Goal: Task Accomplishment & Management: Complete application form

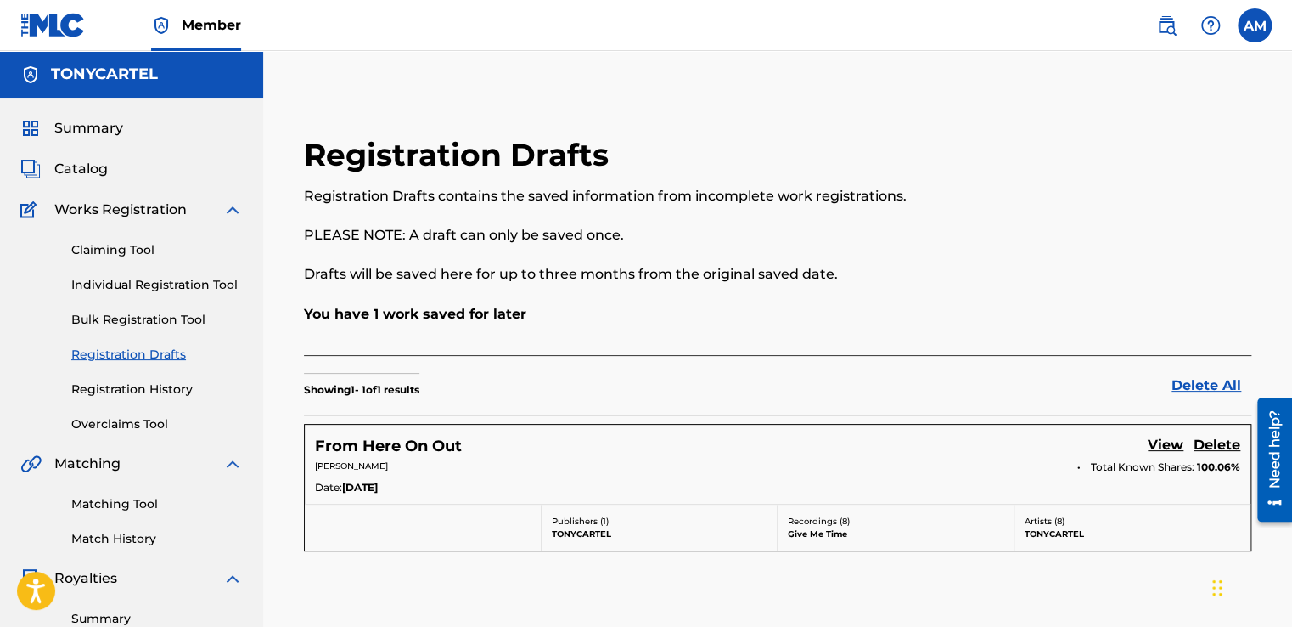
click at [1155, 437] on link "View" at bounding box center [1166, 446] width 36 height 23
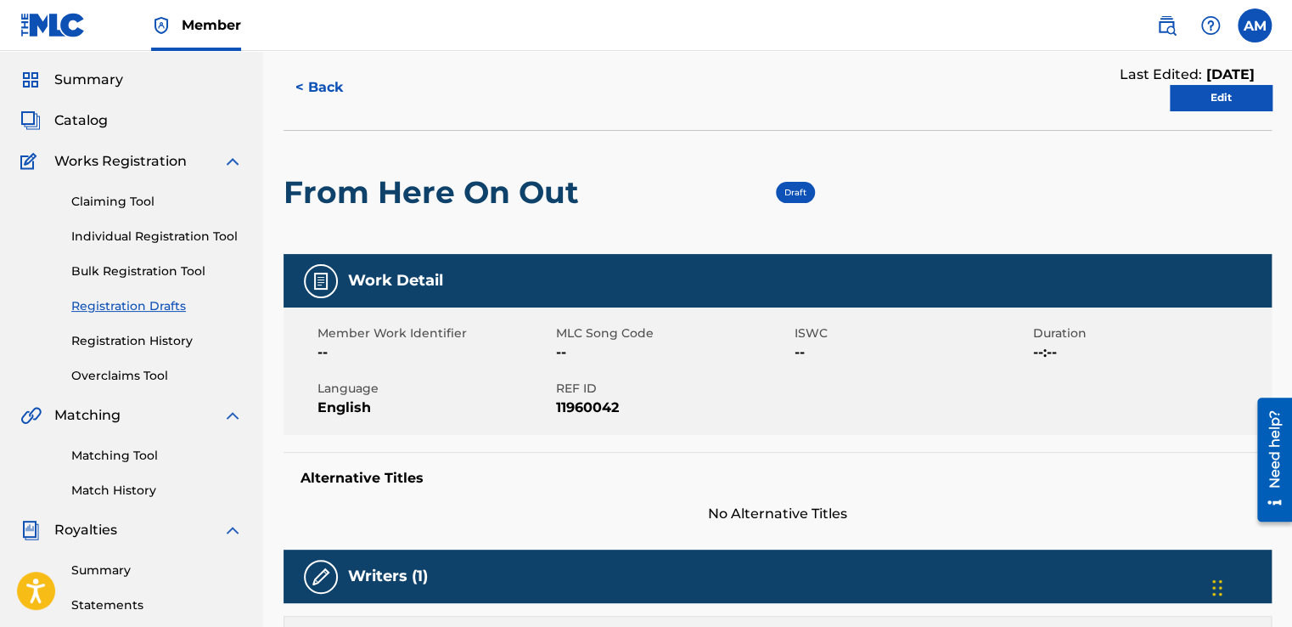
scroll to position [28, 0]
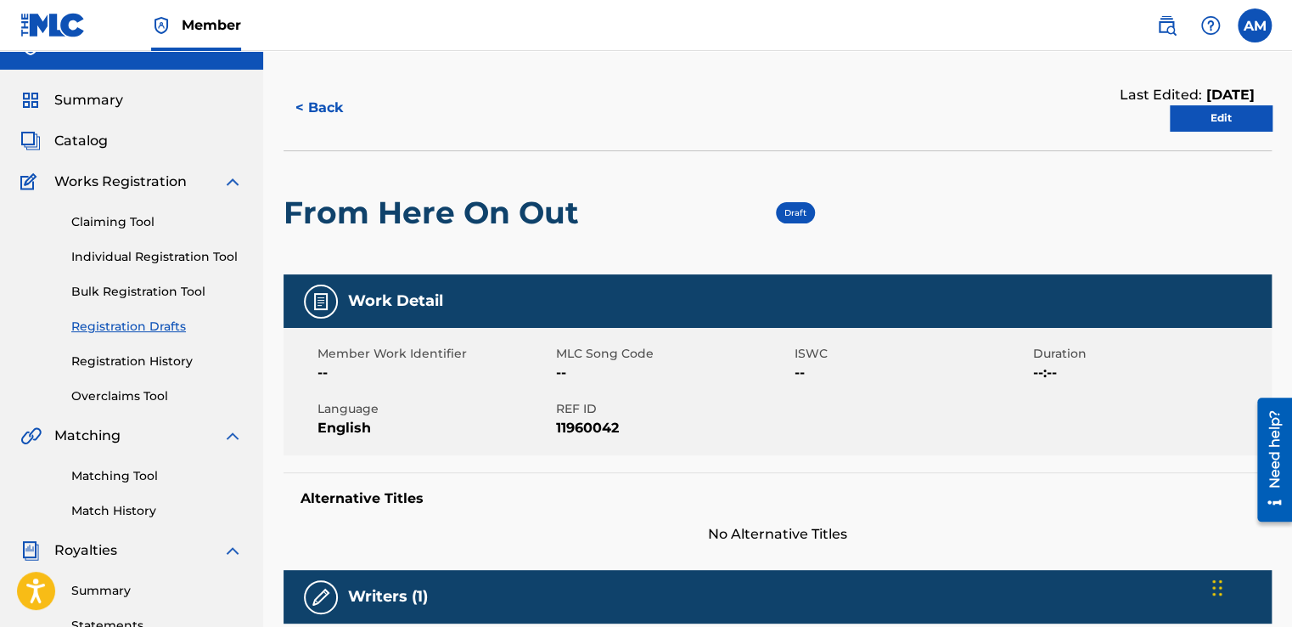
click at [1200, 113] on link "Edit" at bounding box center [1221, 117] width 102 height 25
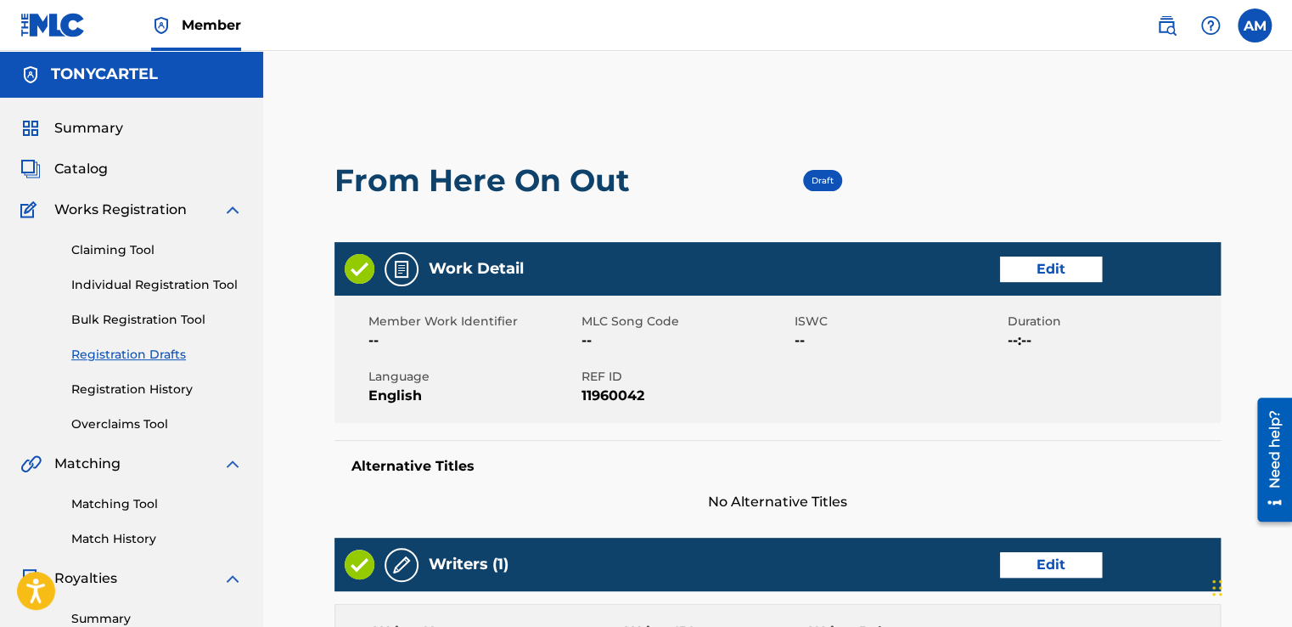
click at [1037, 269] on link "Edit" at bounding box center [1051, 268] width 102 height 25
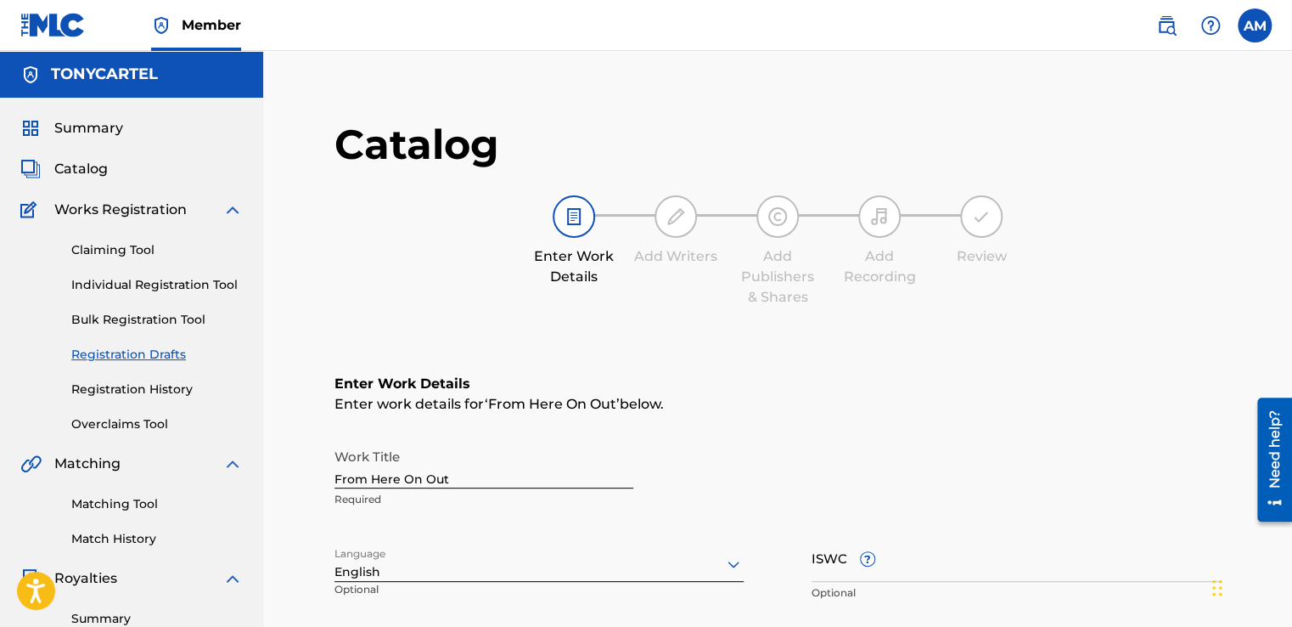
drag, startPoint x: 1290, startPoint y: 232, endPoint x: 1295, endPoint y: 315, distance: 83.3
click at [1291, 315] on html "Accessibility Screen-Reader Guide, Feedback, and Issue Reporting | New window C…" at bounding box center [646, 313] width 1292 height 627
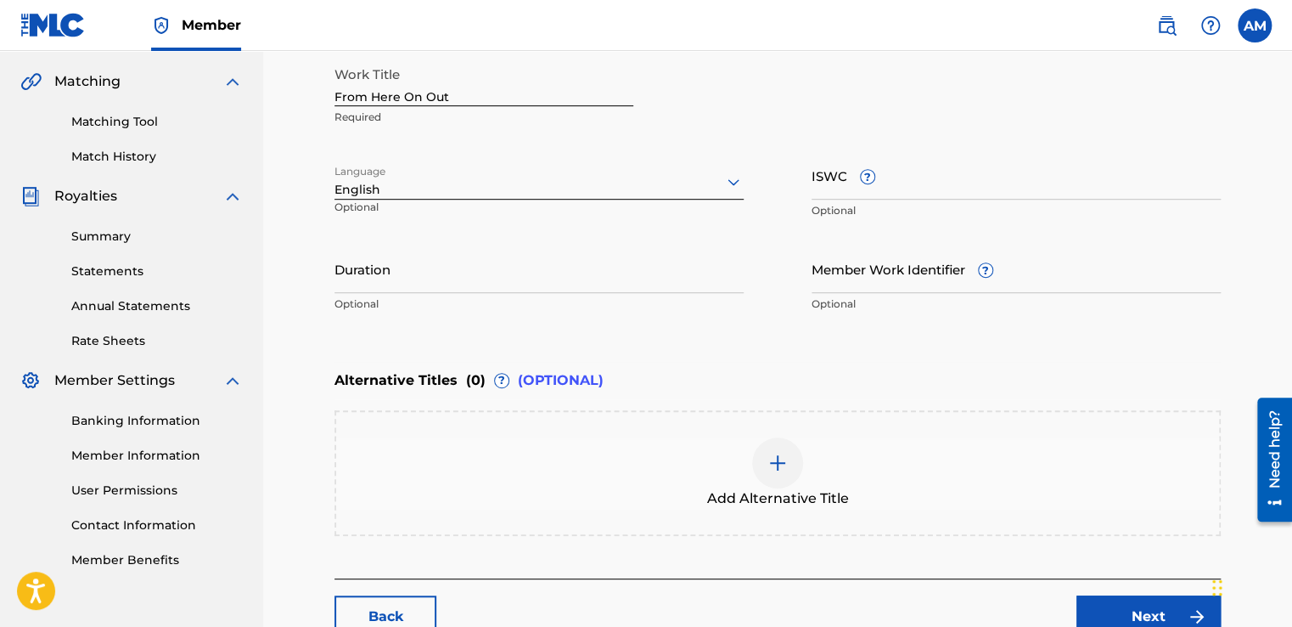
scroll to position [364, 0]
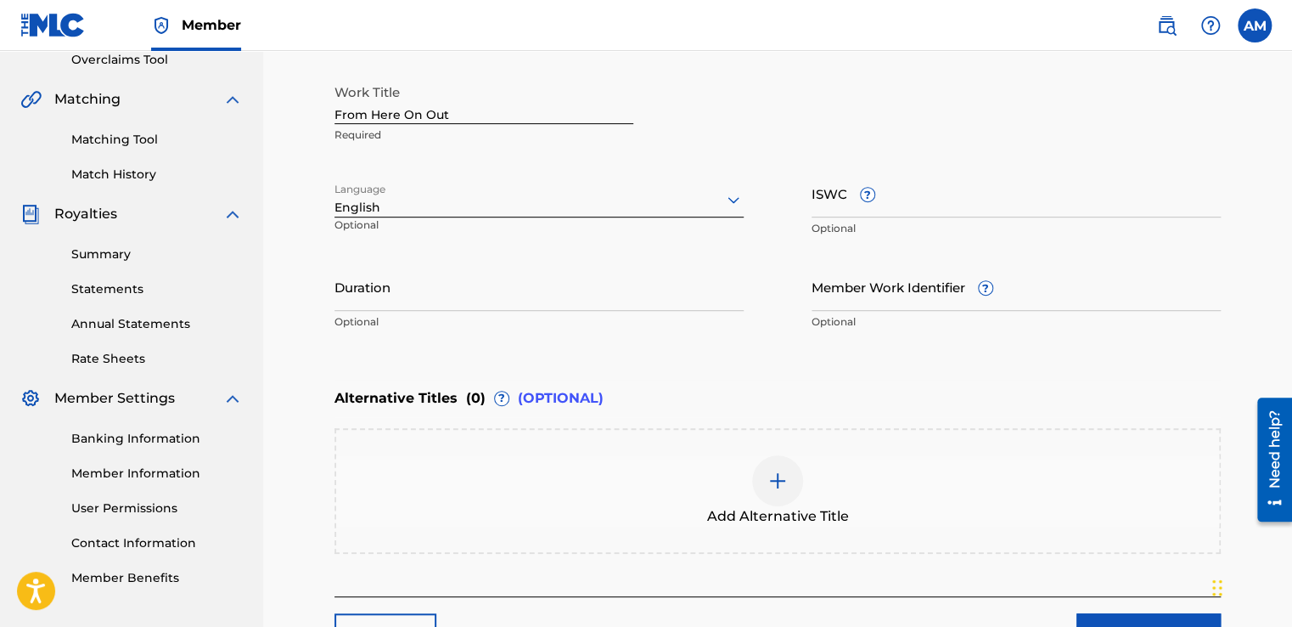
drag, startPoint x: 1295, startPoint y: 312, endPoint x: 47, endPoint y: 124, distance: 1262.1
click at [888, 301] on input "Member Work Identifier ?" at bounding box center [1016, 286] width 409 height 48
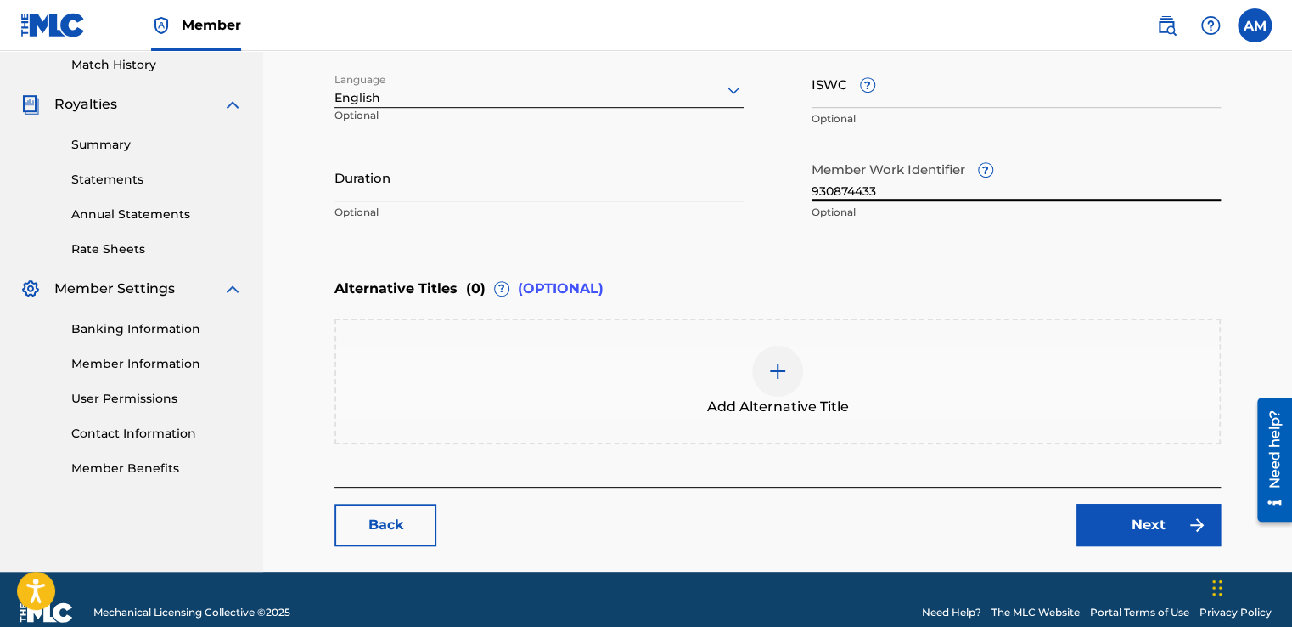
scroll to position [486, 0]
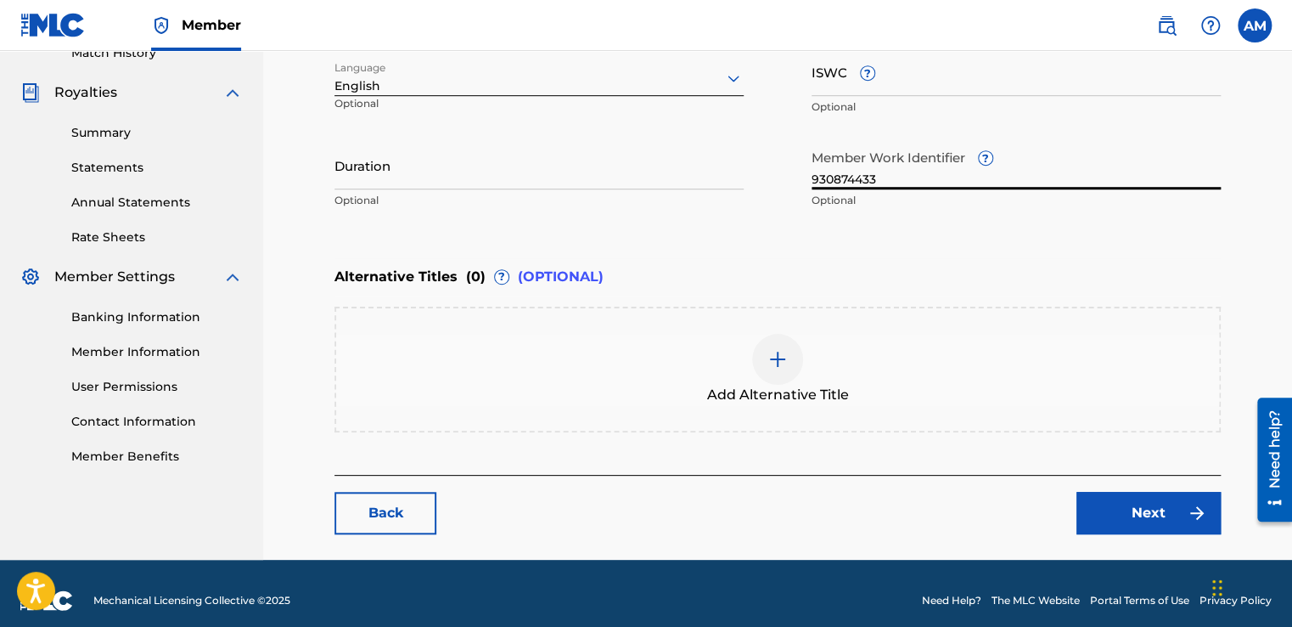
type input "930874433"
click at [1158, 508] on button "Next" at bounding box center [1148, 513] width 144 height 42
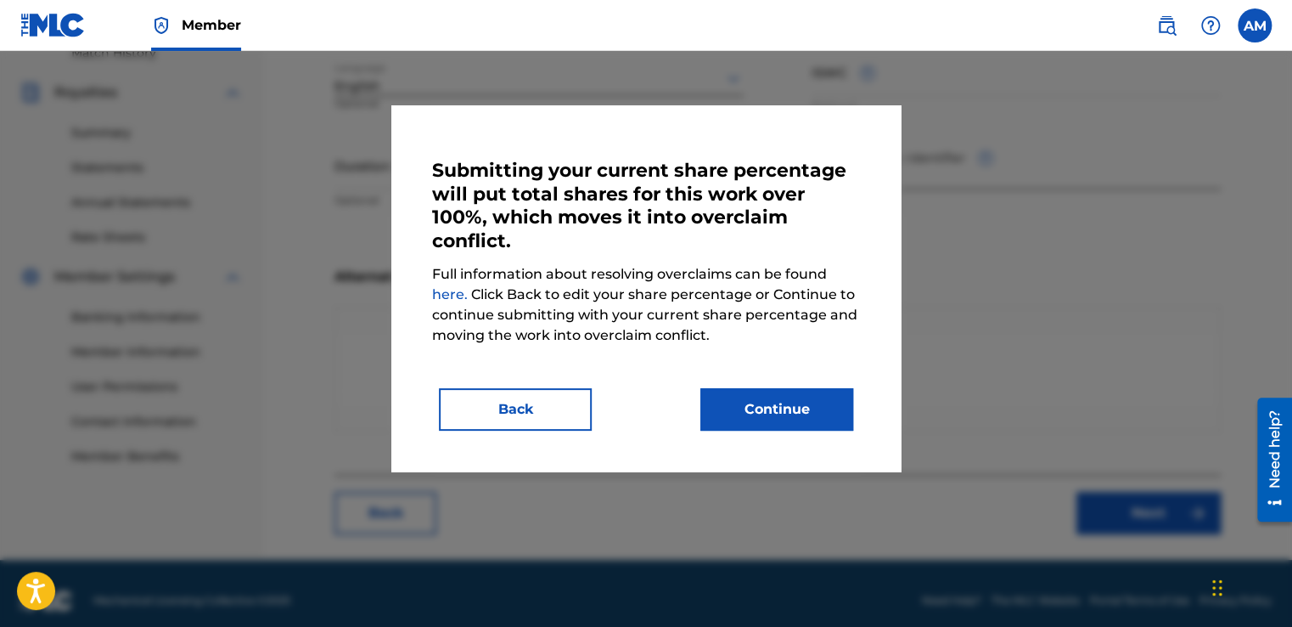
click at [520, 402] on button "Back" at bounding box center [515, 409] width 153 height 42
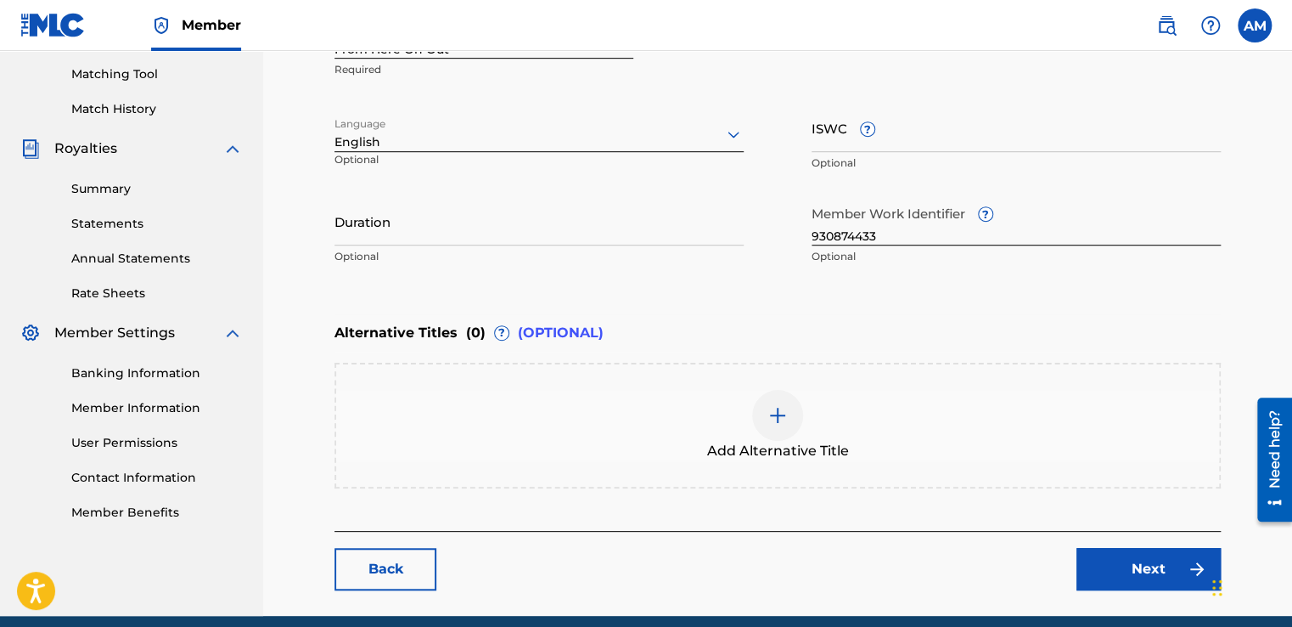
scroll to position [498, 0]
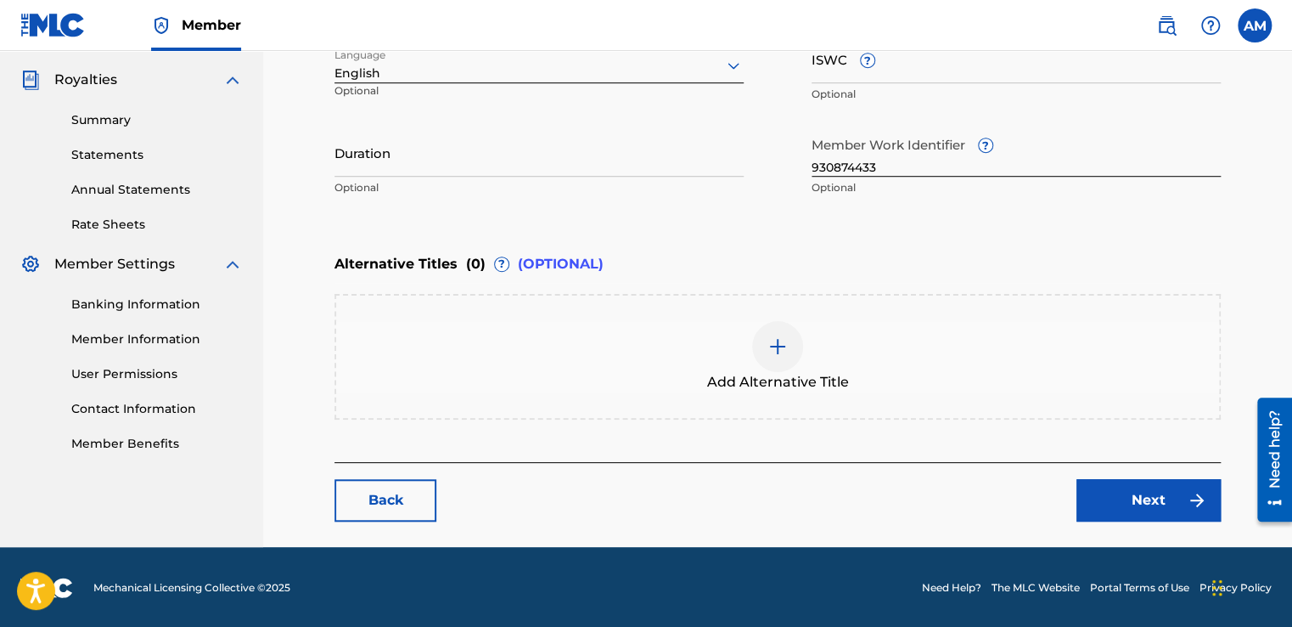
click at [1123, 488] on button "Next" at bounding box center [1148, 500] width 144 height 42
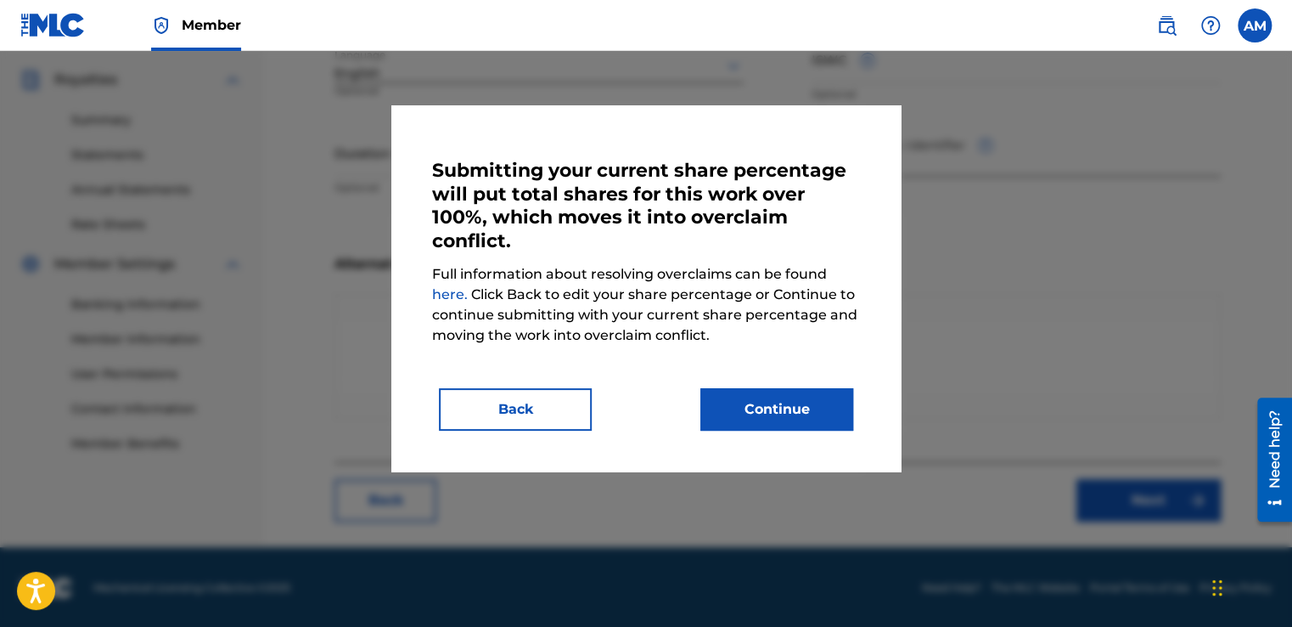
click at [767, 412] on button "Continue" at bounding box center [776, 409] width 153 height 42
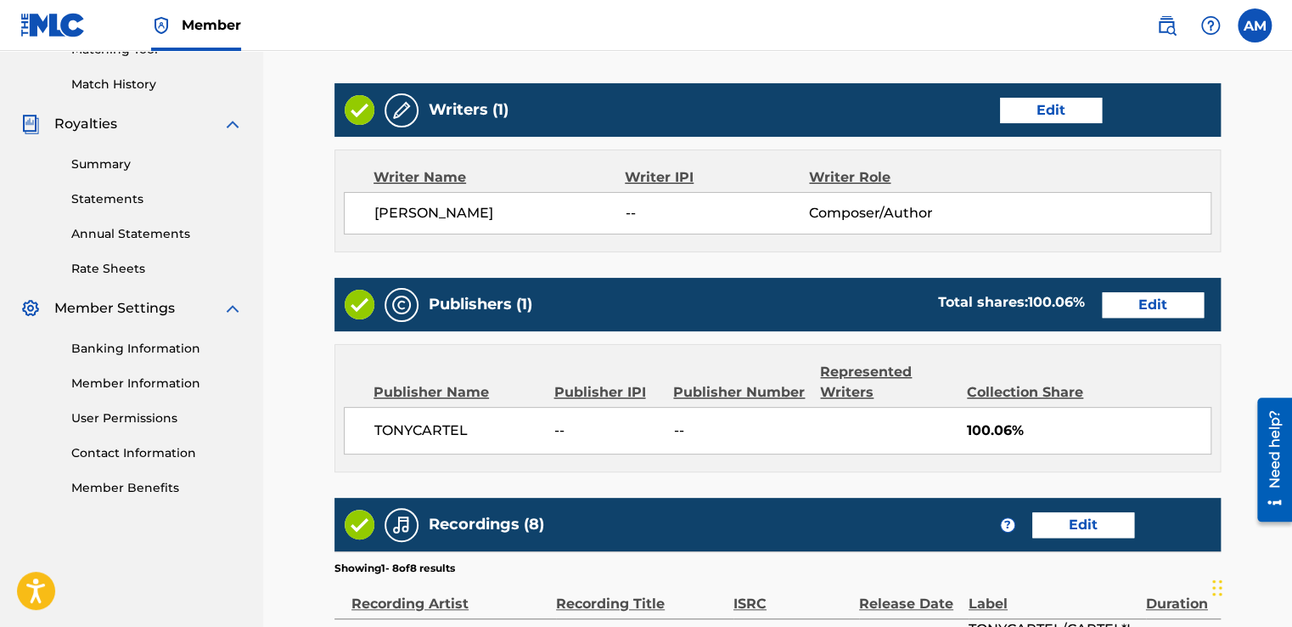
scroll to position [442, 0]
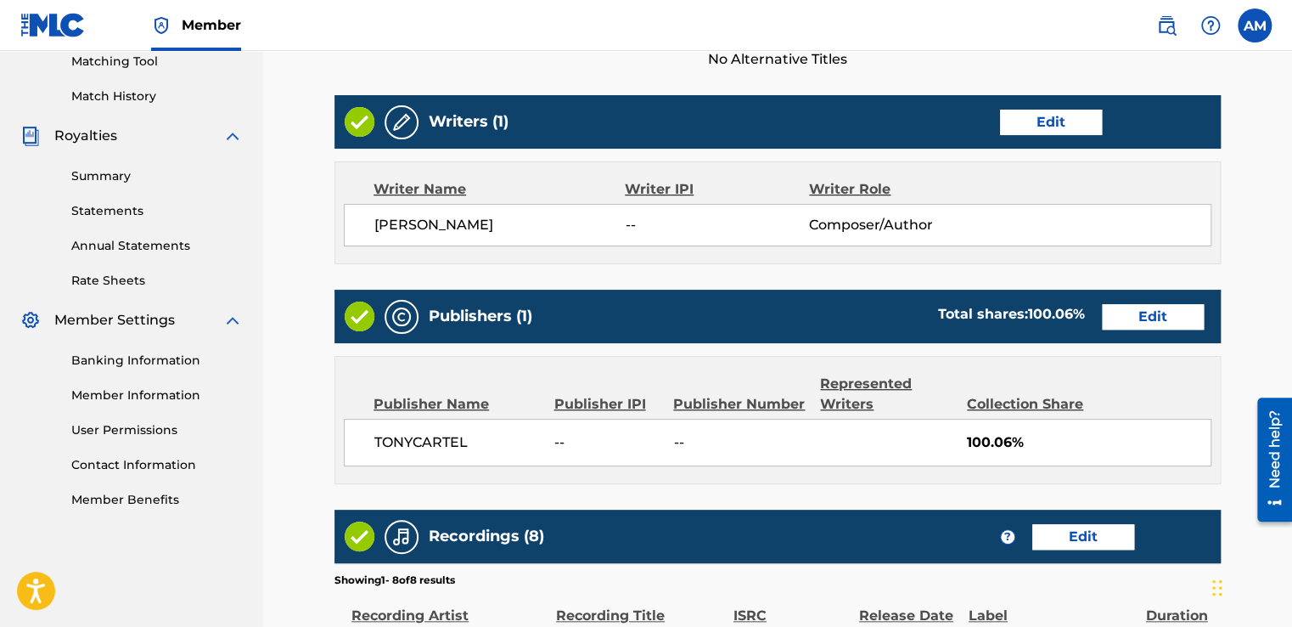
click at [1134, 311] on link "Edit" at bounding box center [1153, 316] width 102 height 25
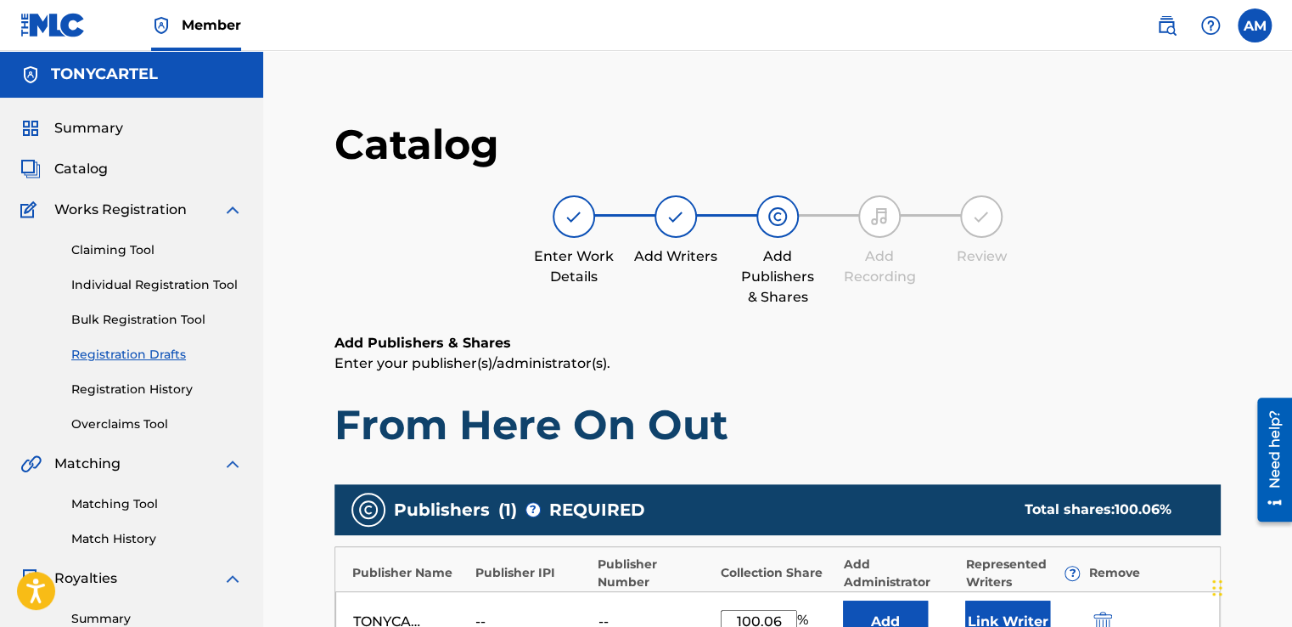
drag, startPoint x: 1134, startPoint y: 311, endPoint x: 1278, endPoint y: 104, distance: 252.0
click at [1278, 104] on div "Catalog Enter Work Details Add Writers Add Publishers & Shares Add Recording Re…" at bounding box center [777, 549] width 1029 height 913
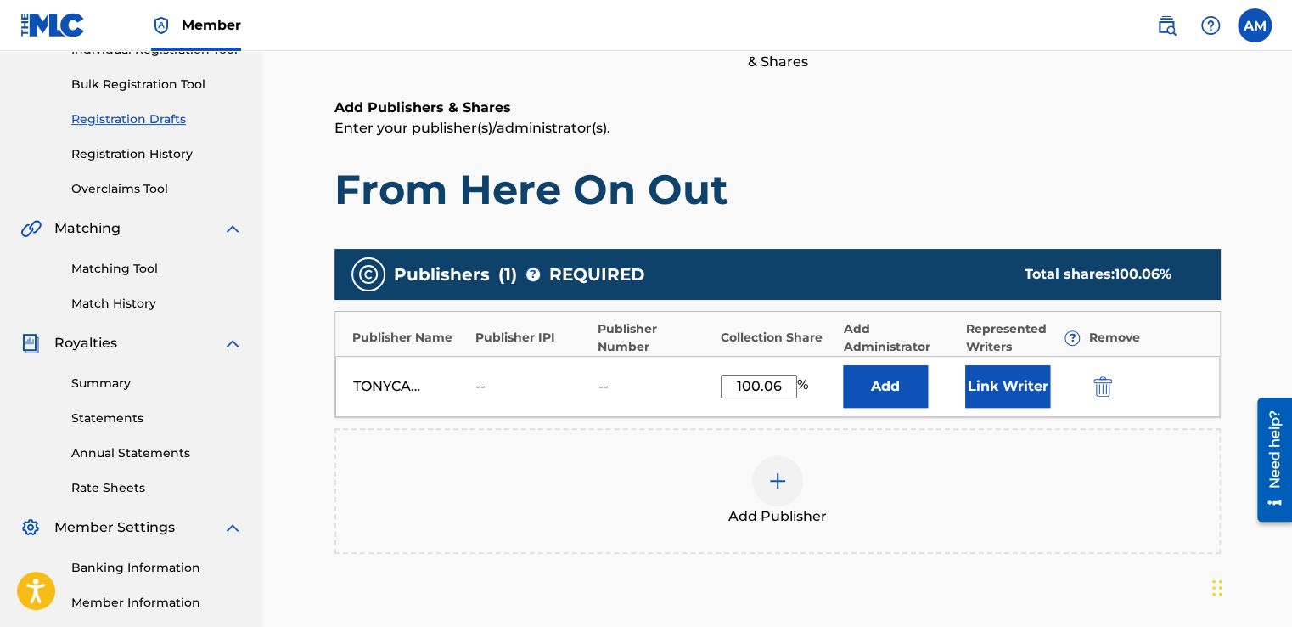
scroll to position [236, 0]
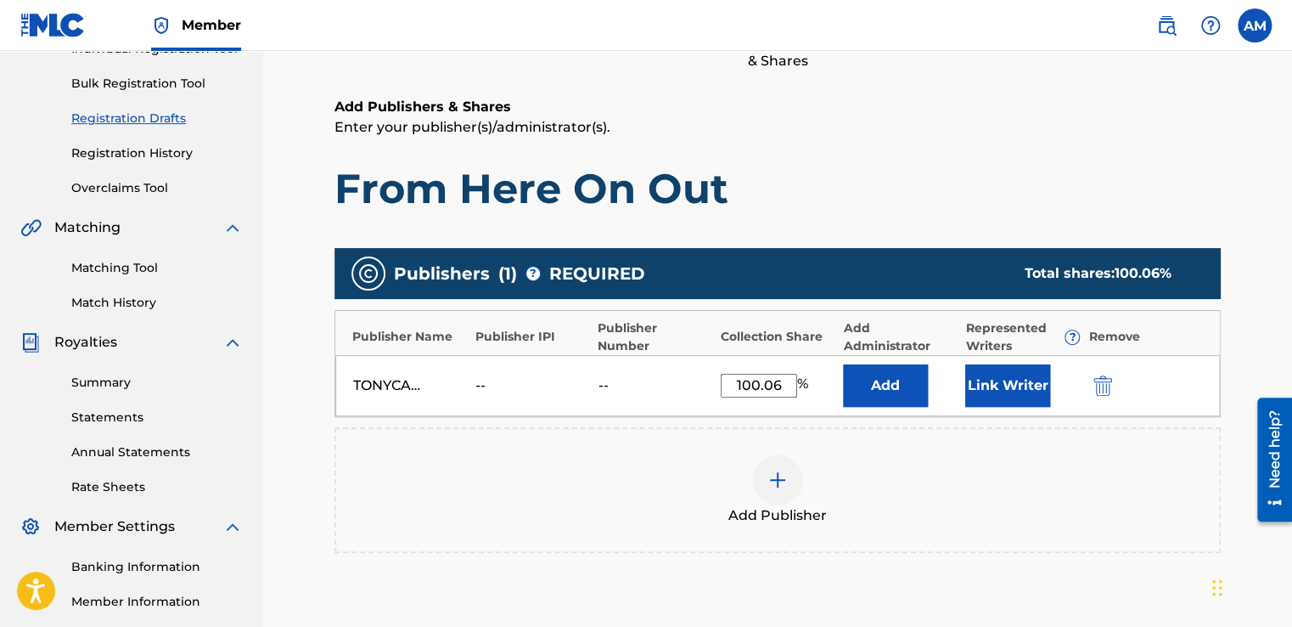
click at [778, 380] on input "100.06" at bounding box center [759, 386] width 76 height 24
type input "100"
click at [896, 183] on h1 "From Here On Out" at bounding box center [777, 188] width 886 height 51
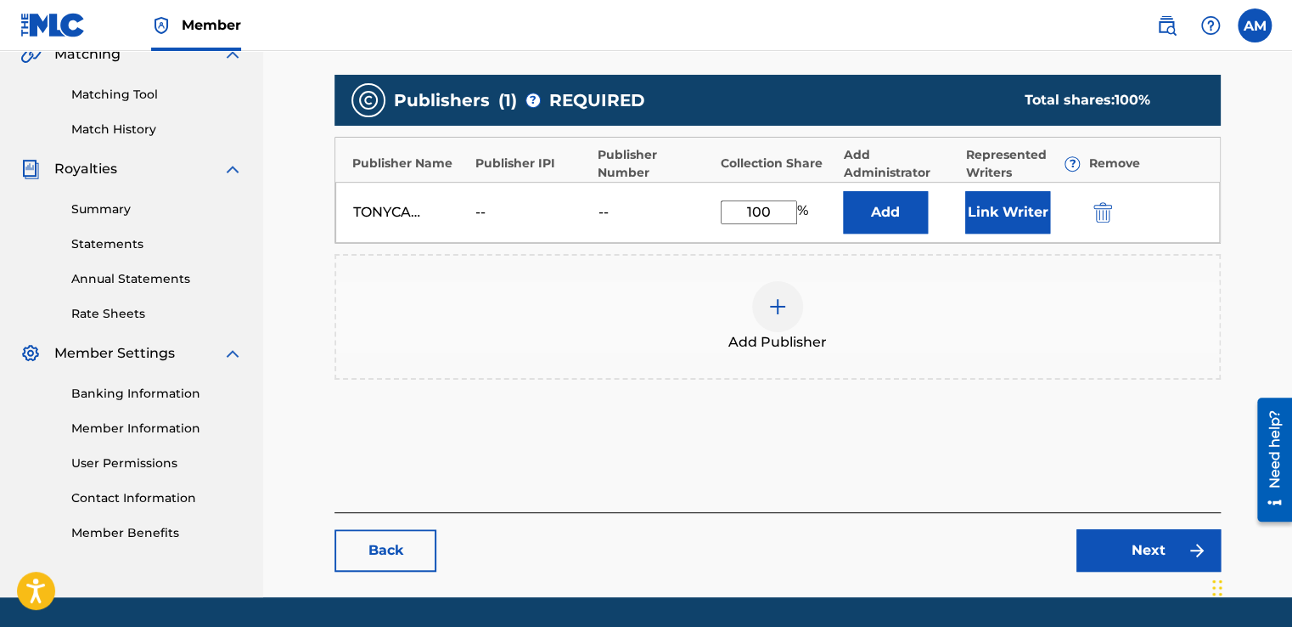
scroll to position [458, 0]
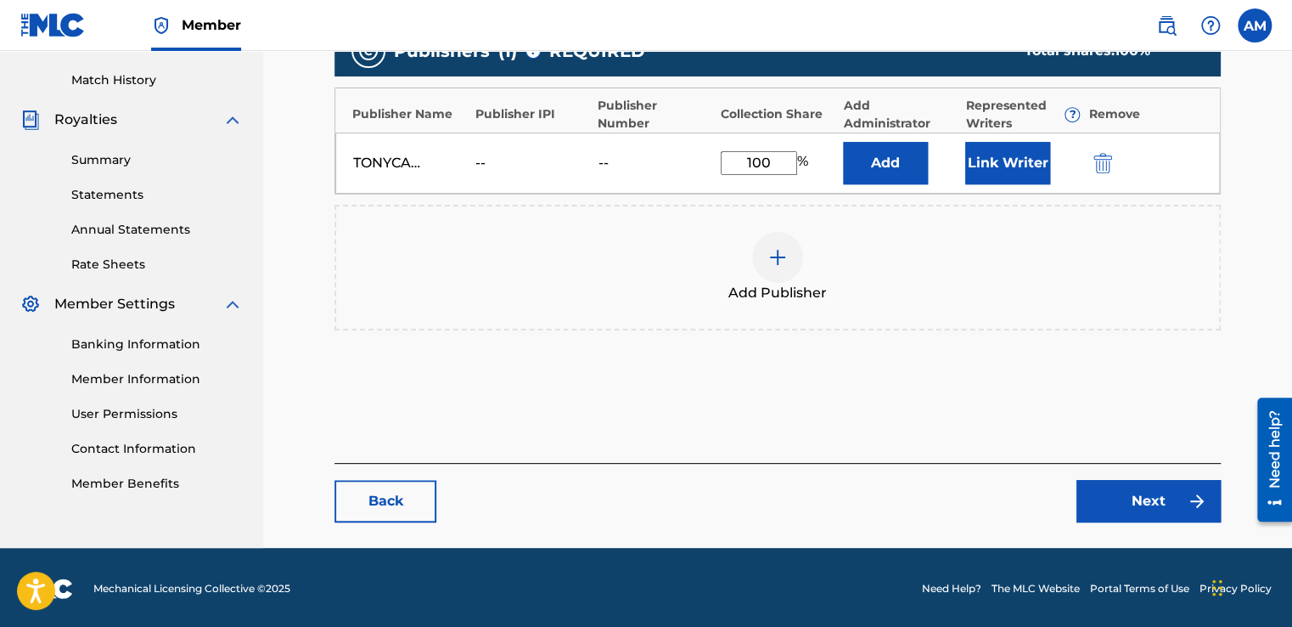
click at [1127, 485] on link "Next" at bounding box center [1148, 501] width 144 height 42
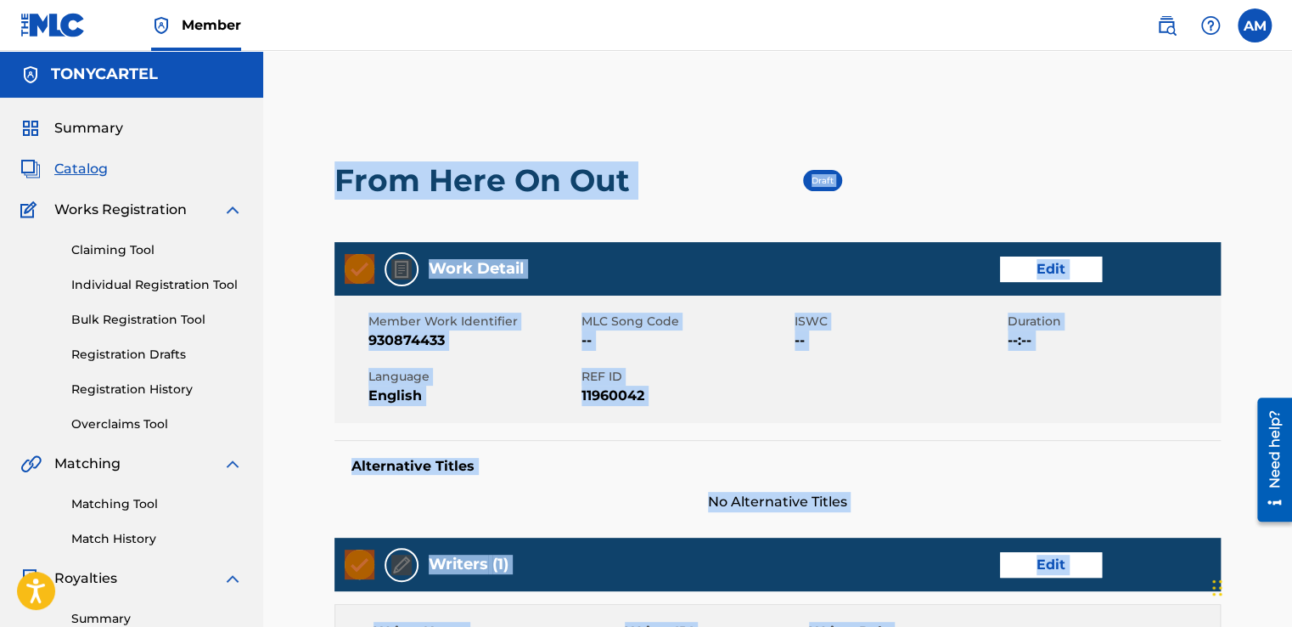
click at [1127, 485] on div "Work Detail Edit Member Work Identifier 930874433 MLC Song Code -- ISWC -- Dura…" at bounding box center [777, 377] width 886 height 270
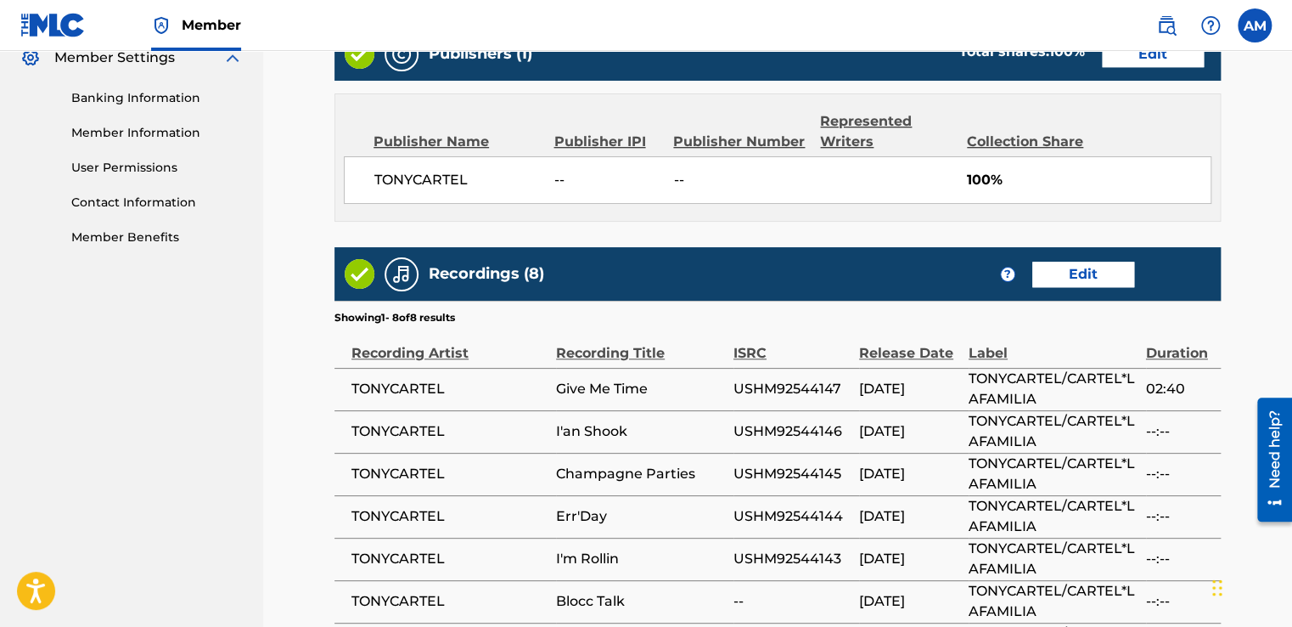
scroll to position [689, 0]
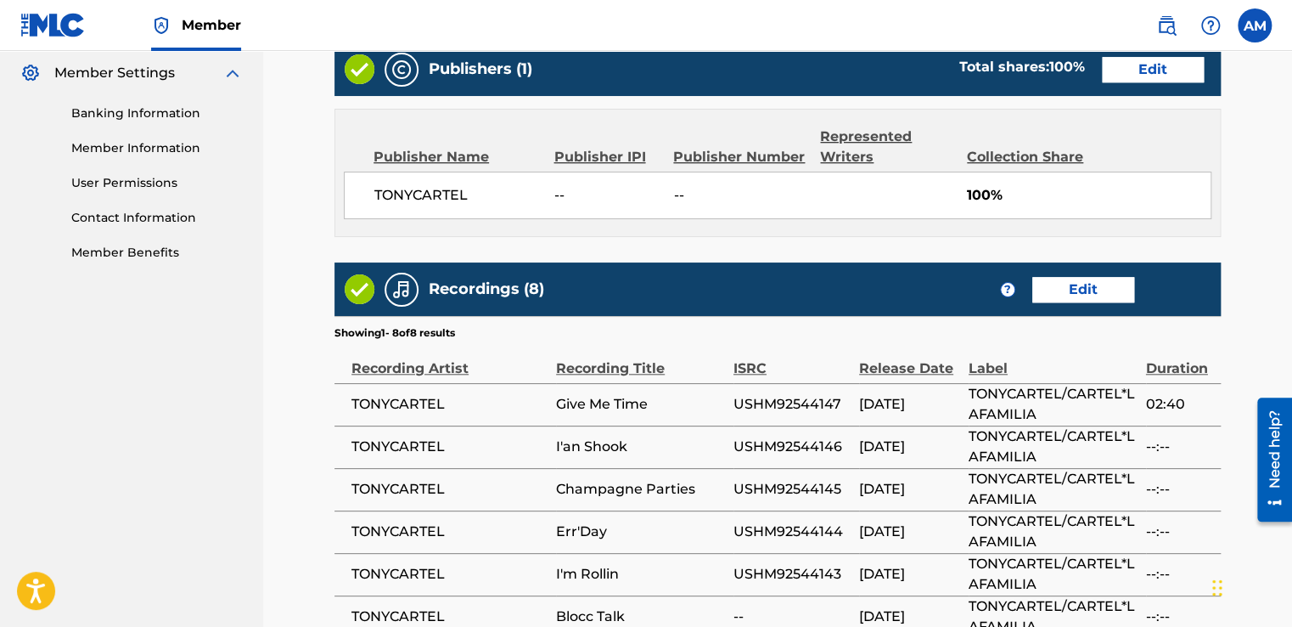
click at [1120, 277] on link "Edit" at bounding box center [1083, 289] width 102 height 25
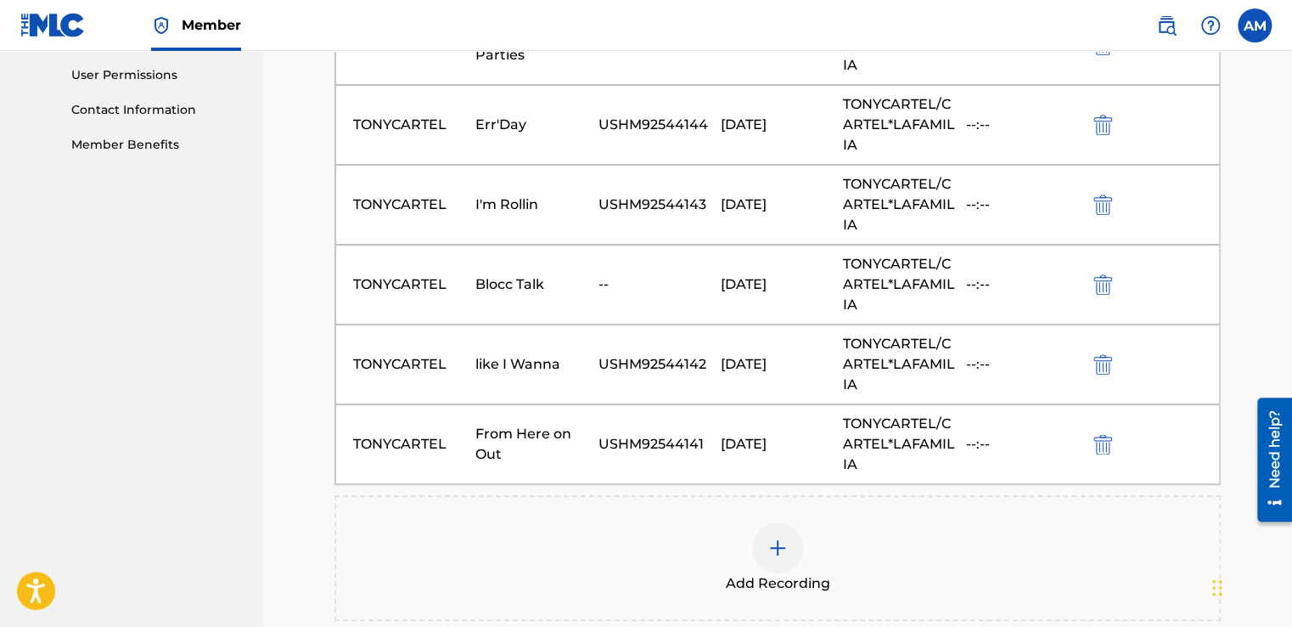
scroll to position [798, 0]
click at [1256, 352] on main "Catalog Enter Work Details Add Writers Add Publishers & Shares Add Recording Re…" at bounding box center [778, 27] width 988 height 1464
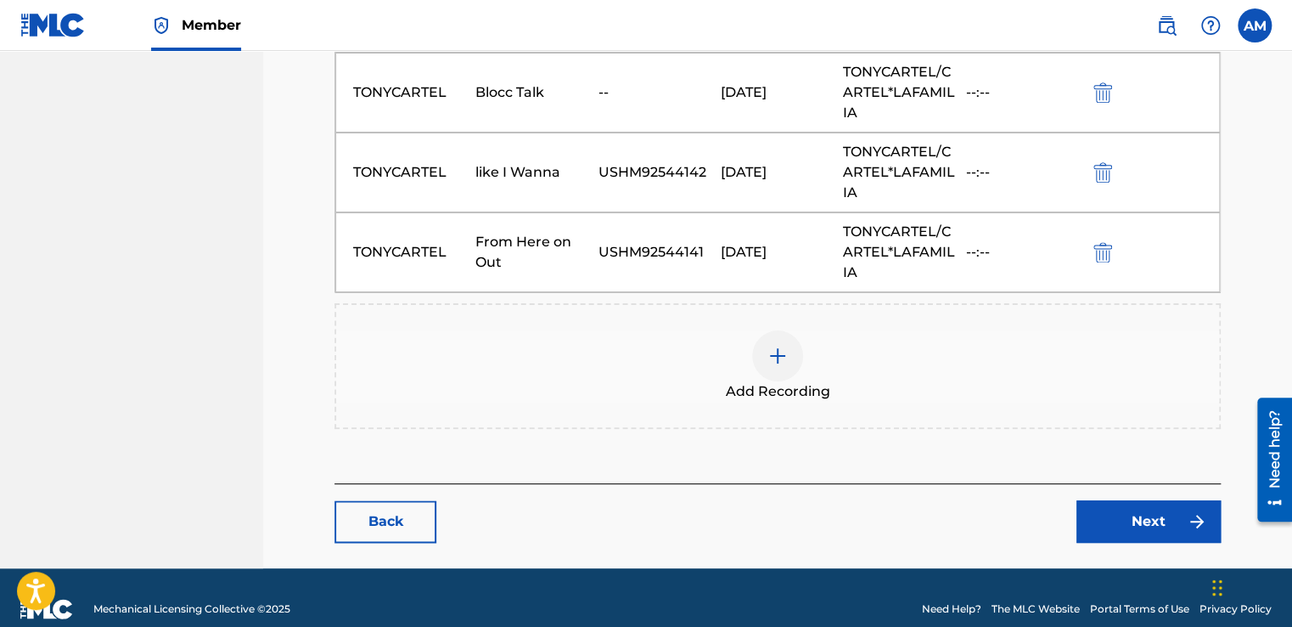
scroll to position [1008, 0]
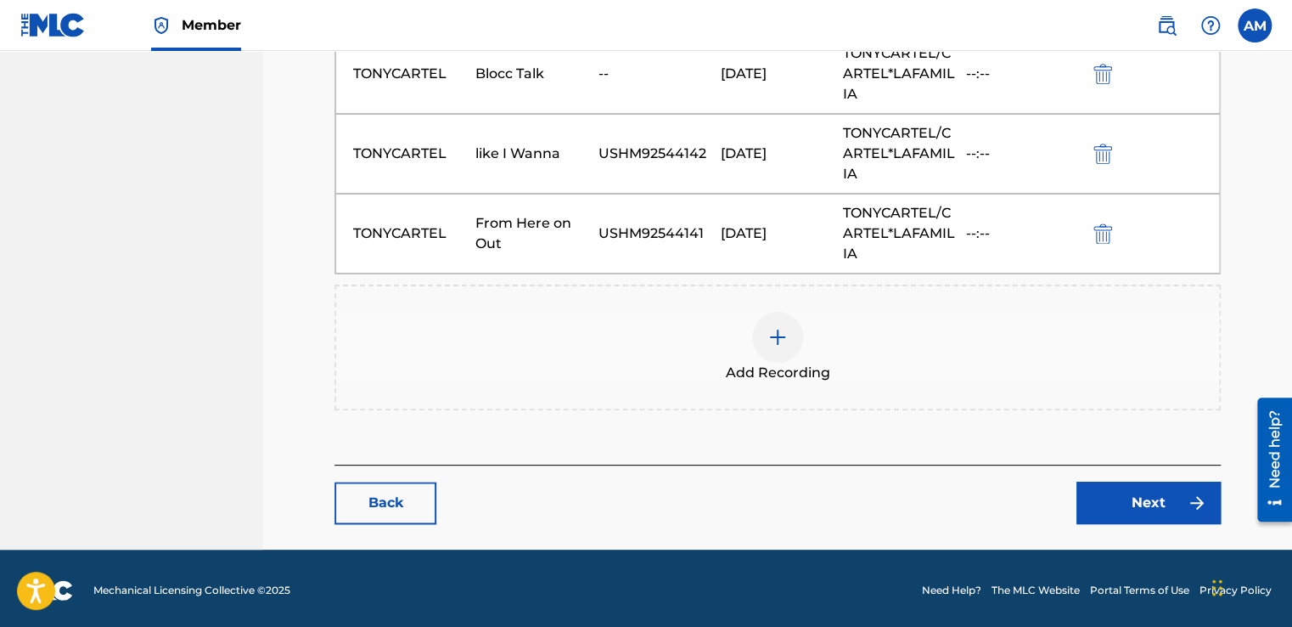
click at [774, 334] on img at bounding box center [777, 337] width 20 height 20
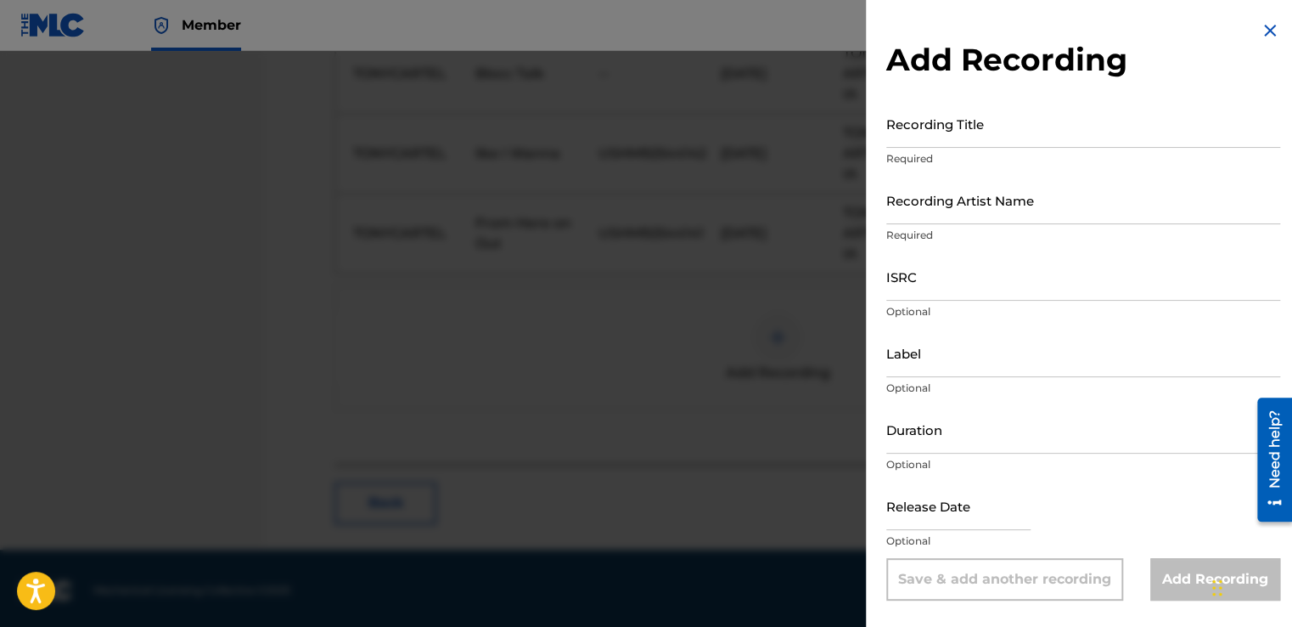
click at [774, 334] on div at bounding box center [646, 364] width 1292 height 627
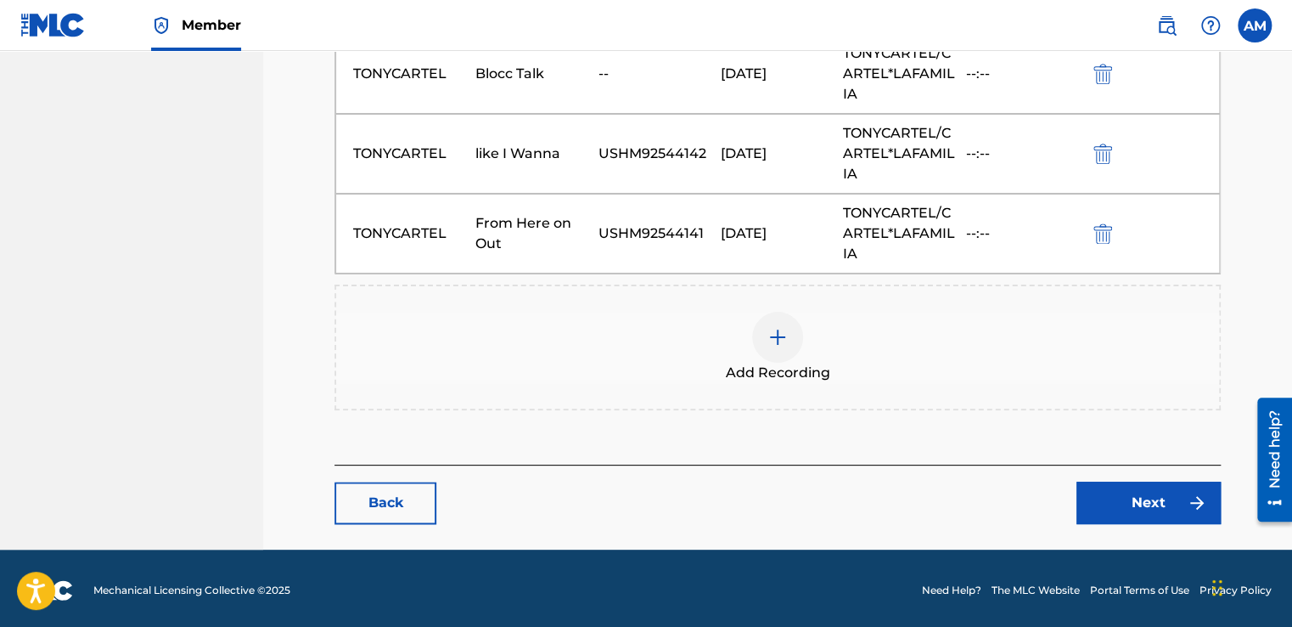
click at [774, 334] on img at bounding box center [777, 337] width 20 height 20
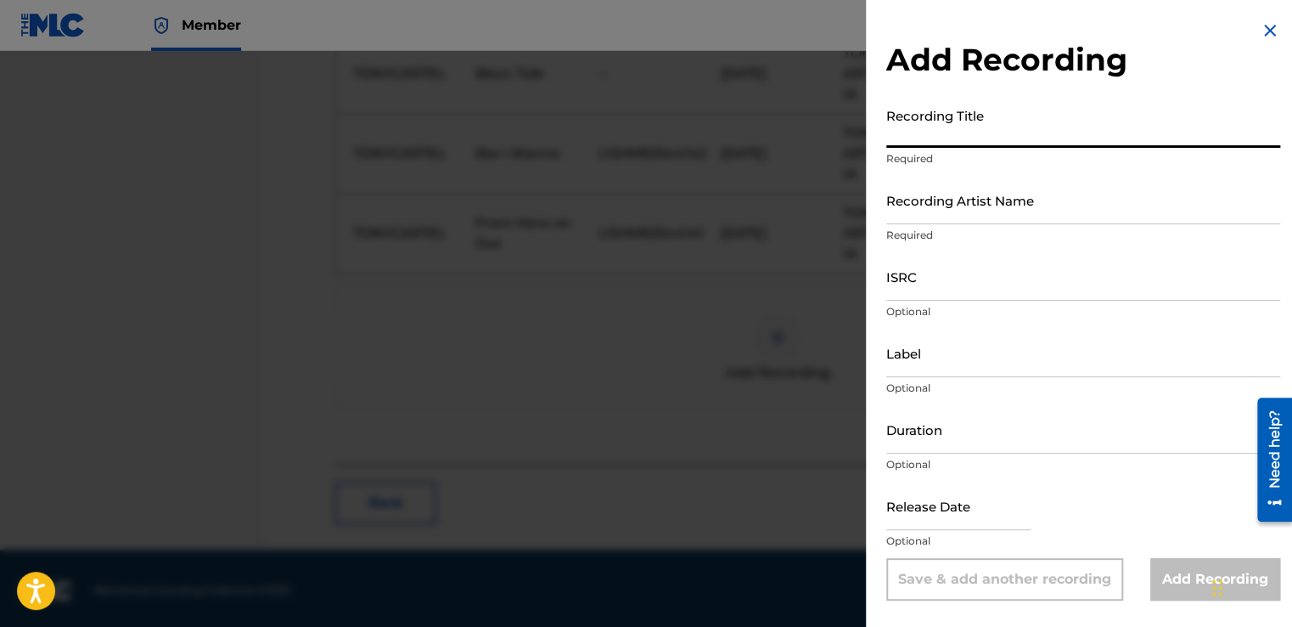
click at [952, 138] on input "Recording Title" at bounding box center [1083, 123] width 394 height 48
type input "CARTEL Speaks"
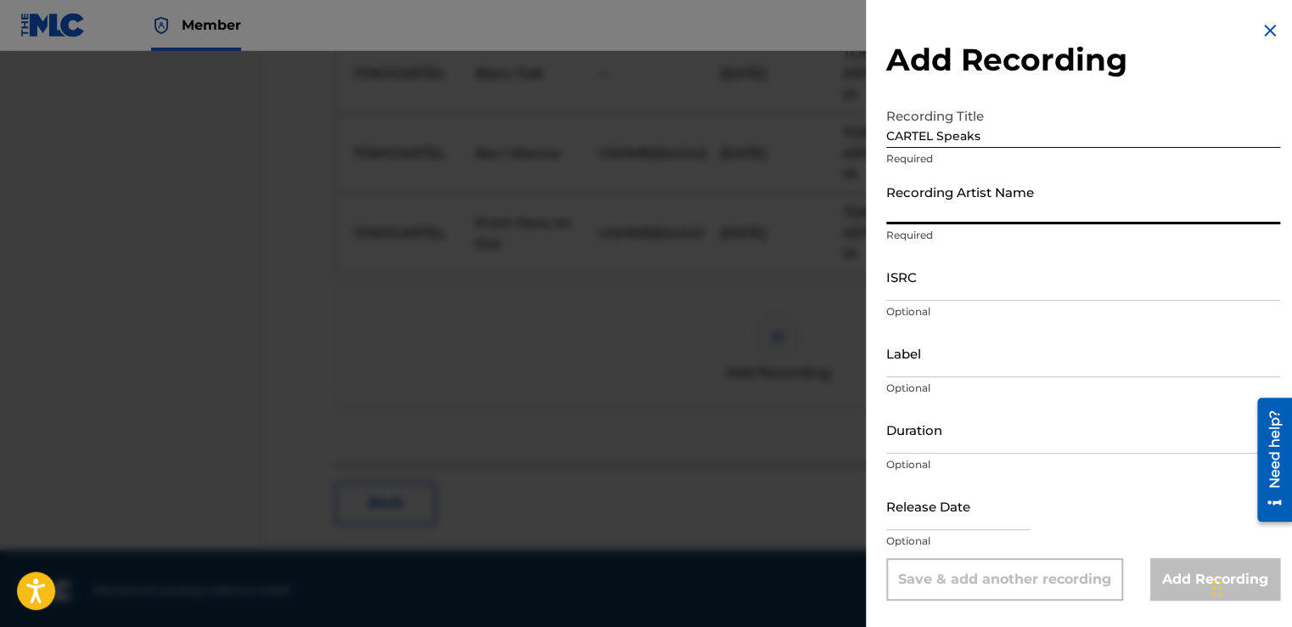
click at [953, 211] on input "Recording Artist Name" at bounding box center [1083, 200] width 394 height 48
type input "TONYCARTEL"
type input "TONYCARTEL/CARTEL*LAFAMILIA"
type input "02:40"
type input "[DATE]"
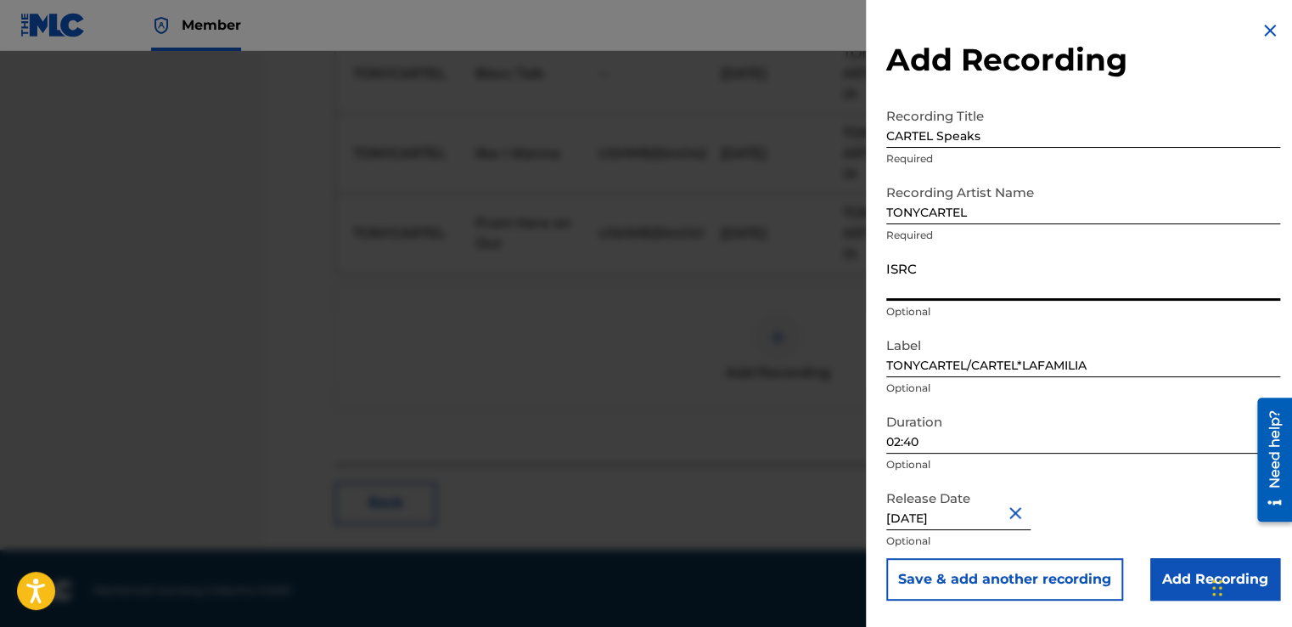
click at [958, 273] on input "ISRC" at bounding box center [1083, 276] width 394 height 48
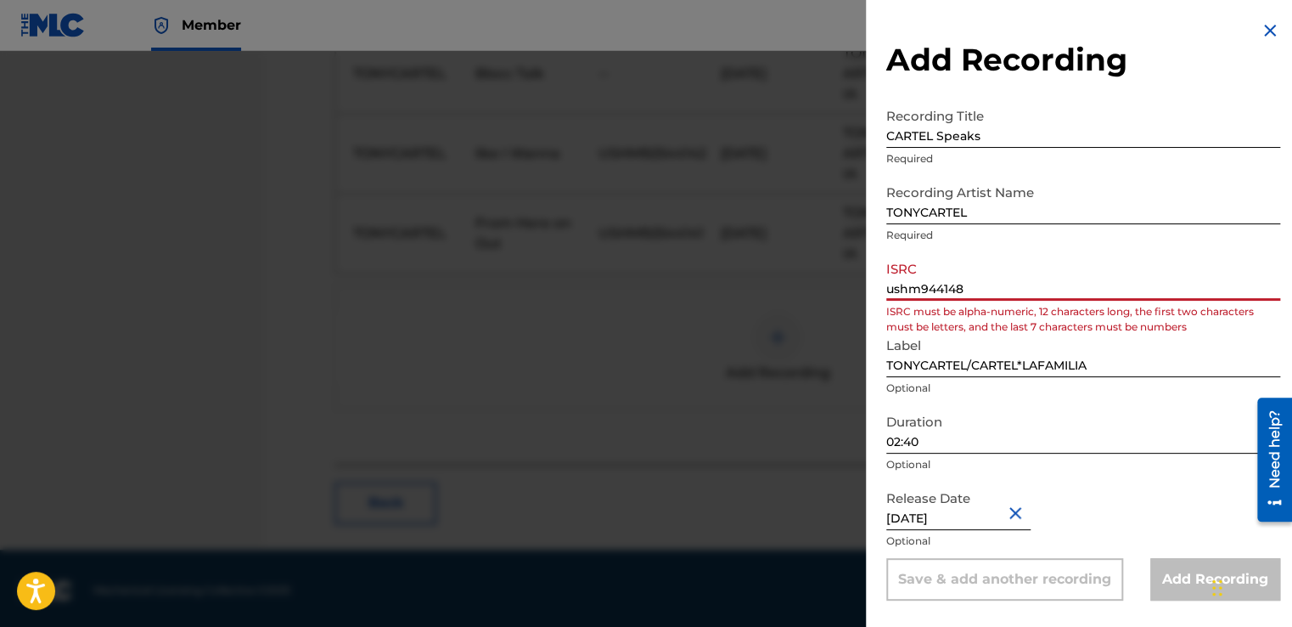
click at [929, 288] on input "ushm944148" at bounding box center [1083, 276] width 394 height 48
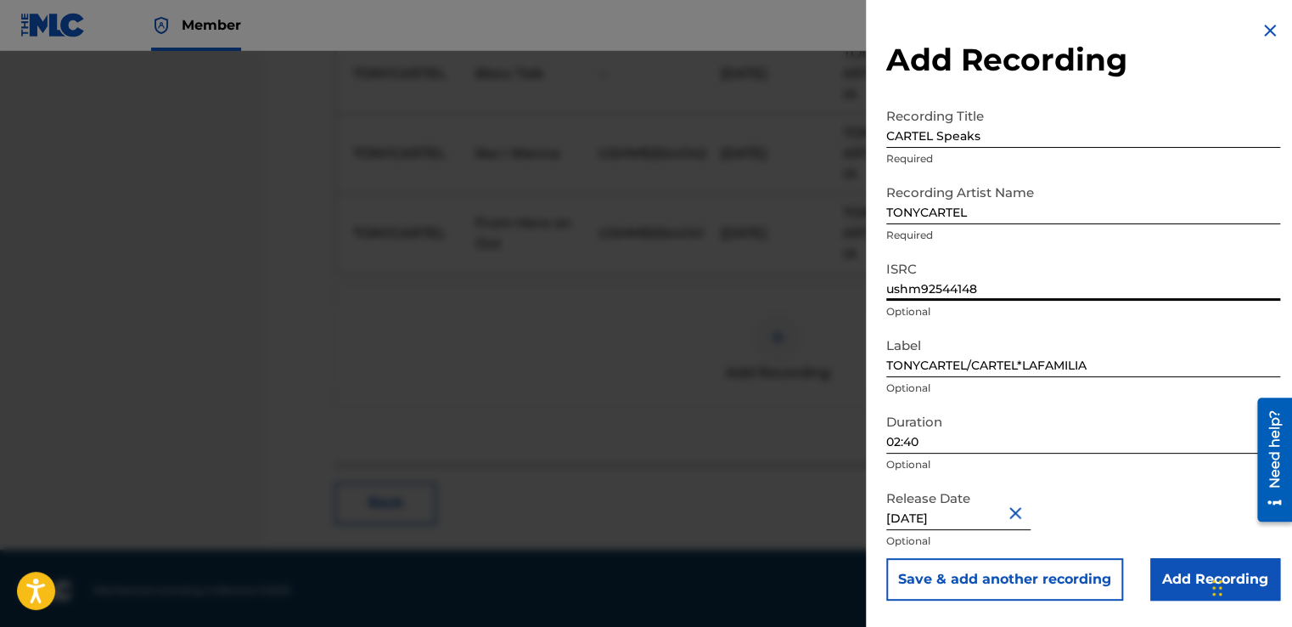
type input "ushm92544148"
click at [1056, 442] on input "02:40" at bounding box center [1083, 429] width 394 height 48
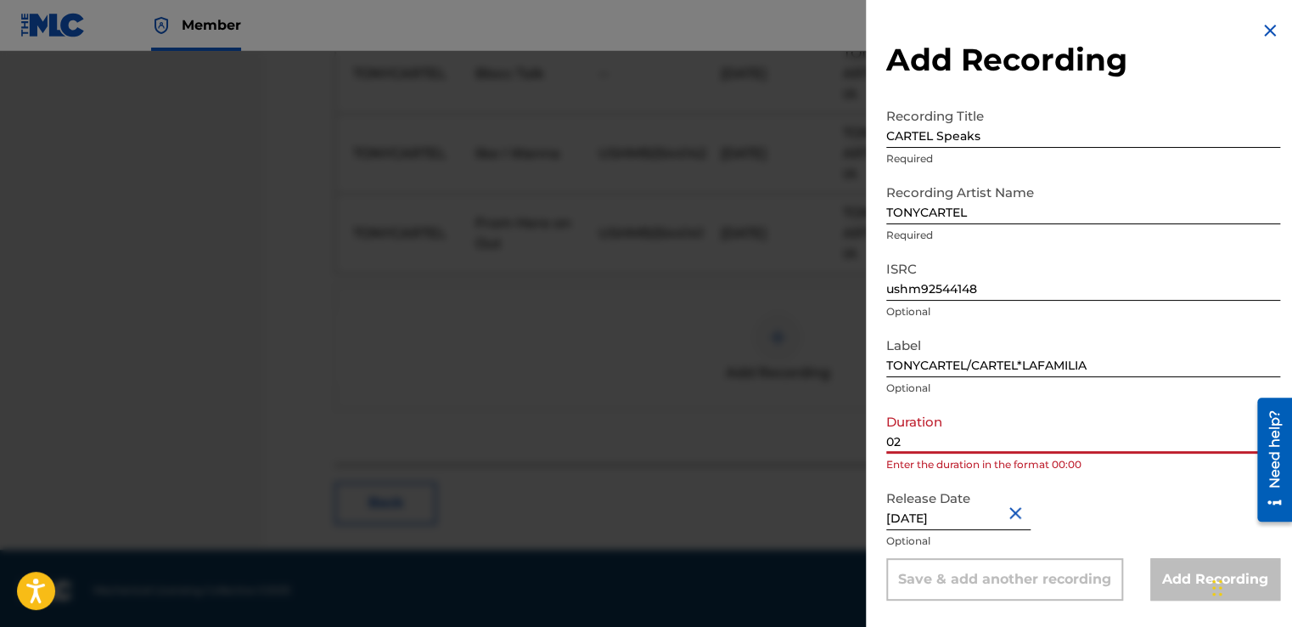
type input "0"
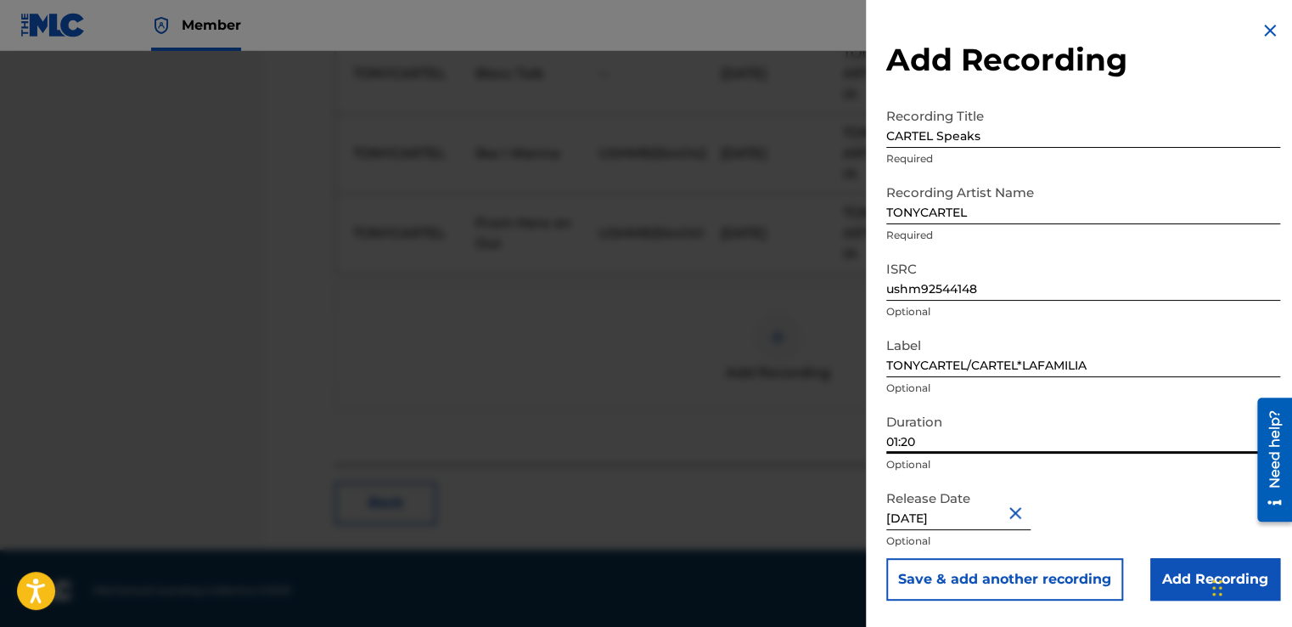
type input "01:20"
click at [886, 558] on button "Save & add another recording" at bounding box center [1004, 579] width 237 height 42
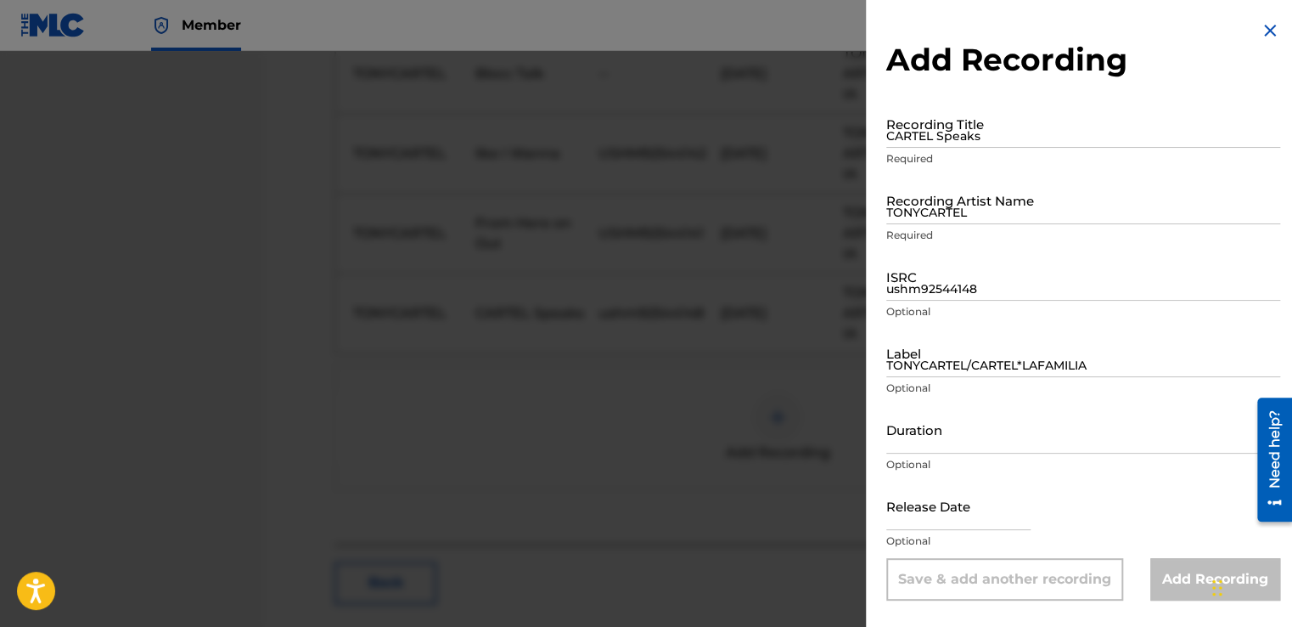
click at [1269, 31] on img at bounding box center [1270, 30] width 20 height 20
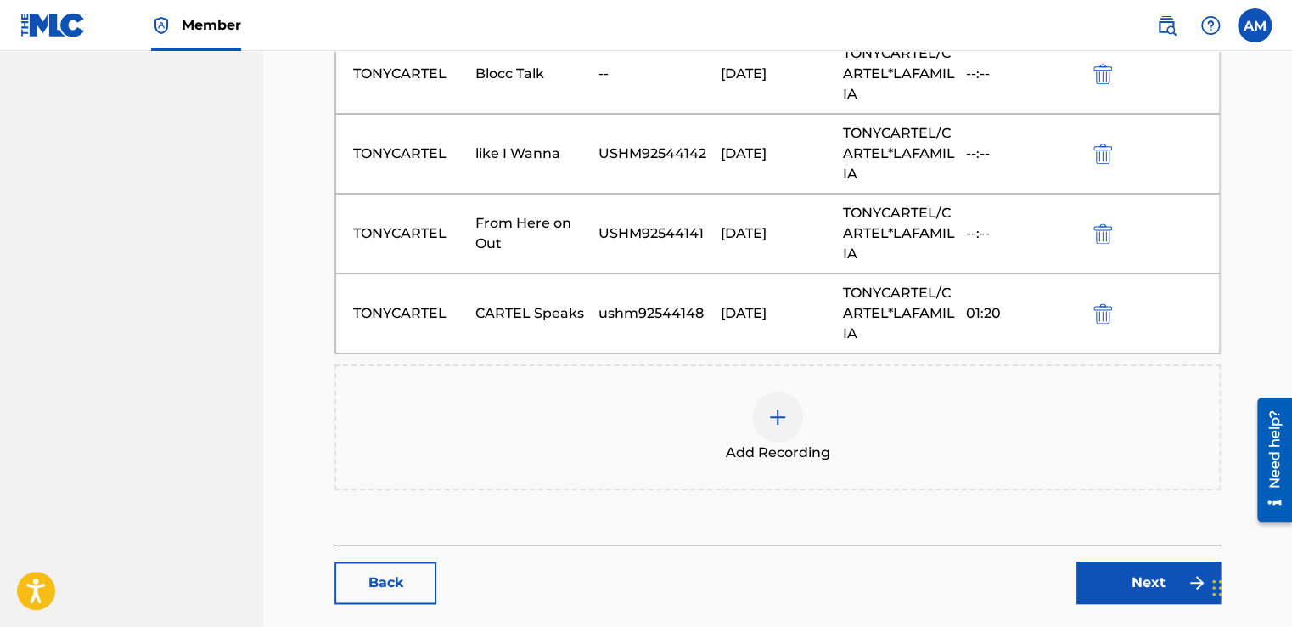
click at [774, 433] on div at bounding box center [777, 416] width 51 height 51
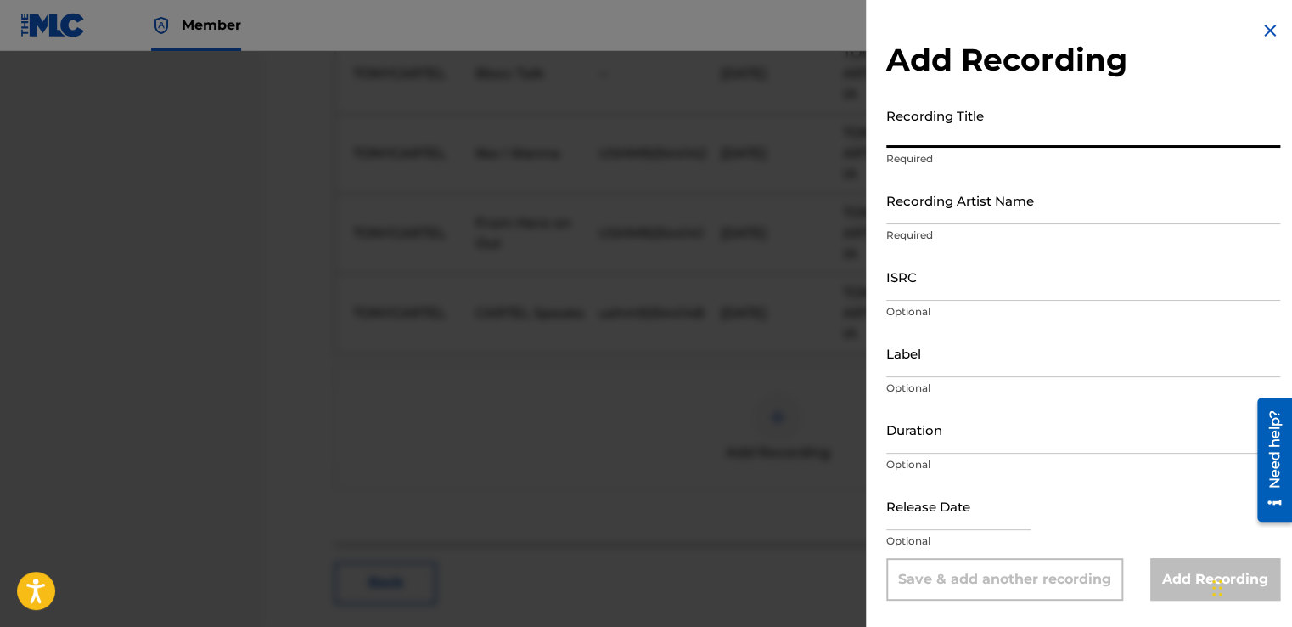
click at [941, 131] on input "Recording Title" at bounding box center [1083, 123] width 394 height 48
type input "No Melodies"
click at [903, 228] on p "Required" at bounding box center [1083, 235] width 394 height 15
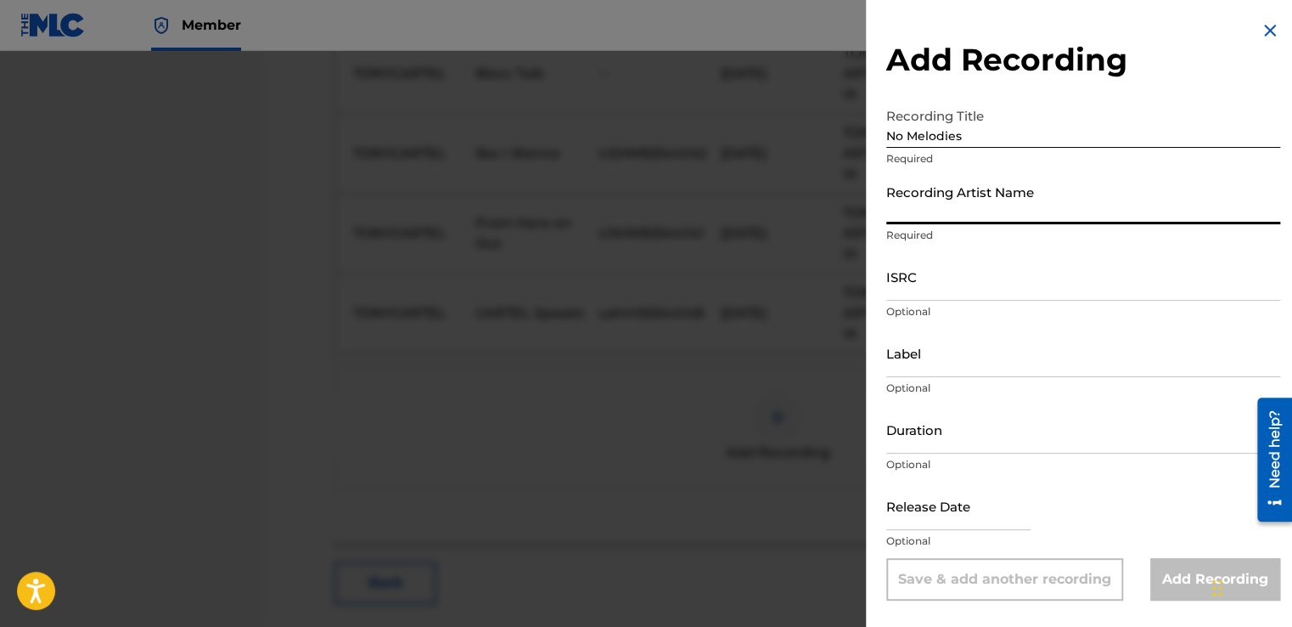
click at [908, 221] on input "Recording Artist Name" at bounding box center [1083, 200] width 394 height 48
type input "TONYCARTEL"
type input "TONYCARTEL/CARTEL*LAFAMILIA"
type input "01:20"
type input "[DATE]"
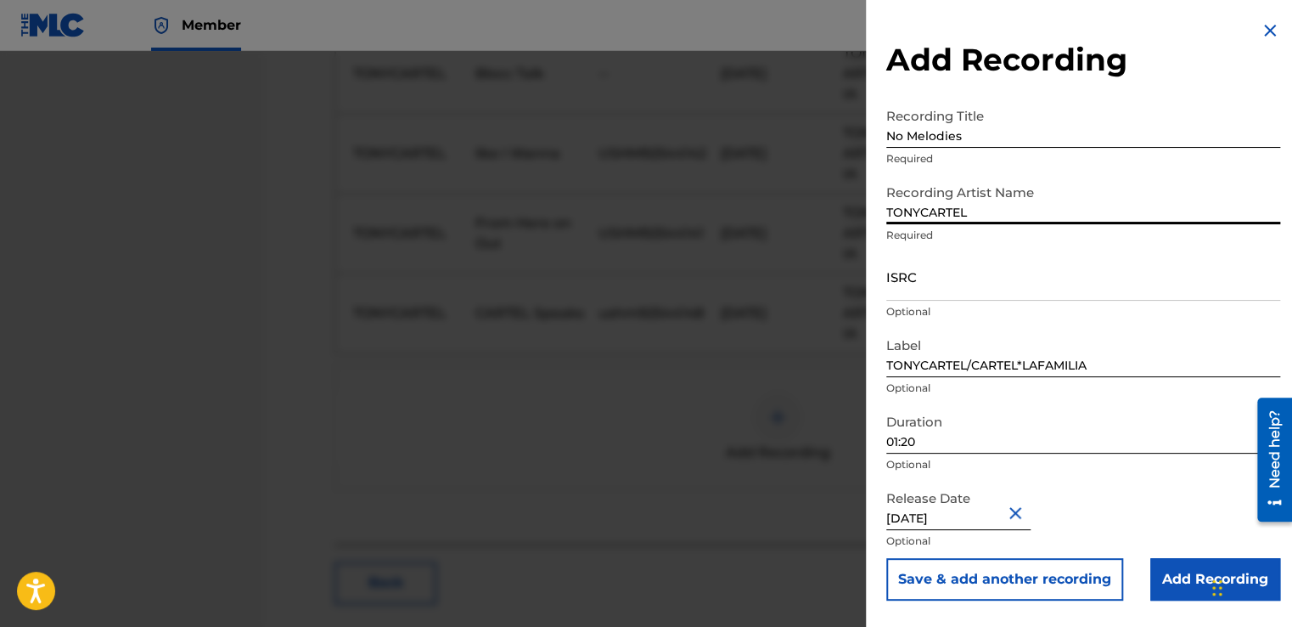
click at [930, 436] on input "01:20" at bounding box center [1083, 429] width 394 height 48
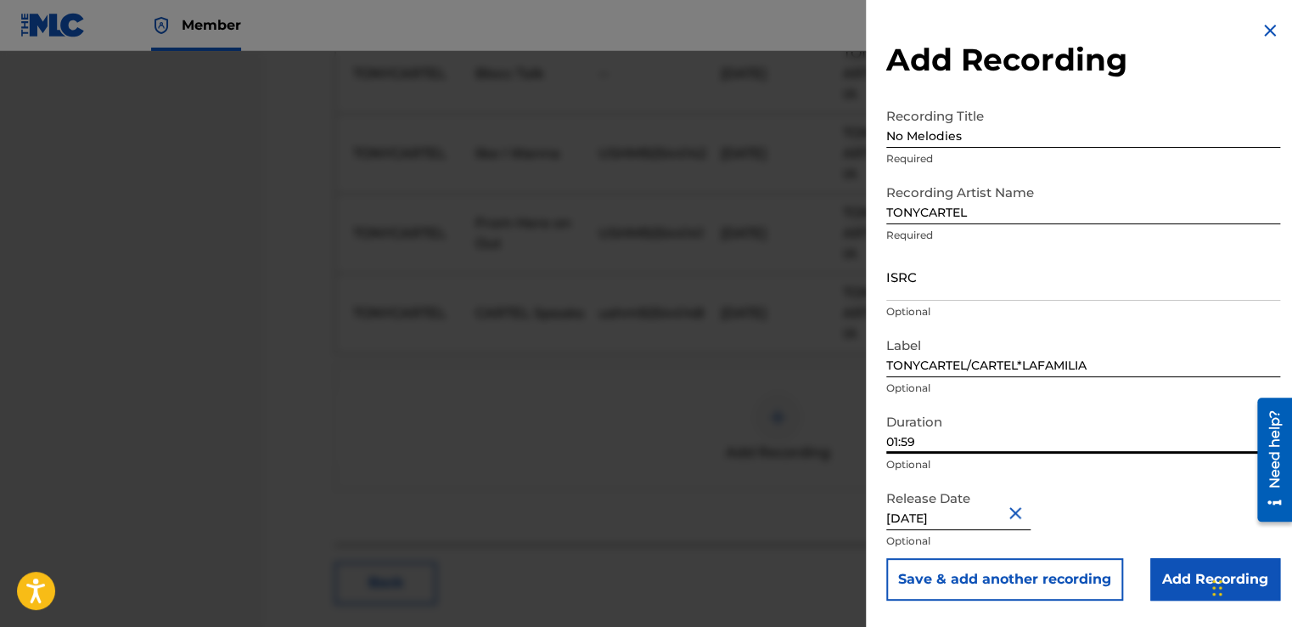
type input "01:59"
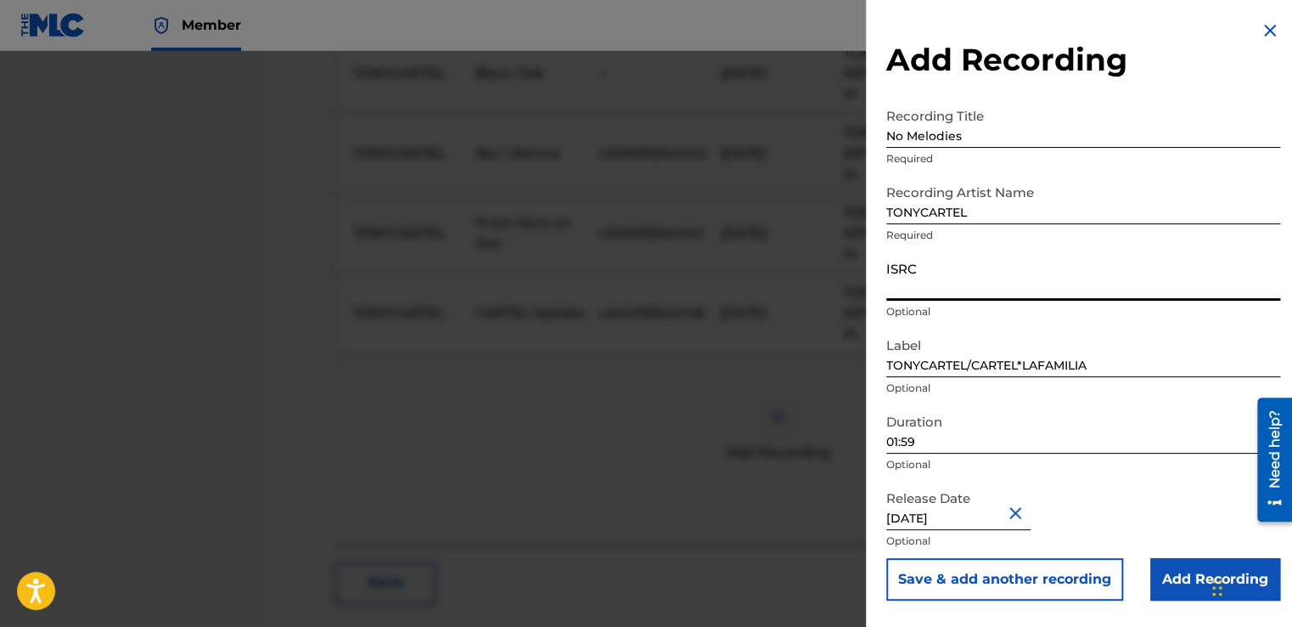
click at [998, 284] on input "ISRC" at bounding box center [1083, 276] width 394 height 48
type input "ushm92544149"
click at [1185, 585] on input "Add Recording" at bounding box center [1215, 579] width 130 height 42
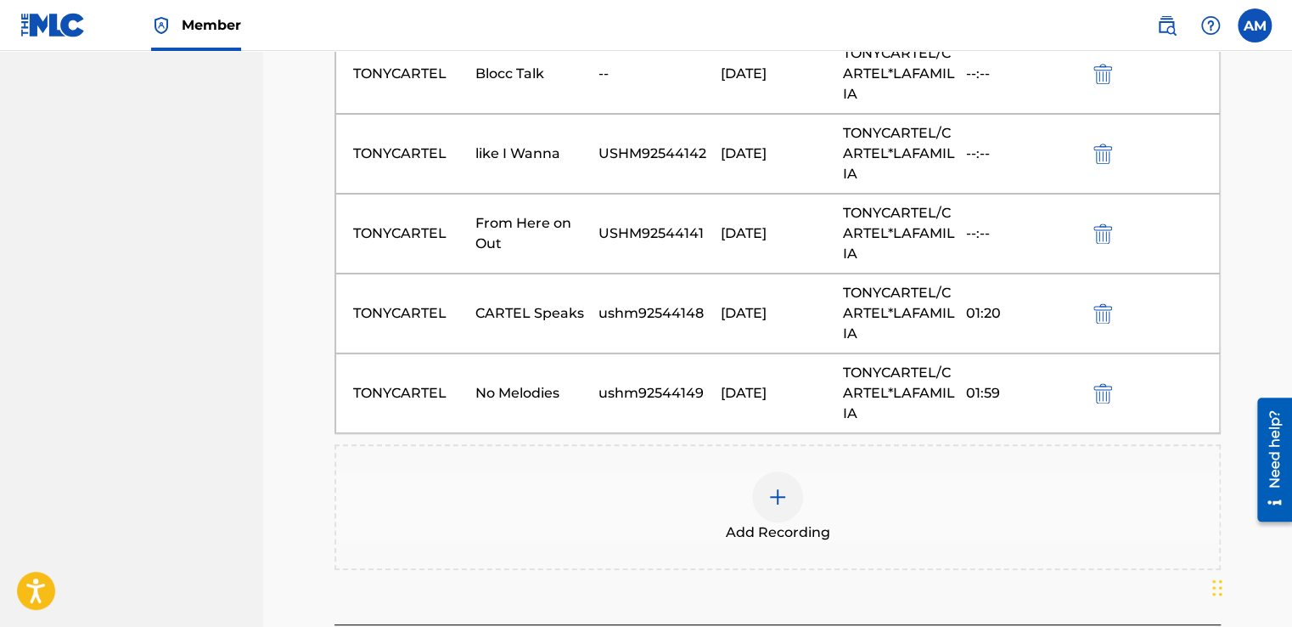
click at [755, 484] on div at bounding box center [777, 496] width 51 height 51
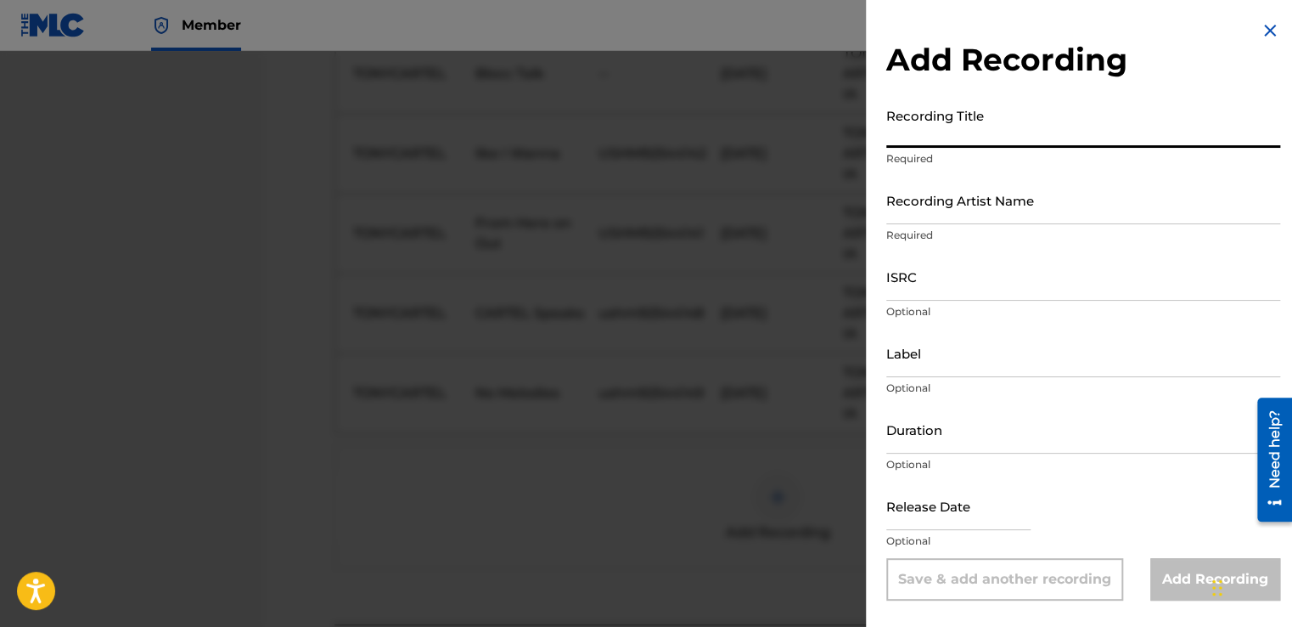
click at [951, 140] on input "Recording Title" at bounding box center [1083, 123] width 394 height 48
type input "Picture Me [PERSON_NAME]'"
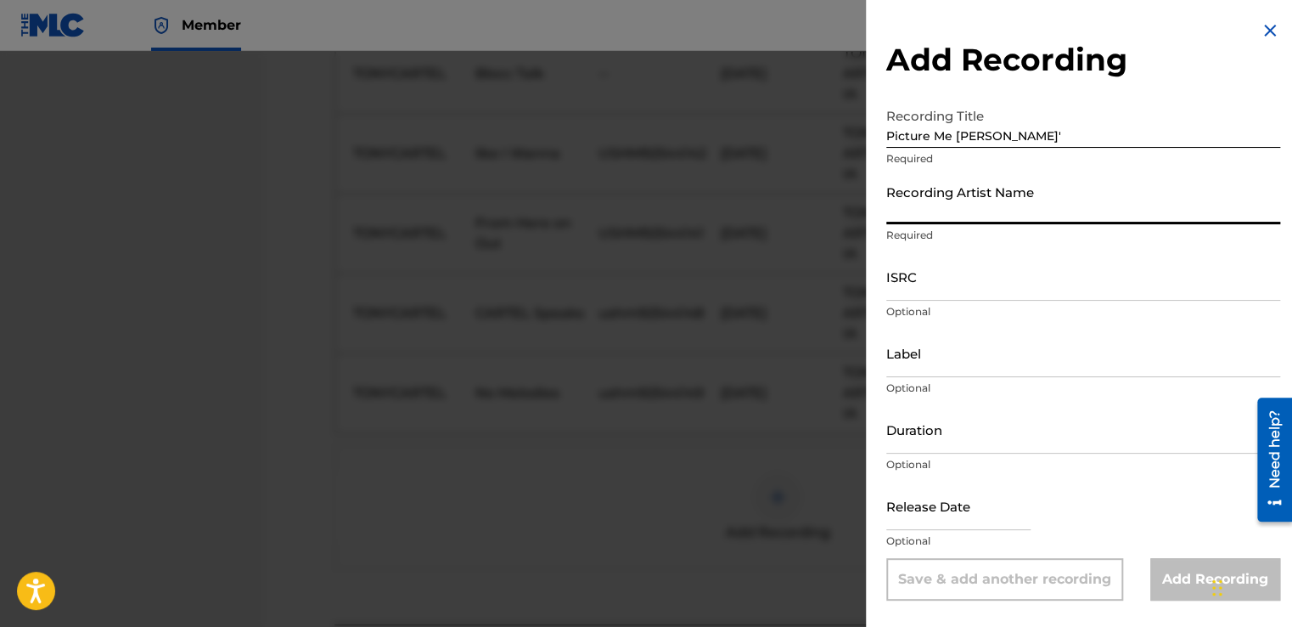
click at [974, 216] on input "Recording Artist Name" at bounding box center [1083, 200] width 394 height 48
type input "TONYCARTEL"
type input "TONYCARTEL/CARTEL*LAFAMILIA"
type input "01:59"
type input "[DATE]"
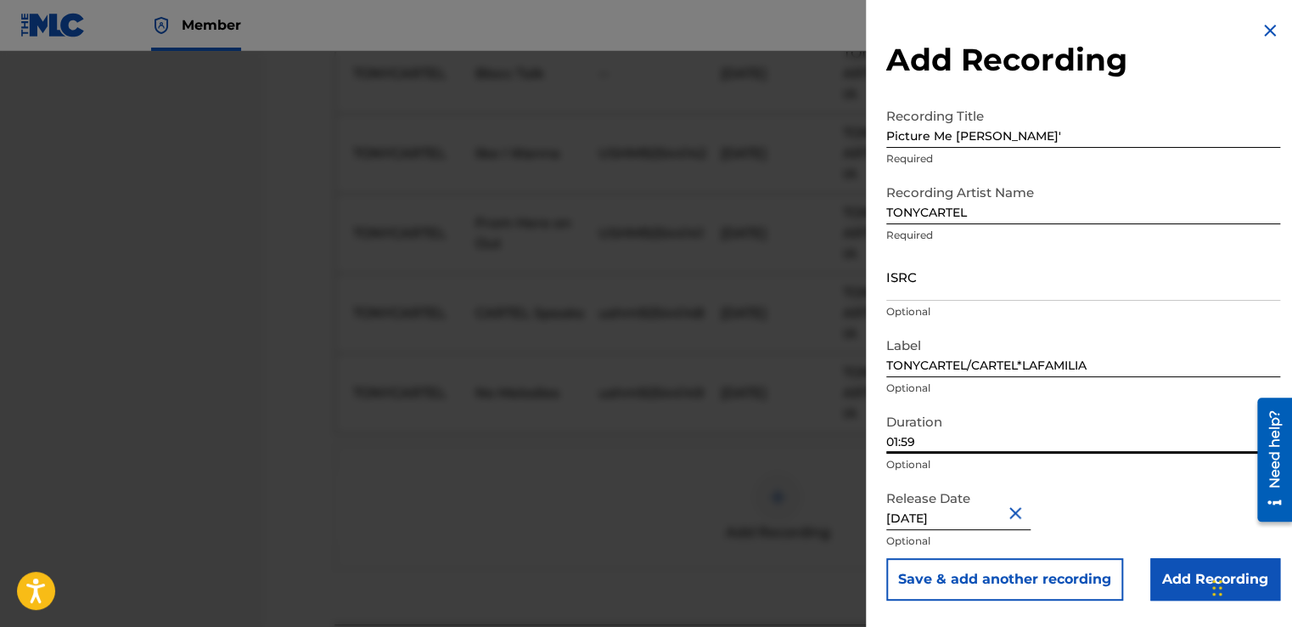
click at [958, 447] on input "01:59" at bounding box center [1083, 429] width 394 height 48
type input "03:25"
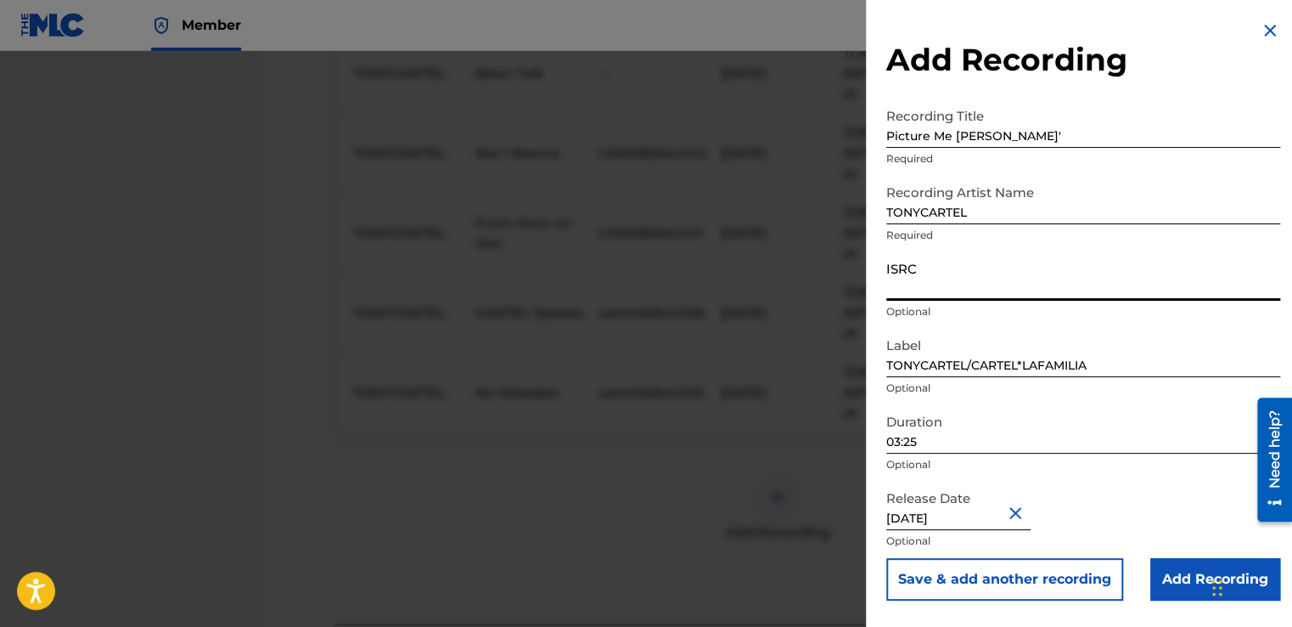
click at [936, 287] on input "ISRC" at bounding box center [1083, 276] width 394 height 48
type input "ushm92544150"
click at [1201, 587] on input "Add Recording" at bounding box center [1215, 579] width 130 height 42
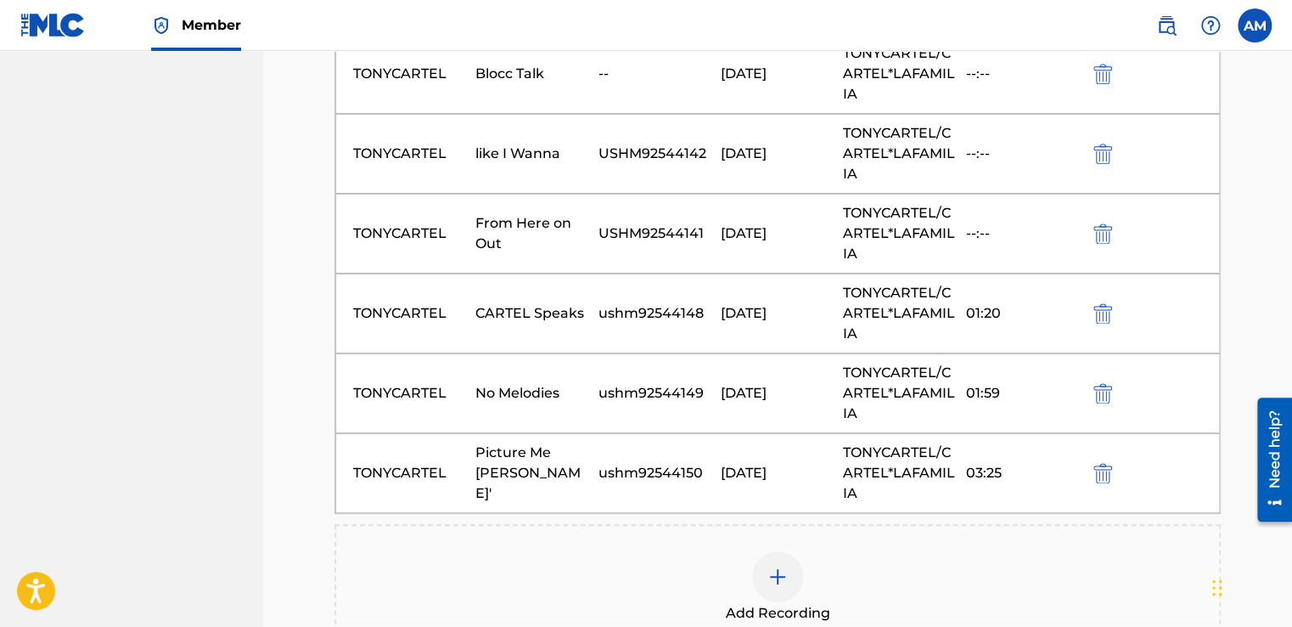
click at [773, 566] on img at bounding box center [777, 576] width 20 height 20
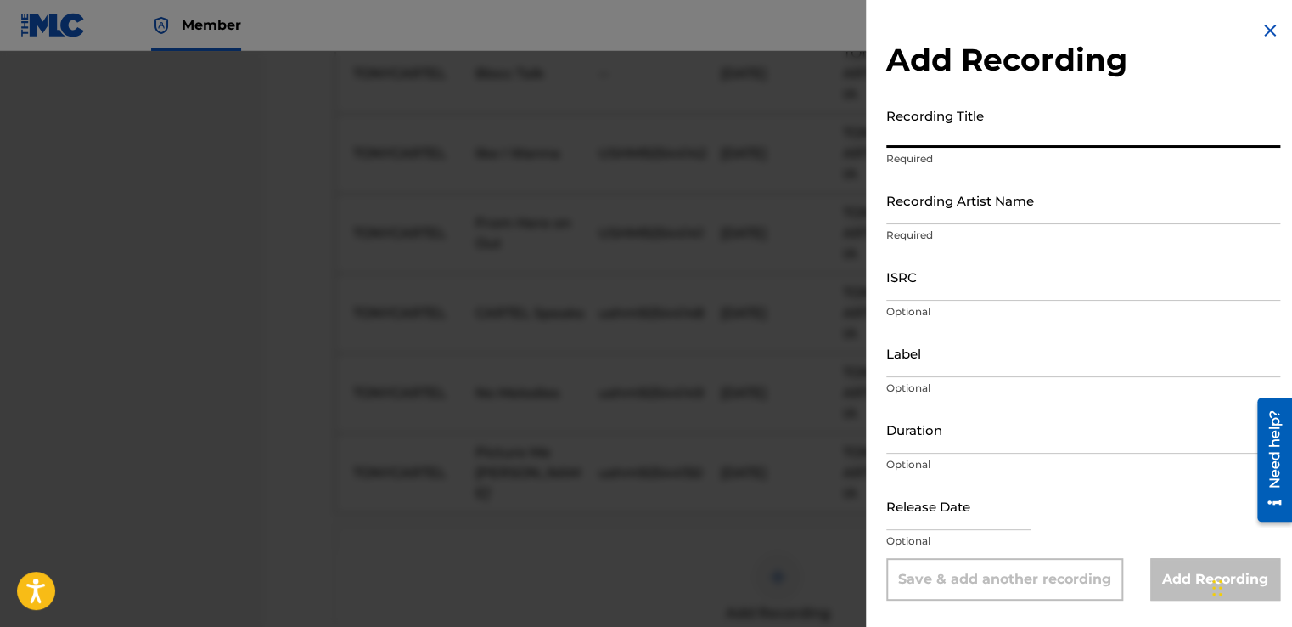
click at [959, 143] on input "Recording Title" at bounding box center [1083, 123] width 394 height 48
type input "Blu laces 3"
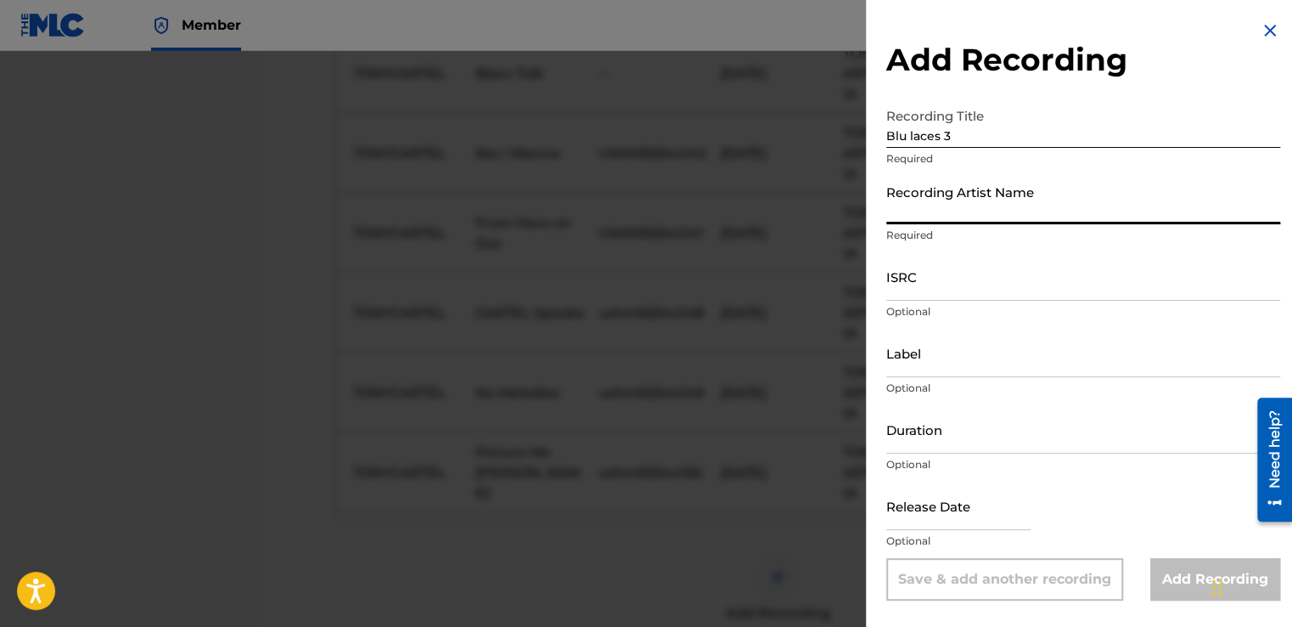
click at [975, 214] on input "Recording Artist Name" at bounding box center [1083, 200] width 394 height 48
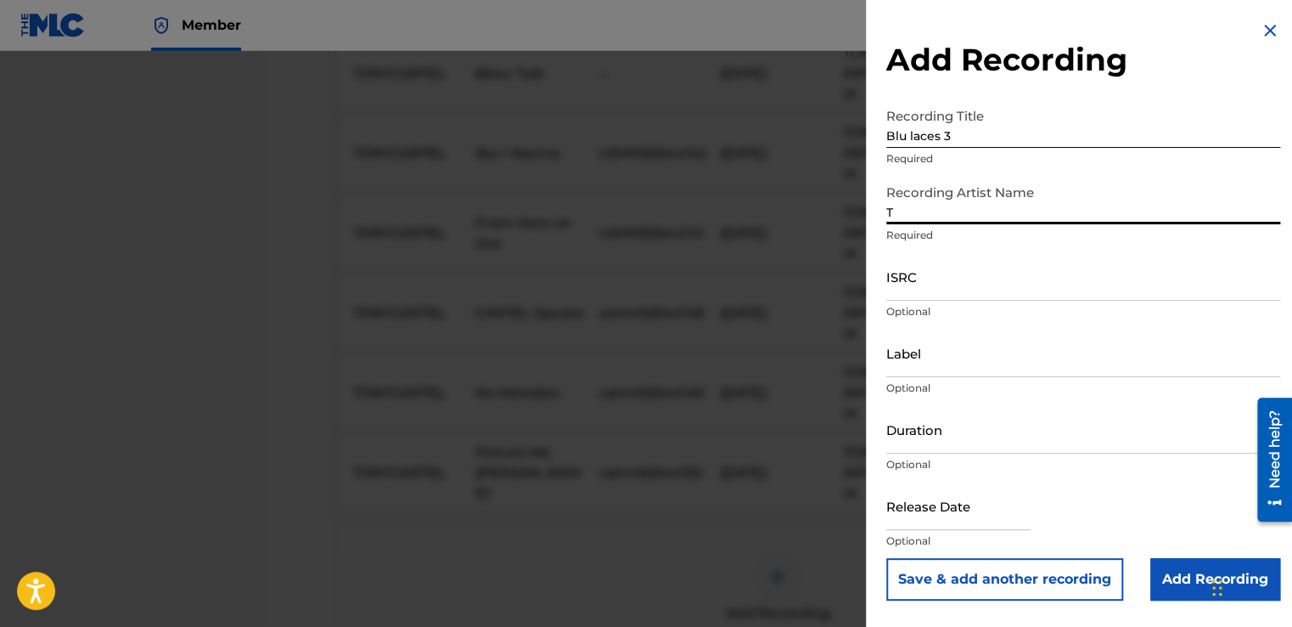
type input "TONYCARTEL"
type input "TONYCARTEL/CARTEL*LAFAMILIA"
type input "03:25"
type input "[DATE]"
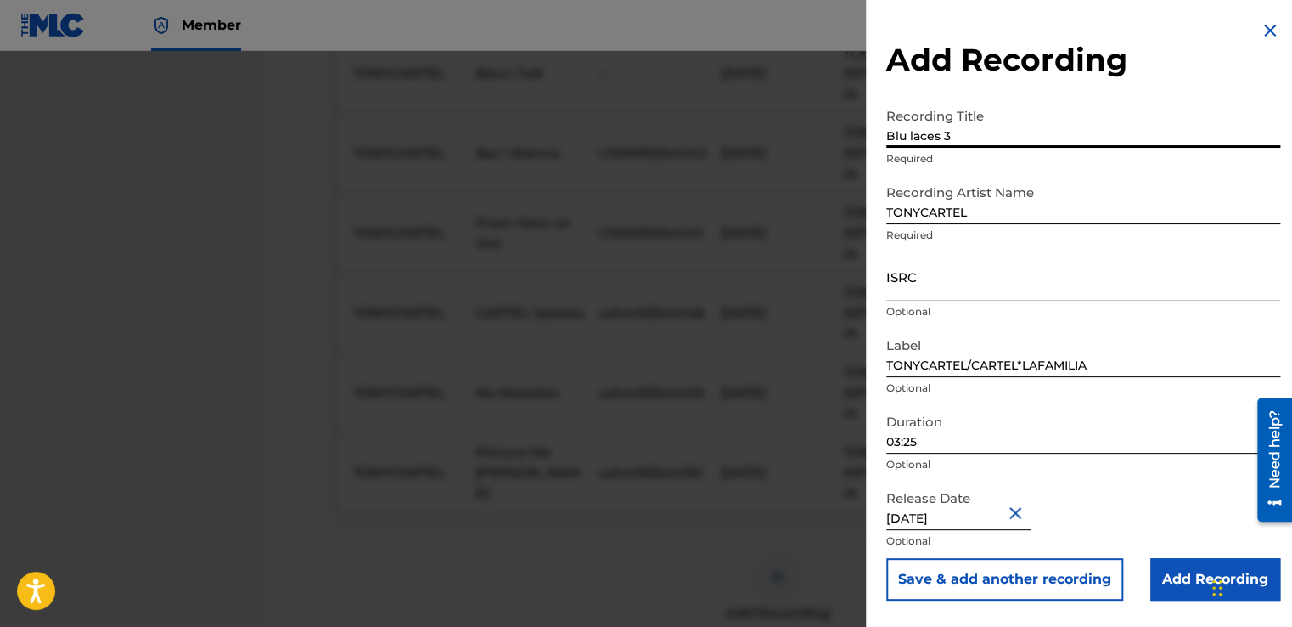
click at [913, 133] on input "Blu laces 3" at bounding box center [1083, 123] width 394 height 48
type input "Blu Laces 3"
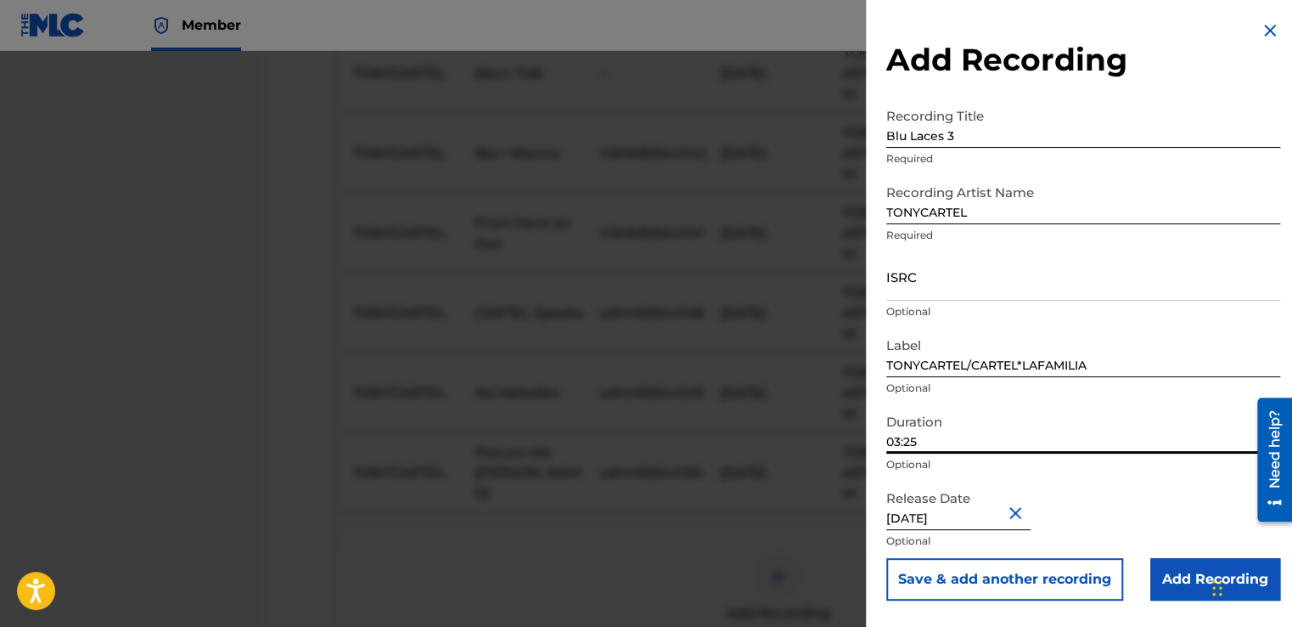
click at [975, 450] on input "03:25" at bounding box center [1083, 429] width 394 height 48
type input "02:40"
click at [1020, 501] on button "Close" at bounding box center [1017, 512] width 25 height 52
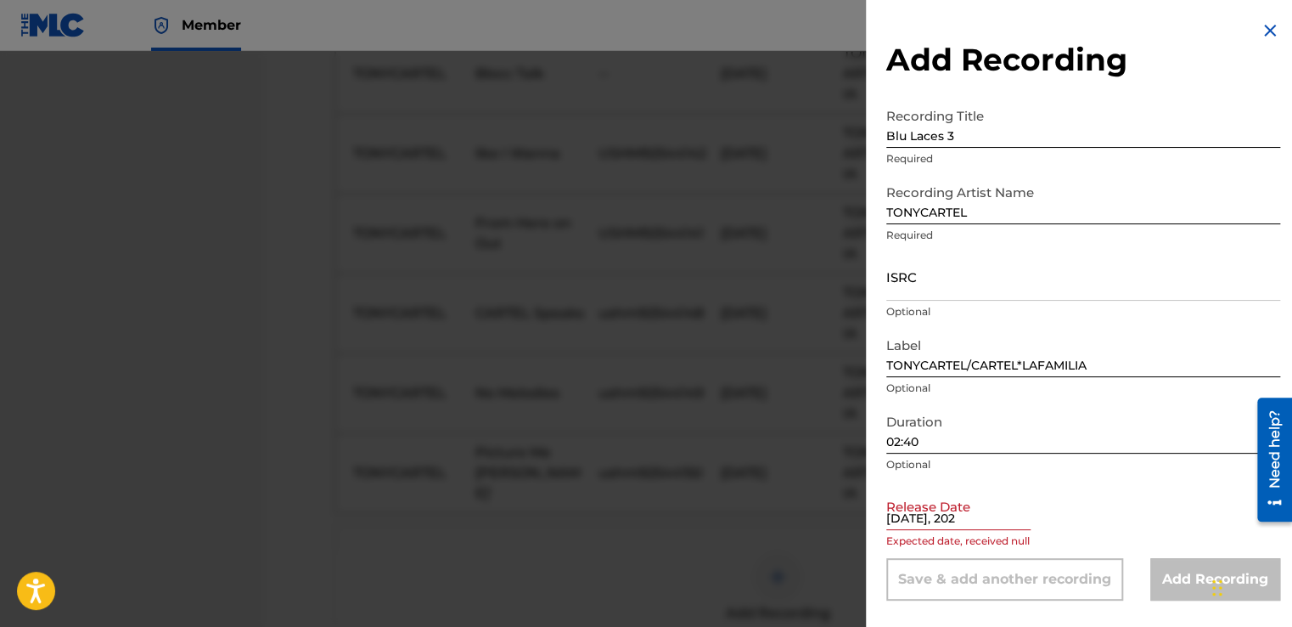
type input "[DATE]"
click at [970, 528] on input "[DATE]" at bounding box center [958, 505] width 144 height 48
select select "7"
select select "2025"
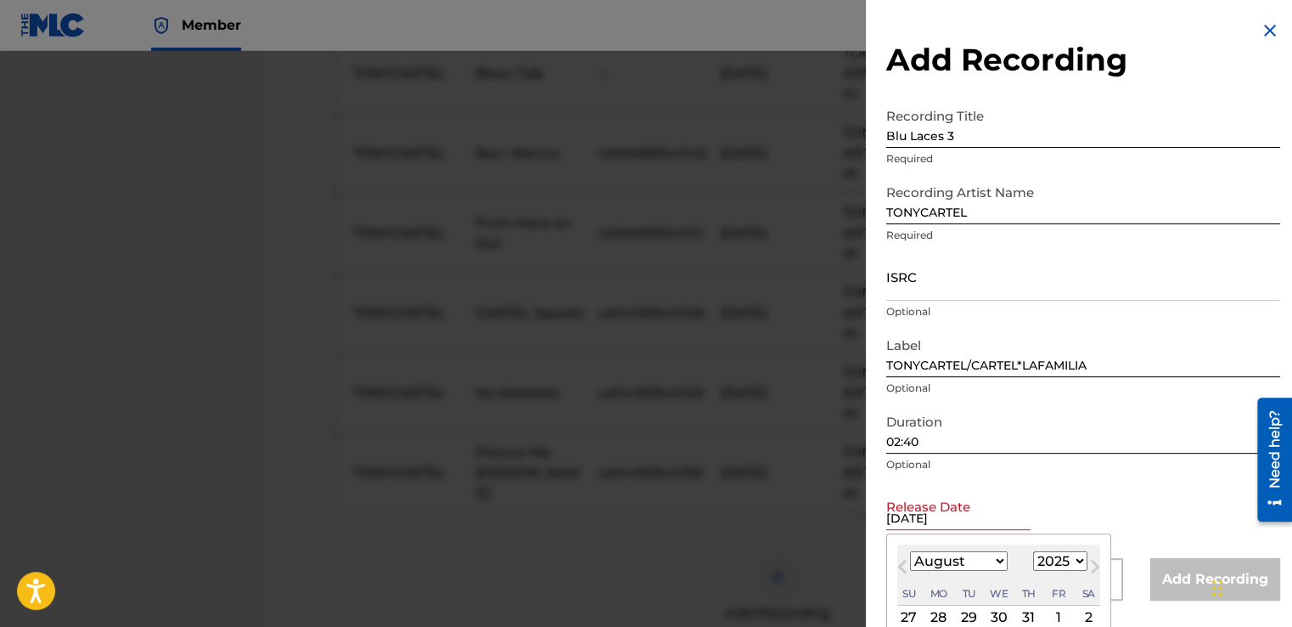
type input "[DATE]"
click at [994, 557] on select "January February March April May June July August September October November De…" at bounding box center [959, 561] width 98 height 20
select select "0"
click at [910, 551] on select "January February March April May June July August September October November De…" at bounding box center [959, 561] width 98 height 20
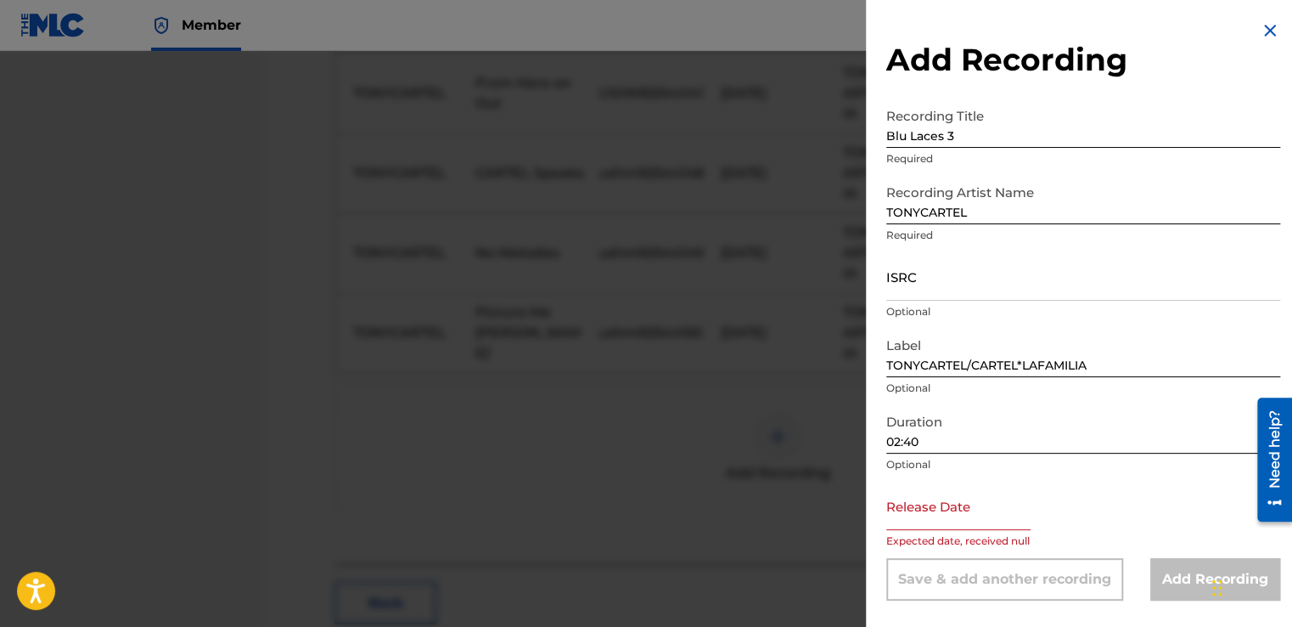
scroll to position [1246, 0]
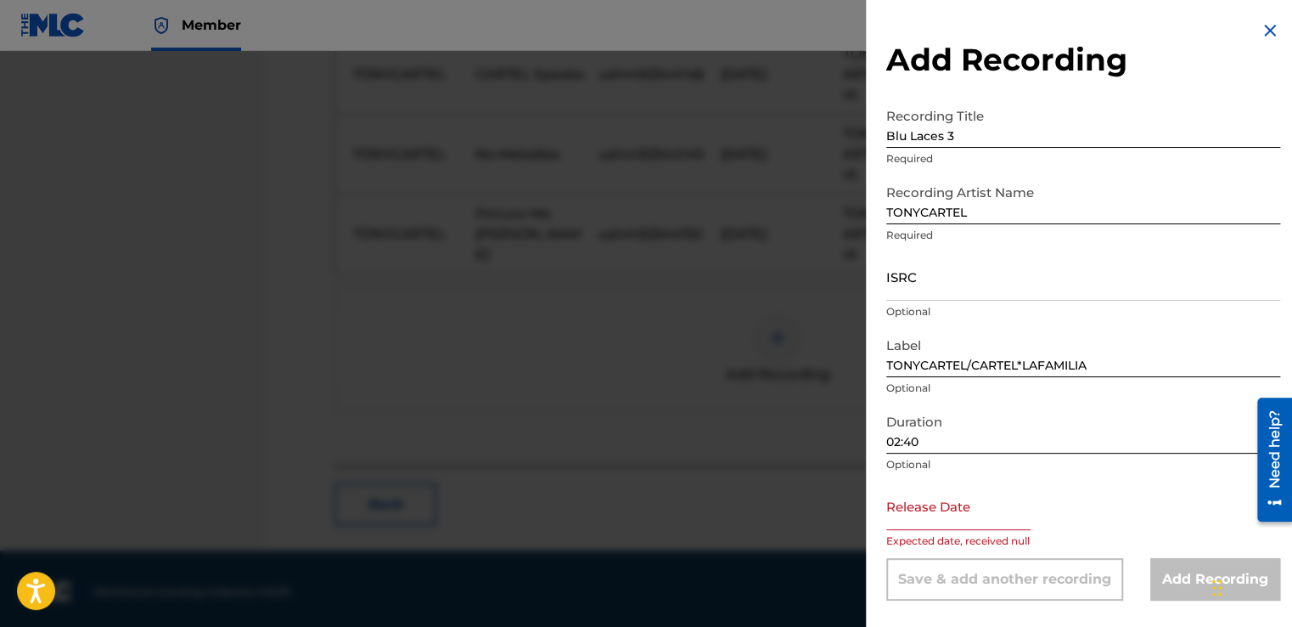
click at [1212, 461] on p "Optional" at bounding box center [1083, 464] width 394 height 15
select select "7"
select select "2025"
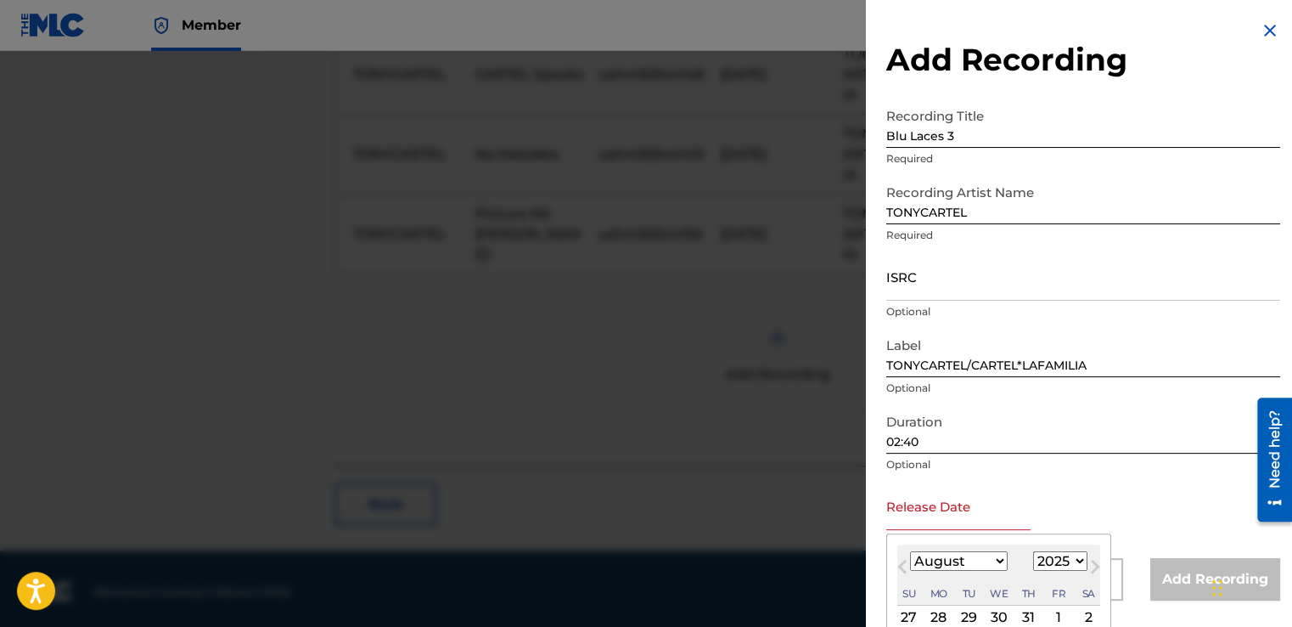
click at [975, 516] on input "text" at bounding box center [958, 505] width 144 height 48
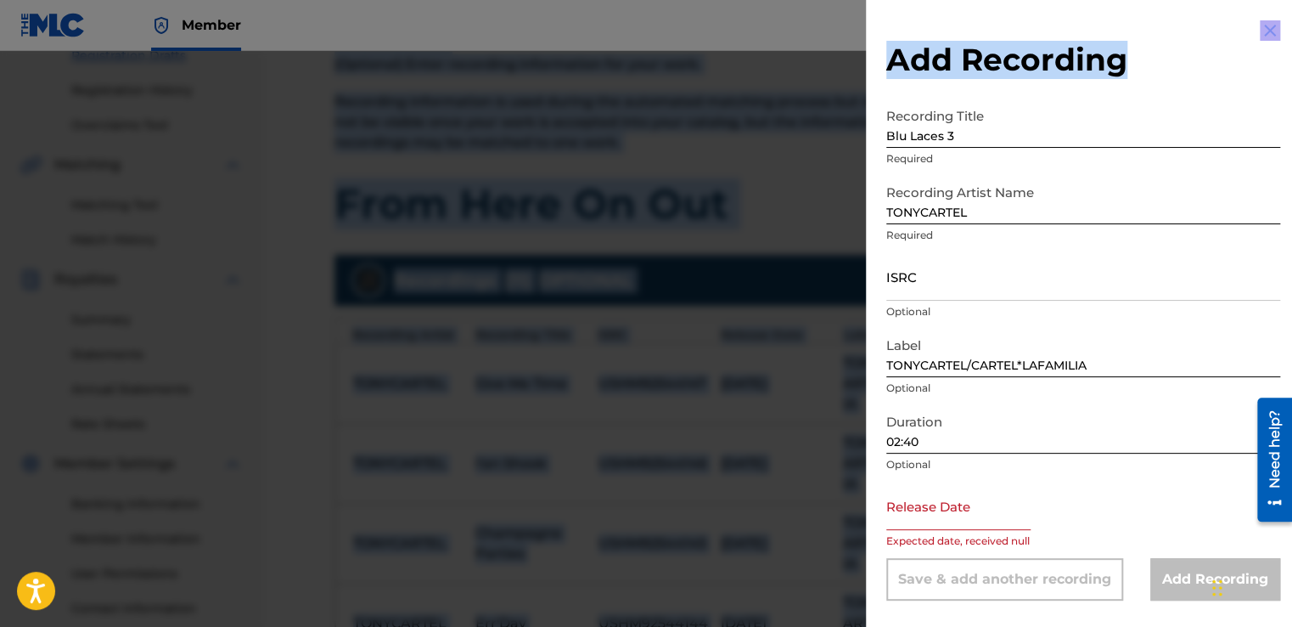
scroll to position [0, 0]
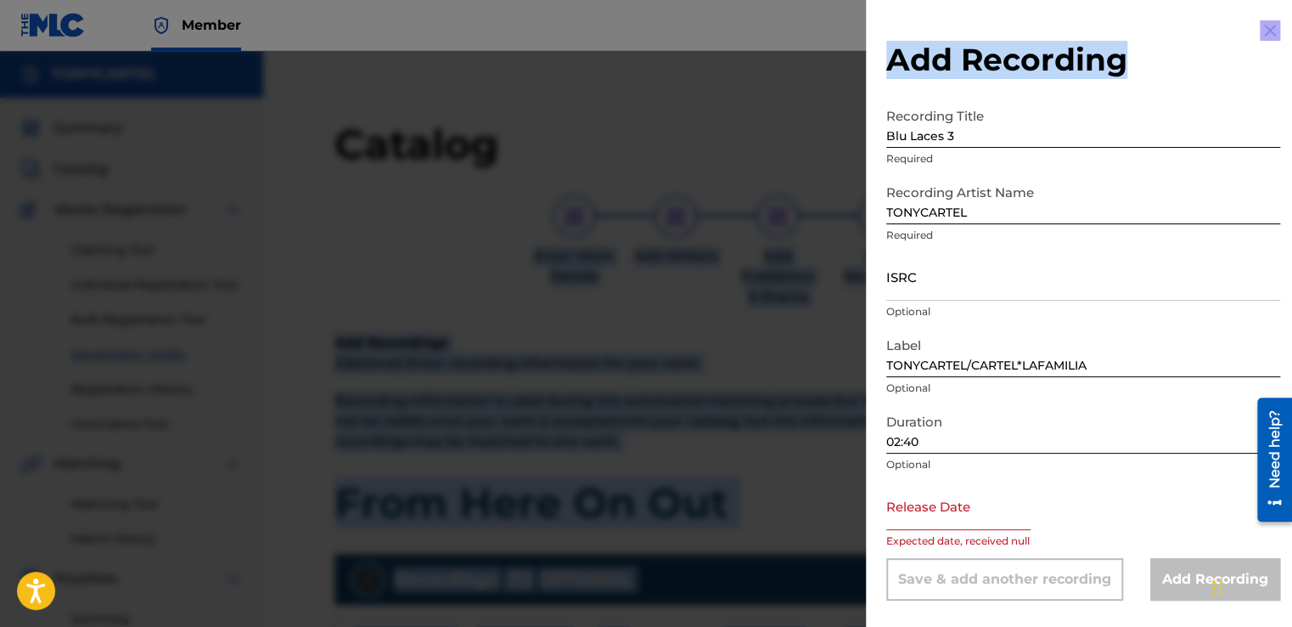
drag, startPoint x: 1152, startPoint y: 14, endPoint x: 1072, endPoint y: -50, distance: 102.1
click at [1072, 0] on html "Accessibility Screen-Reader Guide, Feedback, and Issue Reporting | New window C…" at bounding box center [646, 313] width 1292 height 627
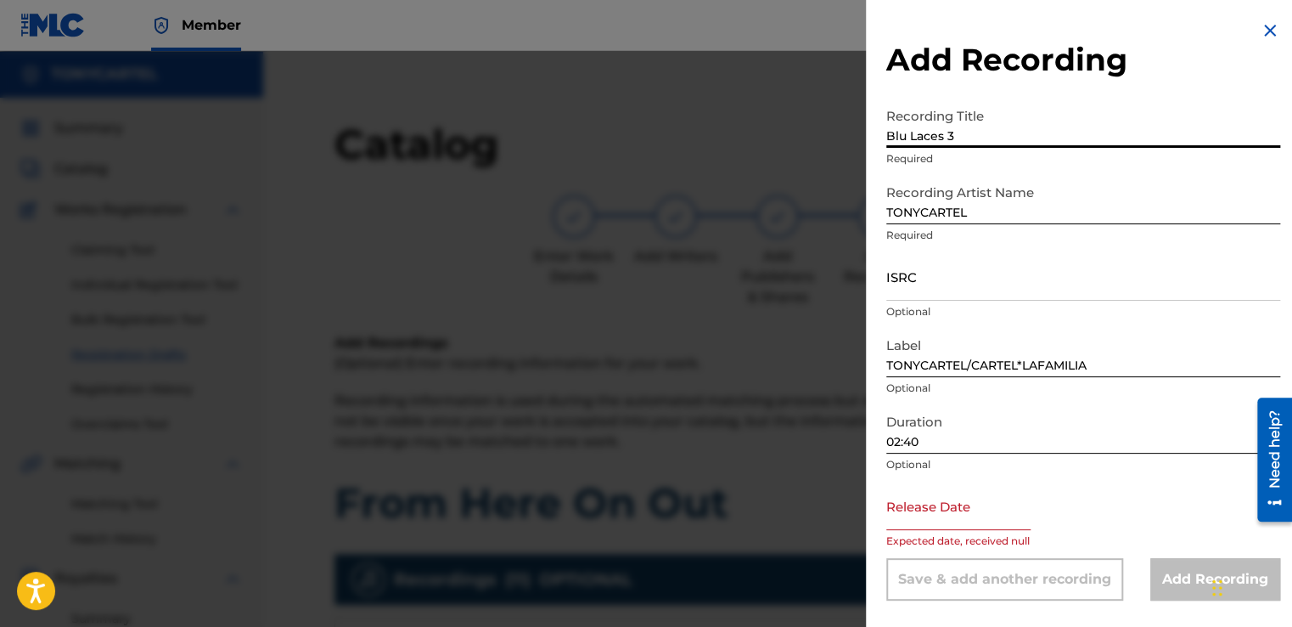
drag, startPoint x: 1072, startPoint y: -50, endPoint x: 1208, endPoint y: 107, distance: 207.6
click at [1208, 107] on input "Blu Laces 3" at bounding box center [1083, 123] width 394 height 48
select select "7"
select select "2025"
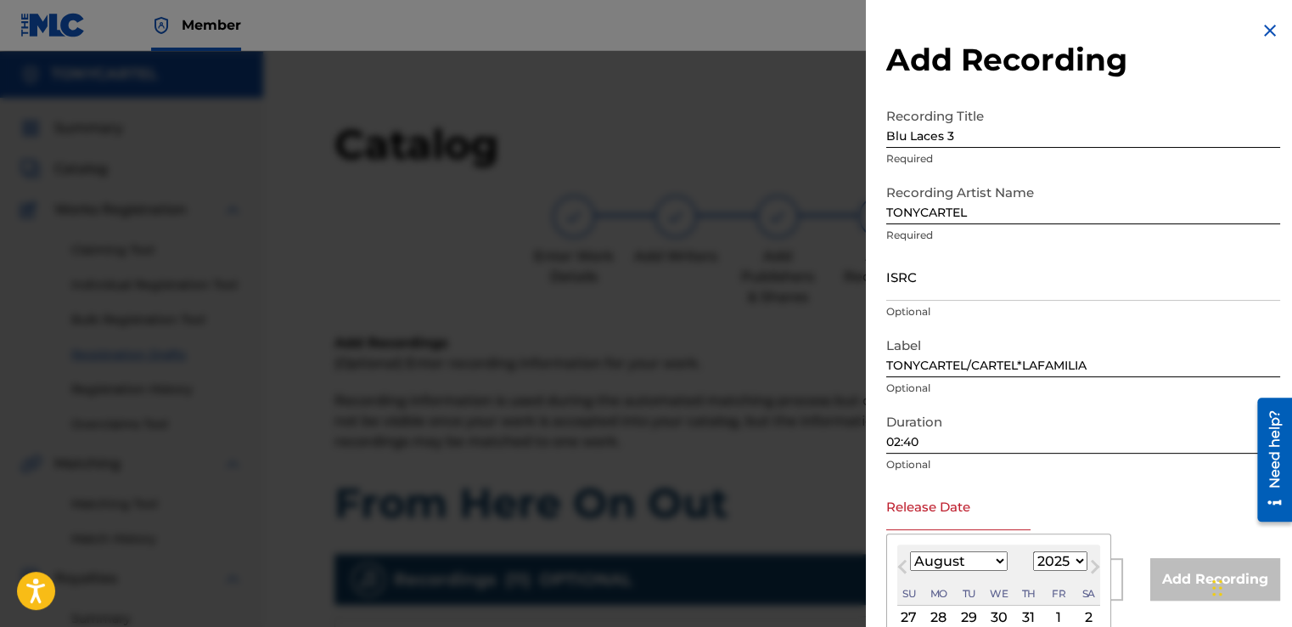
click at [947, 508] on input "text" at bounding box center [958, 505] width 144 height 48
type input "[DATE]"
select select "0"
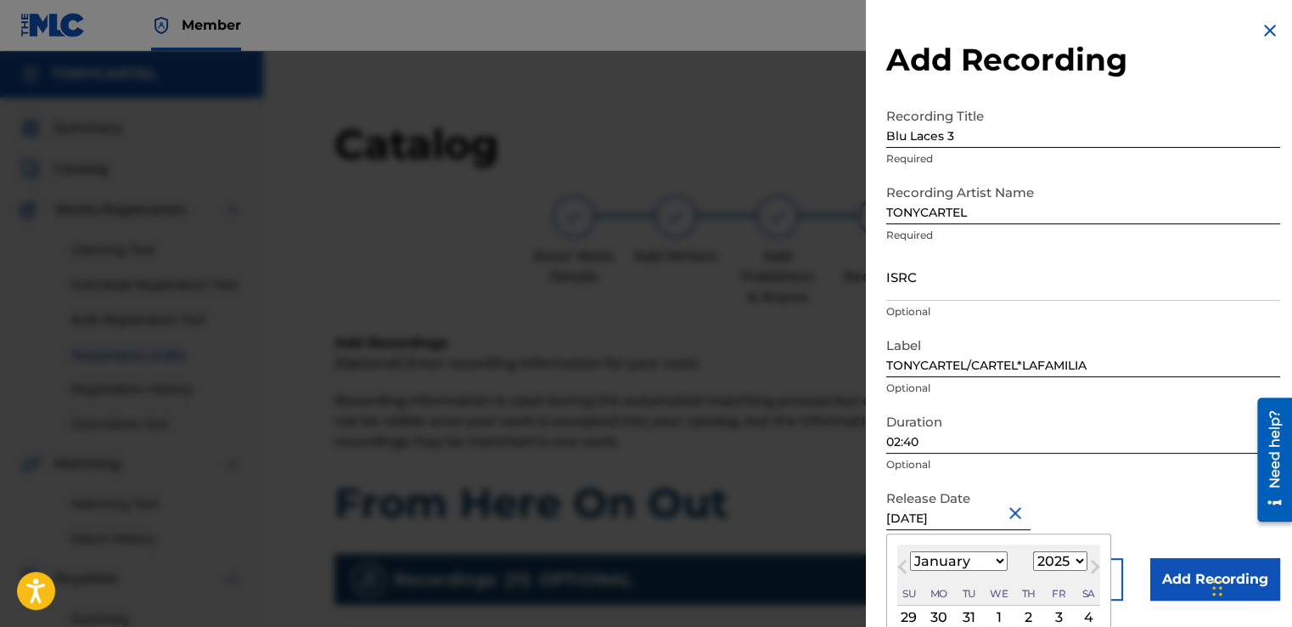
type input "[DATE]"
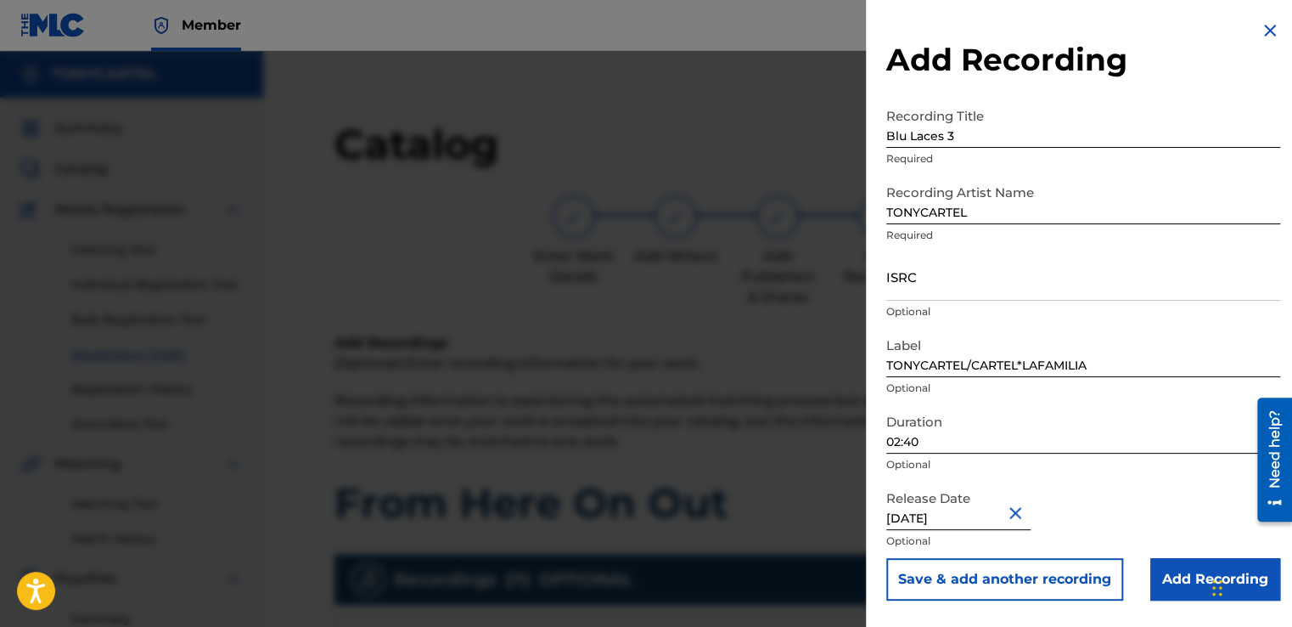
click at [1172, 573] on input "Add Recording" at bounding box center [1215, 579] width 130 height 42
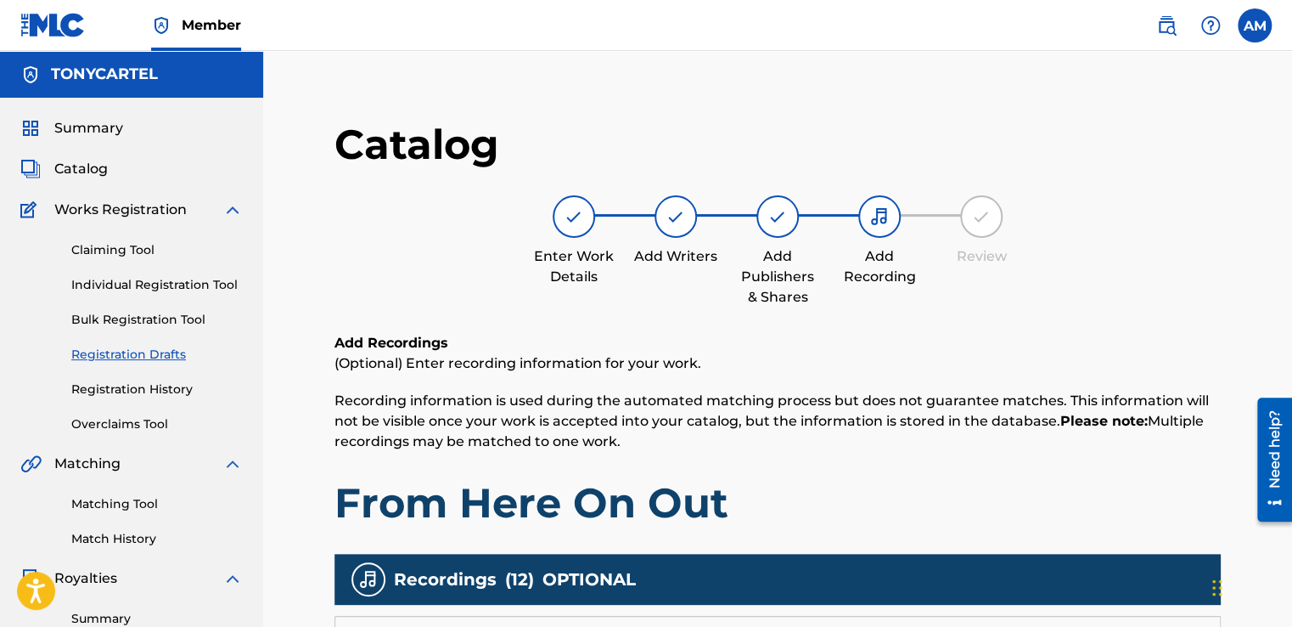
click at [1172, 573] on div "Recordings ( 12 ) OPTIONAL" at bounding box center [777, 579] width 886 height 51
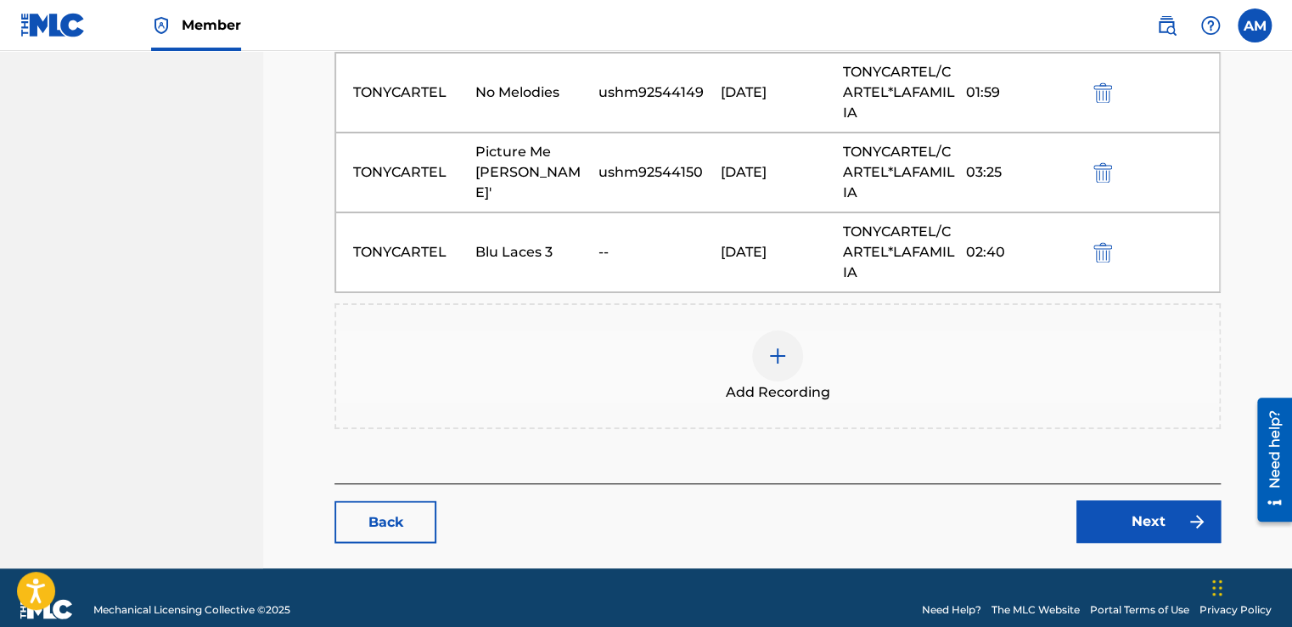
scroll to position [1325, 0]
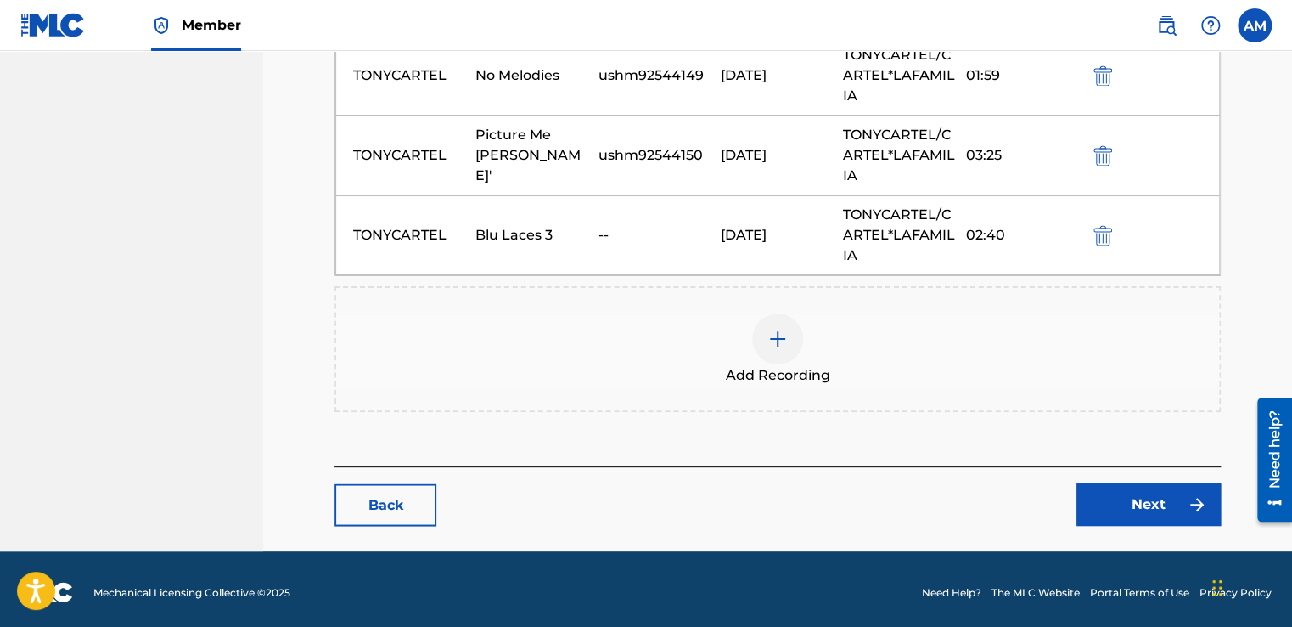
click at [781, 329] on img at bounding box center [777, 339] width 20 height 20
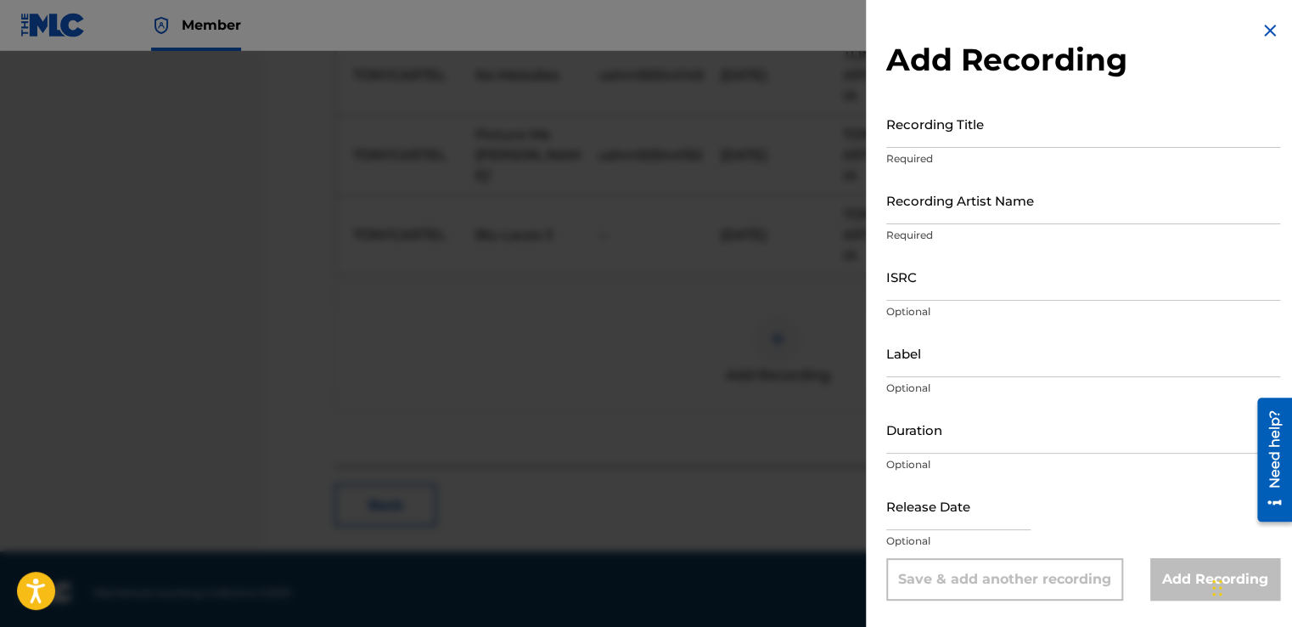
click at [918, 150] on div "Recording Title Required" at bounding box center [1083, 137] width 394 height 76
click at [920, 143] on div "Recording Title Required" at bounding box center [1083, 137] width 394 height 76
click at [920, 143] on input "Recording Title" at bounding box center [1083, 123] width 394 height 48
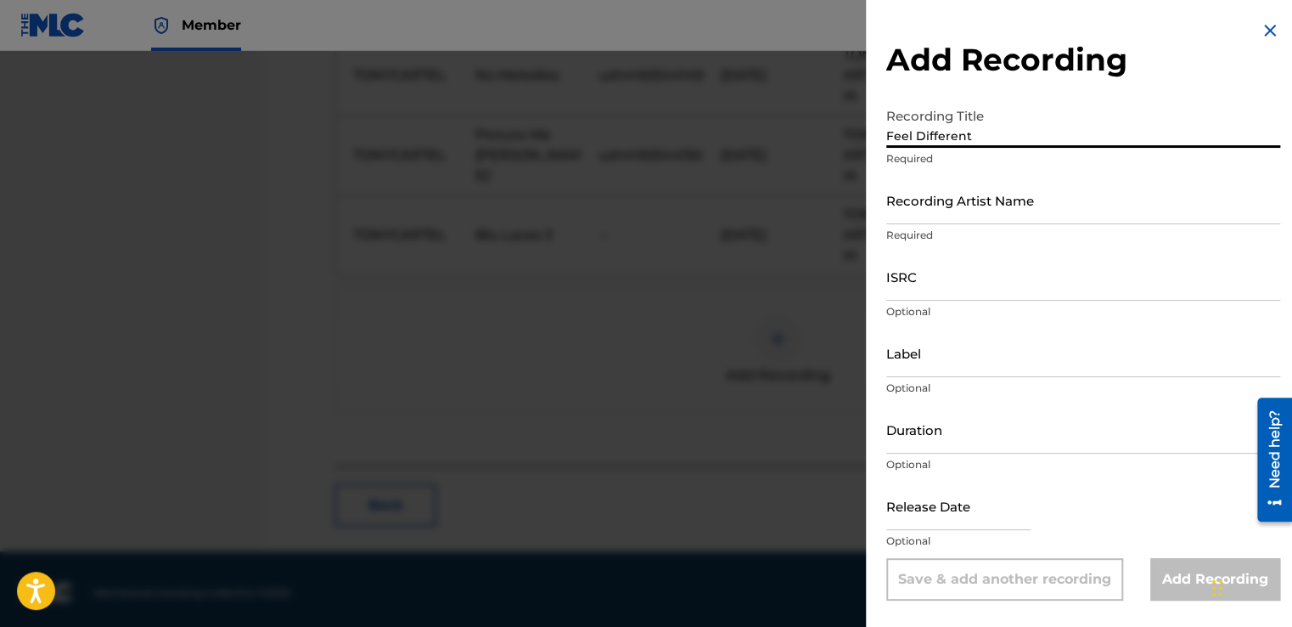
type input "Feel Different"
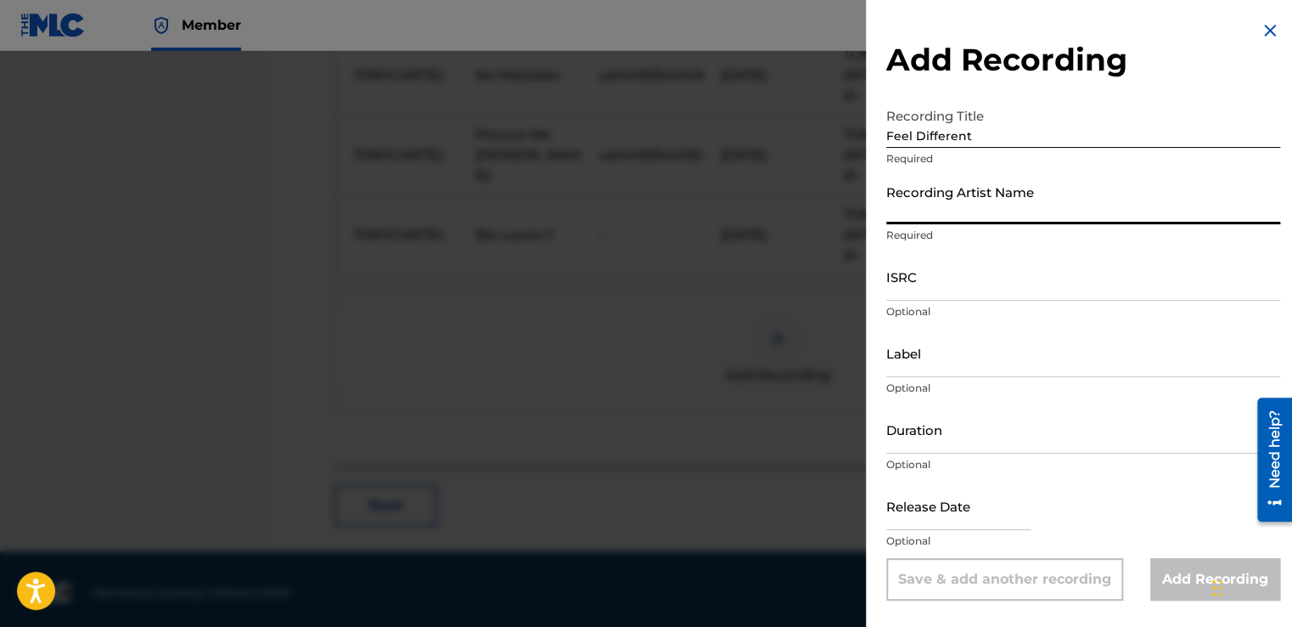
click at [912, 220] on input "Recording Artist Name" at bounding box center [1083, 200] width 394 height 48
type input "TONYCARTEL"
type input "TONYCARTEL/CARTEL*LAFAMILIA"
type input "02:40"
type input "[DATE]"
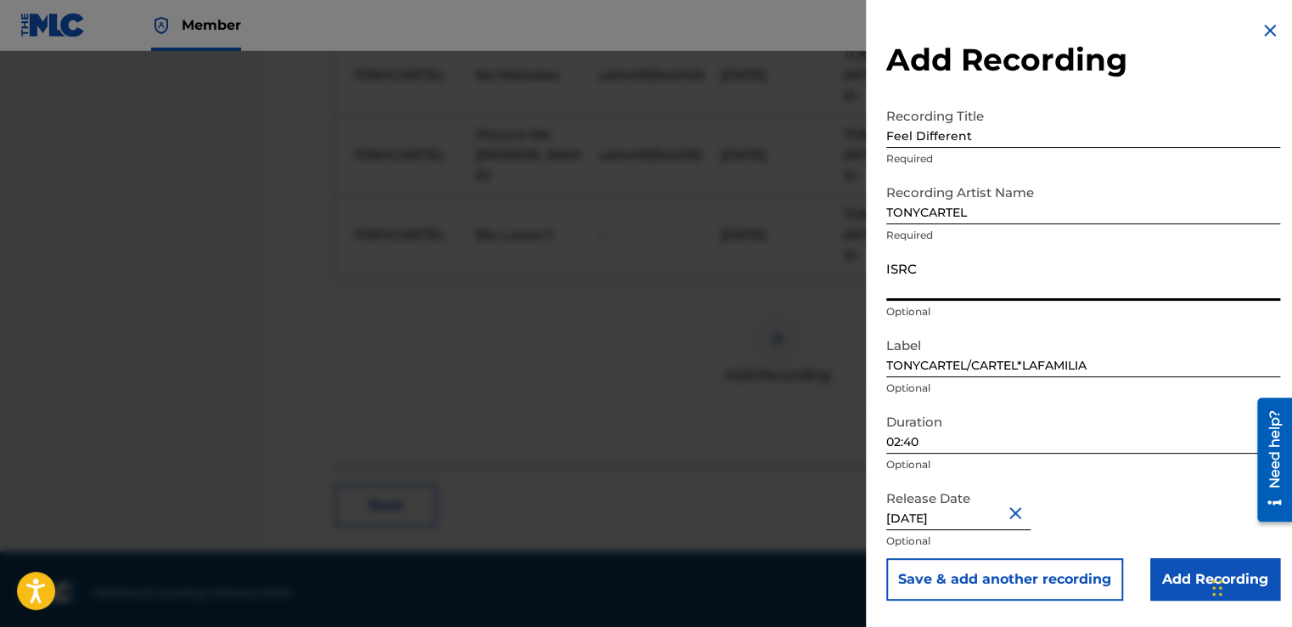
click at [935, 283] on input "ISRC" at bounding box center [1083, 276] width 394 height 48
type input "ushm92544151"
click at [1026, 516] on button "Close" at bounding box center [1017, 512] width 25 height 52
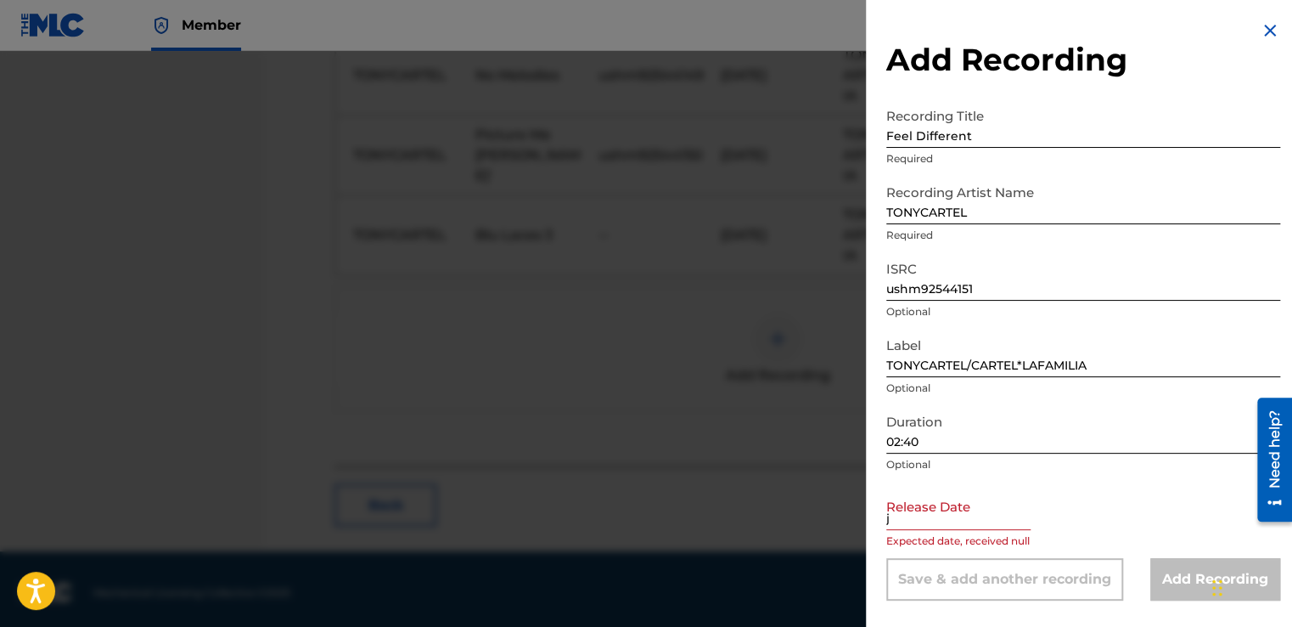
type input "[DATE]"
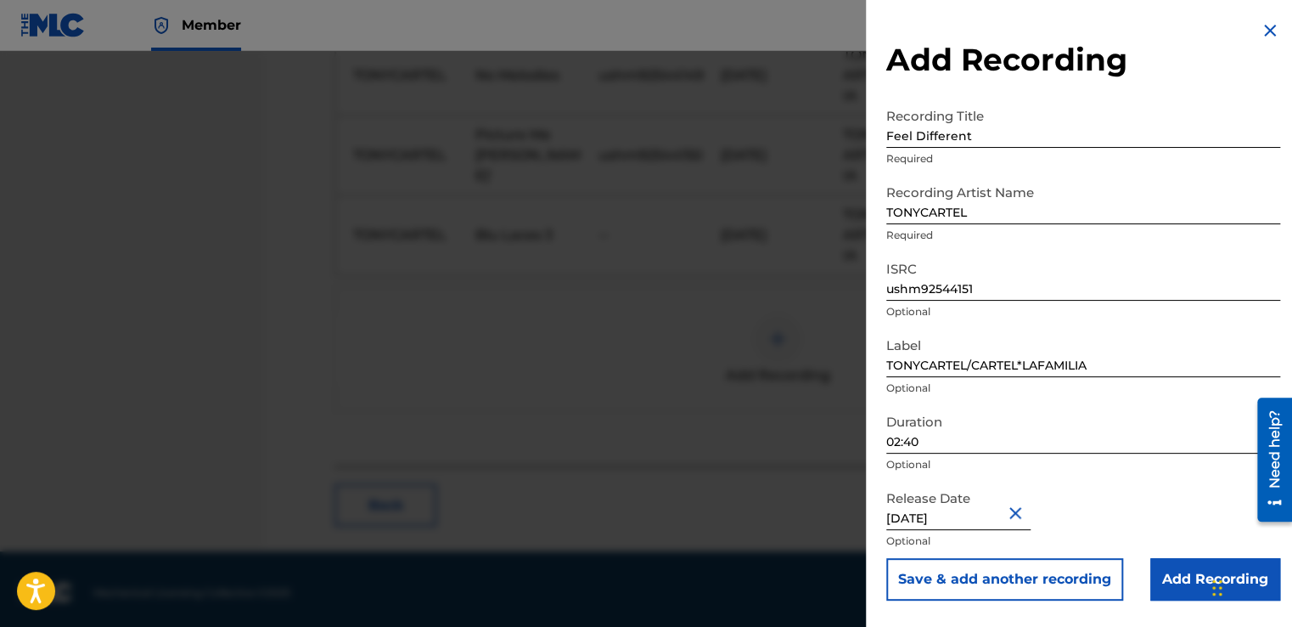
click at [1175, 577] on input "Add Recording" at bounding box center [1215, 579] width 130 height 42
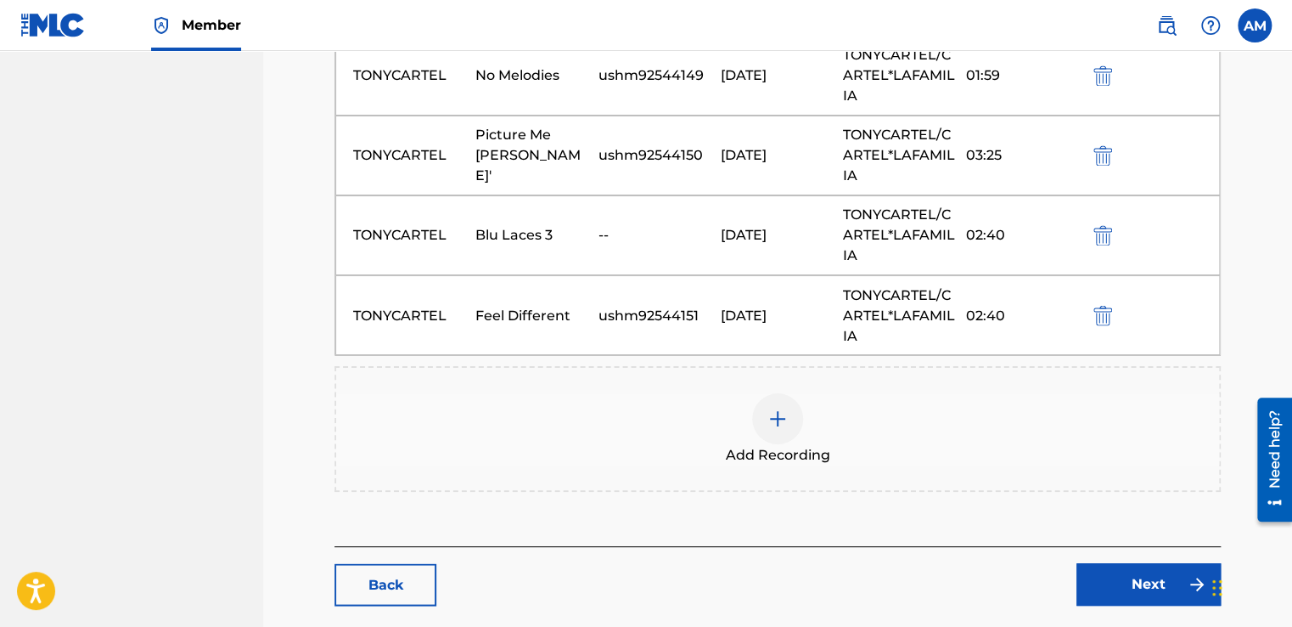
click at [764, 404] on div at bounding box center [777, 418] width 51 height 51
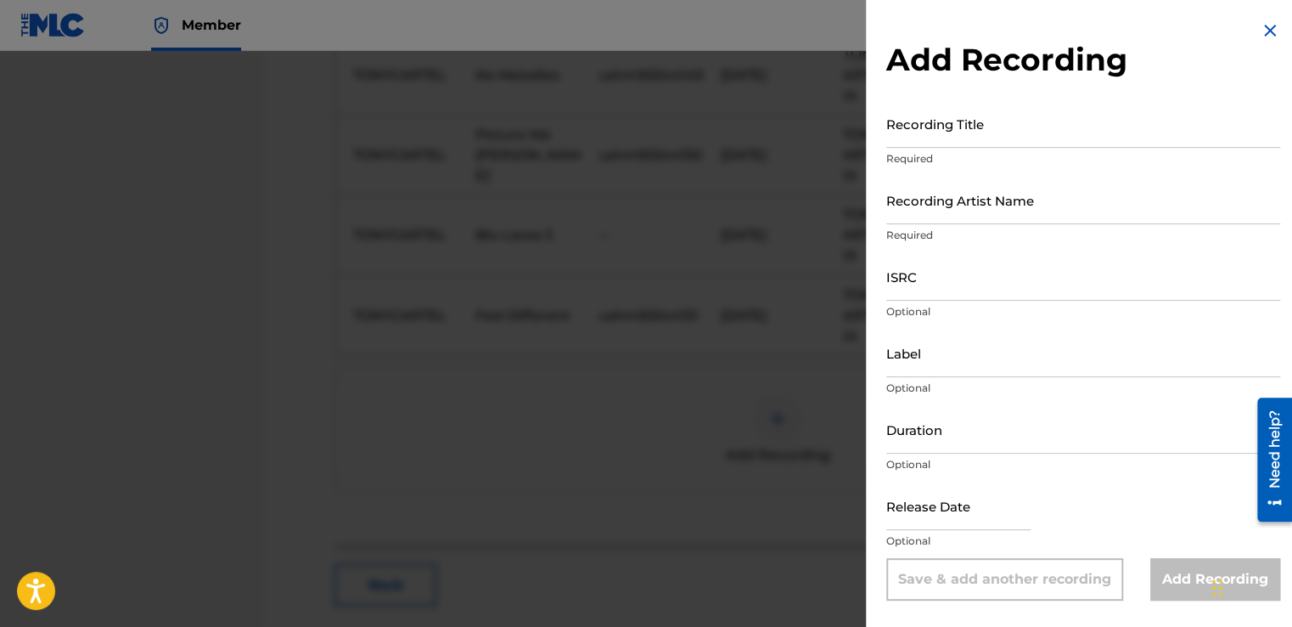
click at [764, 404] on div at bounding box center [646, 364] width 1292 height 627
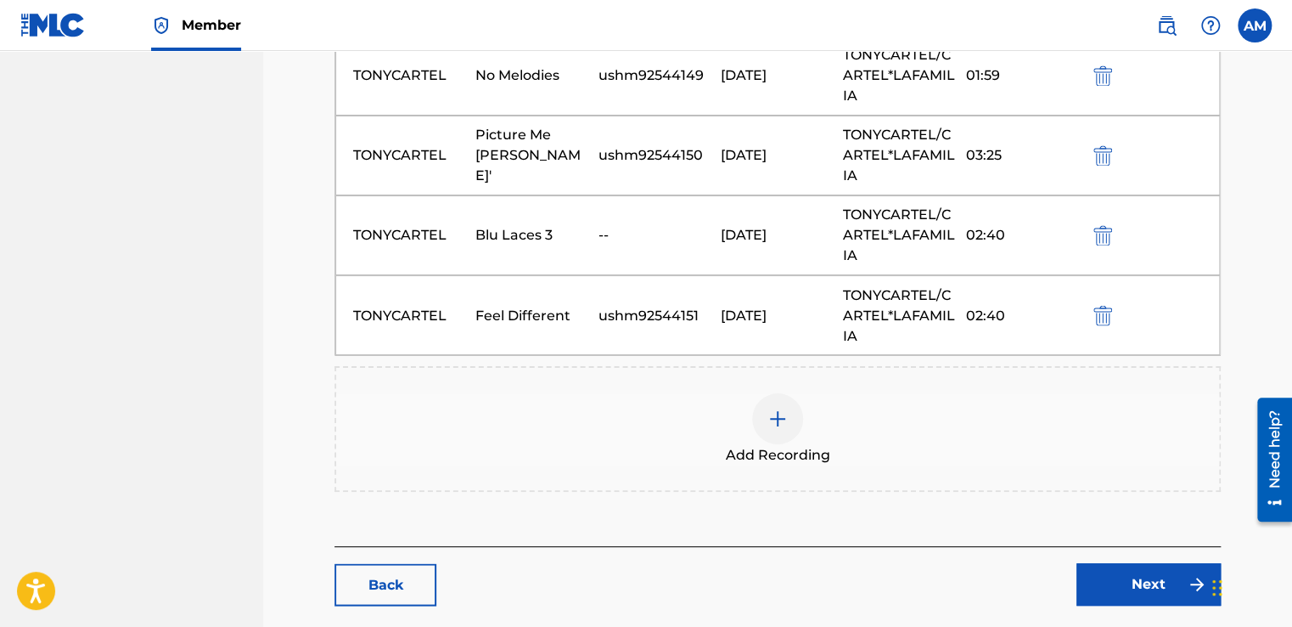
click at [776, 398] on div at bounding box center [777, 418] width 51 height 51
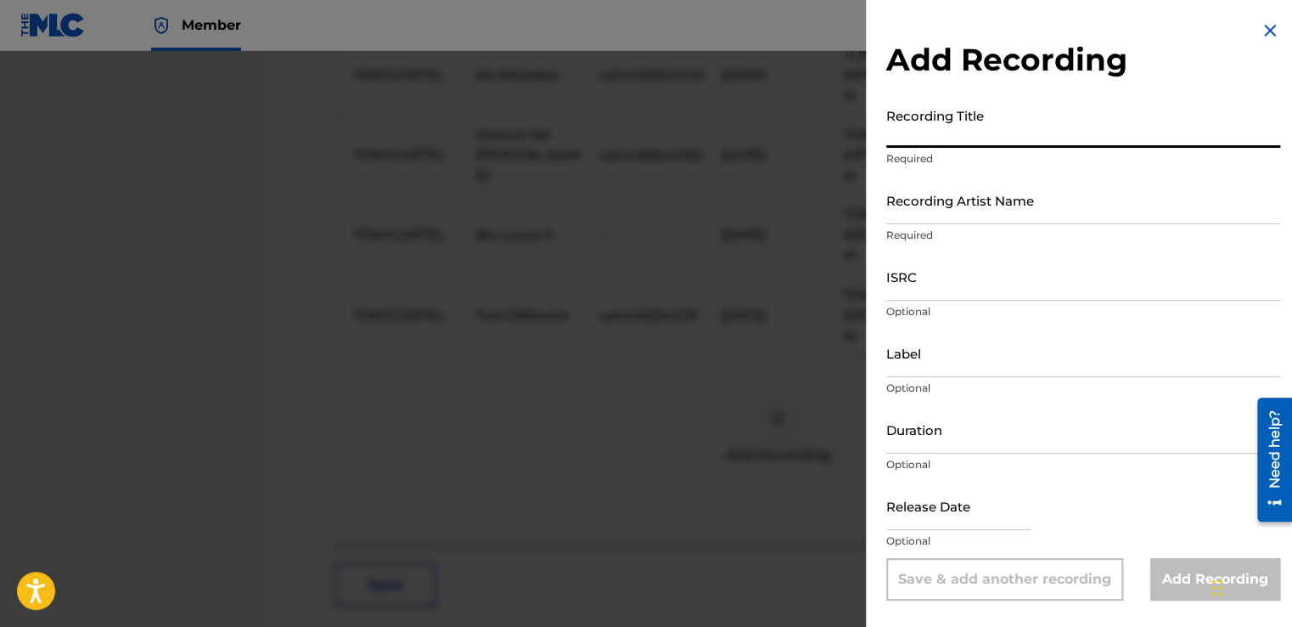
click at [976, 125] on input "Recording Title" at bounding box center [1083, 123] width 394 height 48
type input "Sum'n"
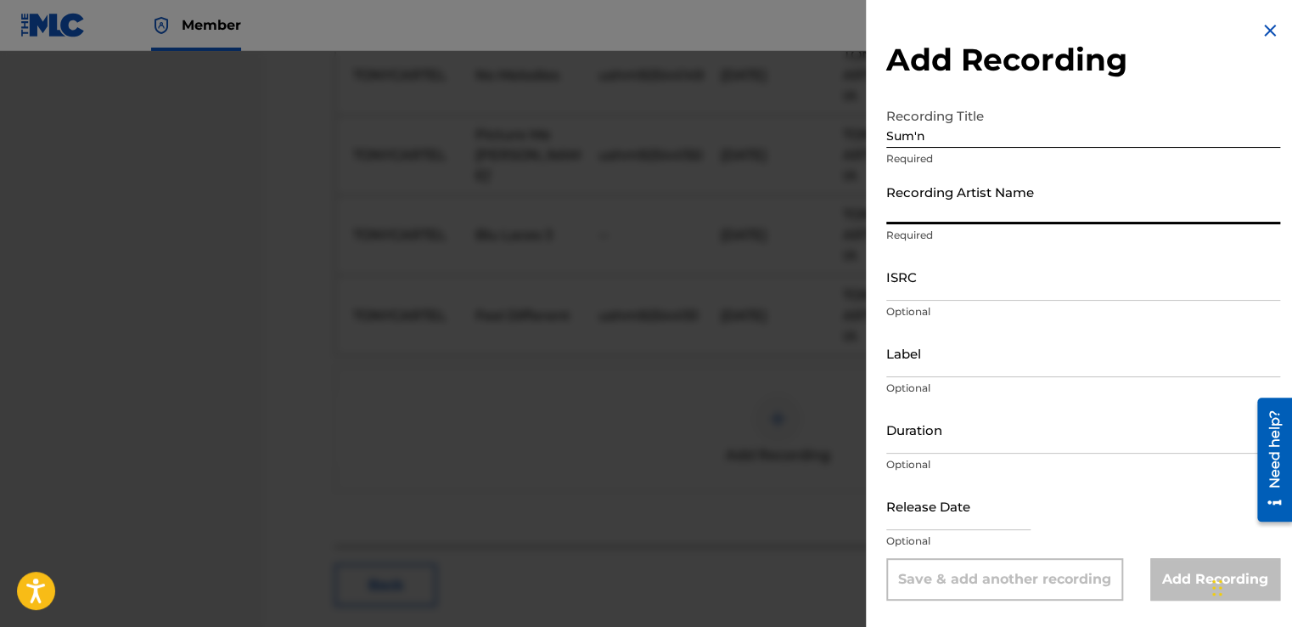
click at [993, 222] on input "Recording Artist Name" at bounding box center [1083, 200] width 394 height 48
type input "TONYCARTEL"
type input "TONYCARTEL/CARTEL*LAFAMILIA"
type input "02:40"
type input "[DATE]"
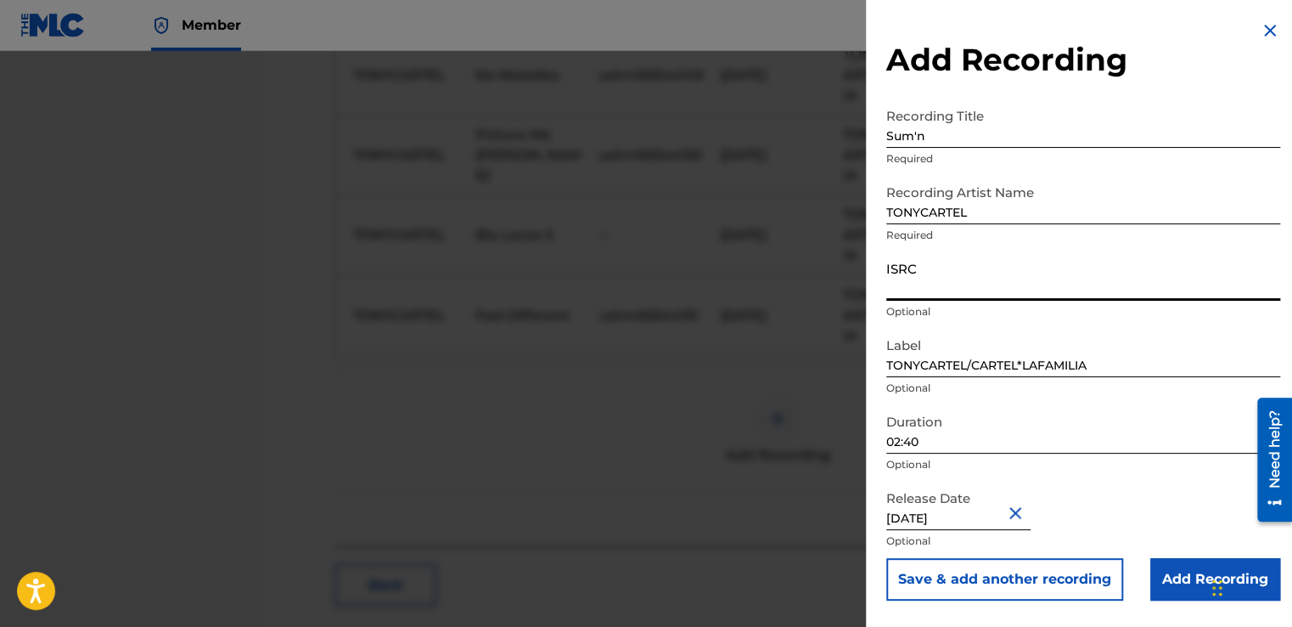
click at [960, 280] on input "ISRC" at bounding box center [1083, 276] width 394 height 48
type input "ushm92544152"
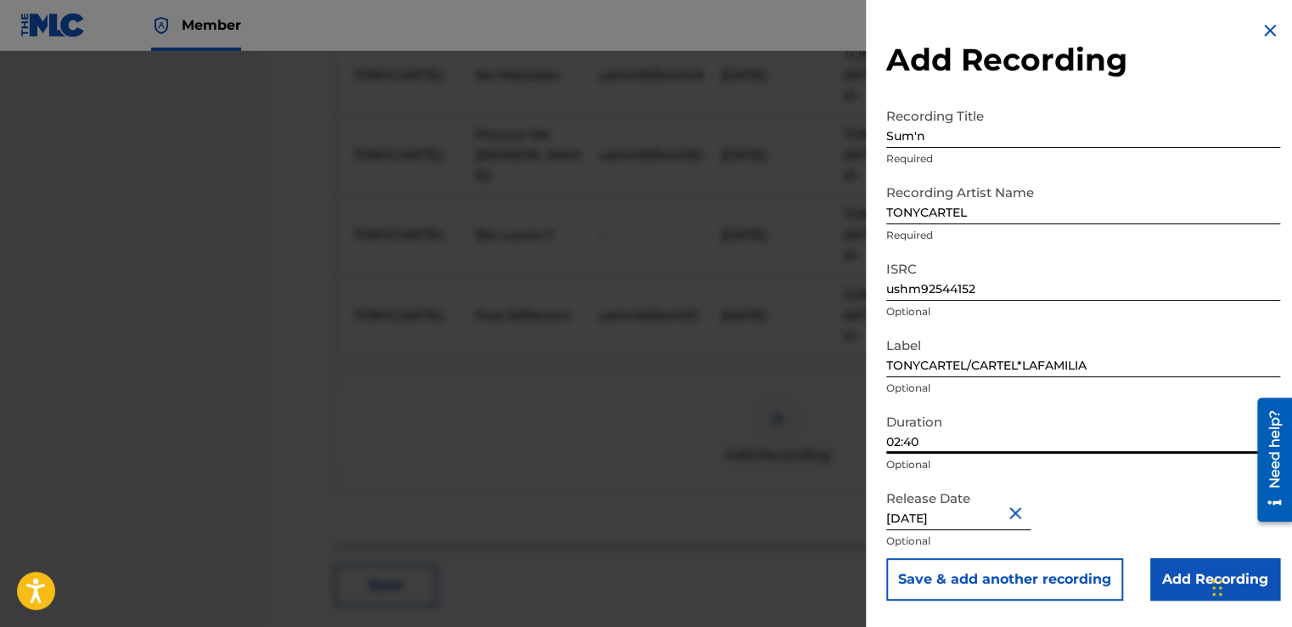
click at [944, 439] on input "02:40" at bounding box center [1083, 429] width 394 height 48
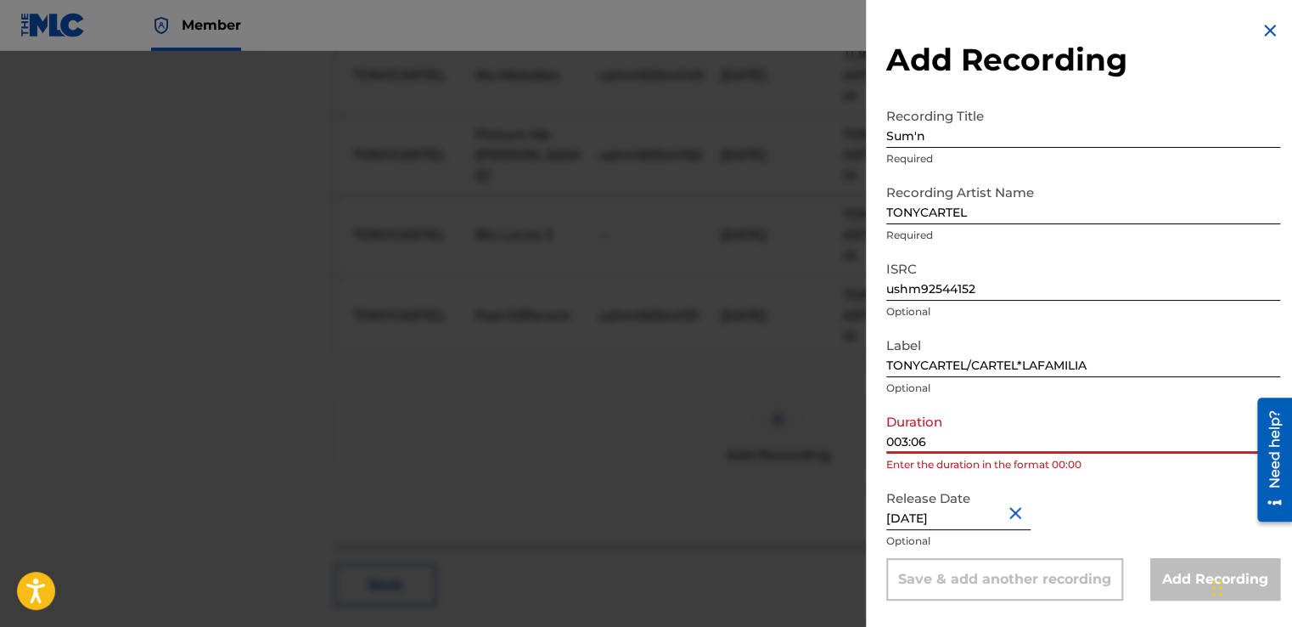
click at [890, 441] on input "003:06" at bounding box center [1083, 429] width 394 height 48
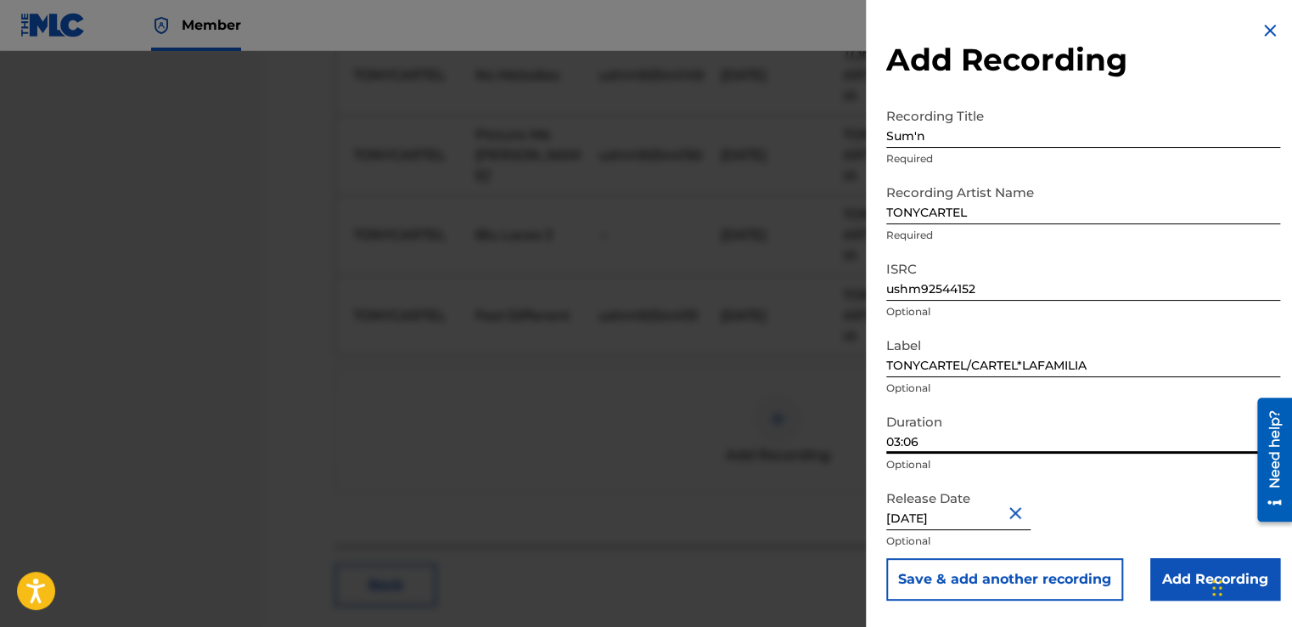
type input "03:06"
click at [1155, 579] on input "Add Recording" at bounding box center [1215, 579] width 130 height 42
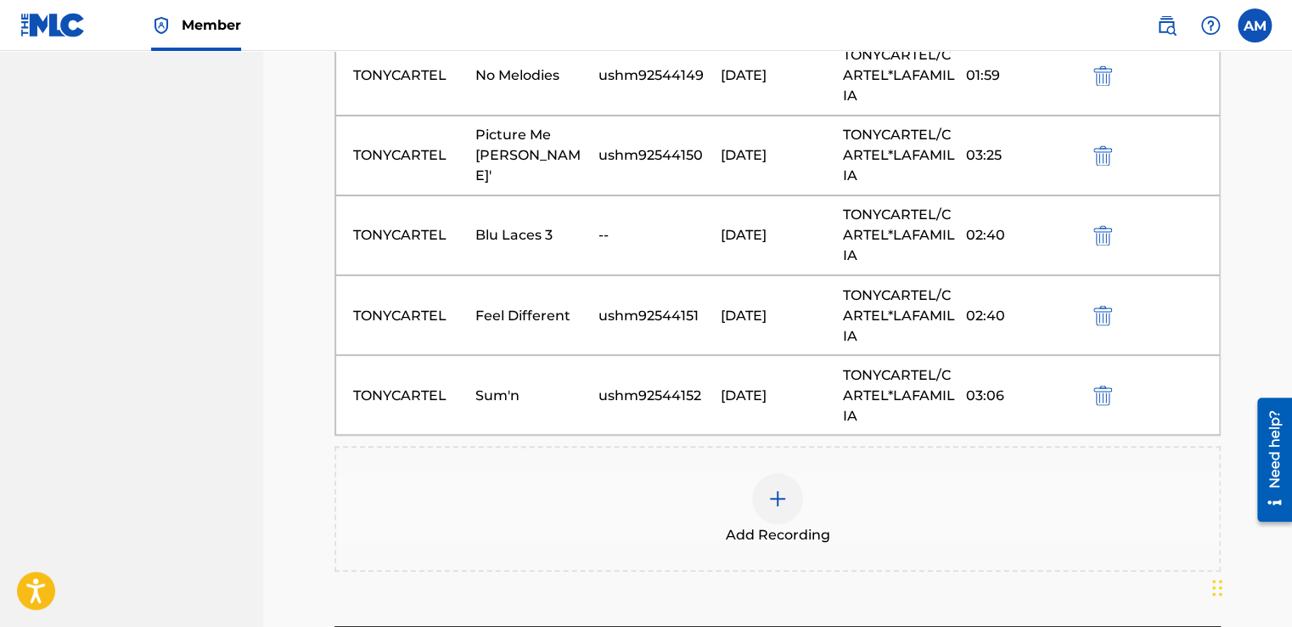
click at [1104, 385] on img "submit" at bounding box center [1102, 395] width 19 height 20
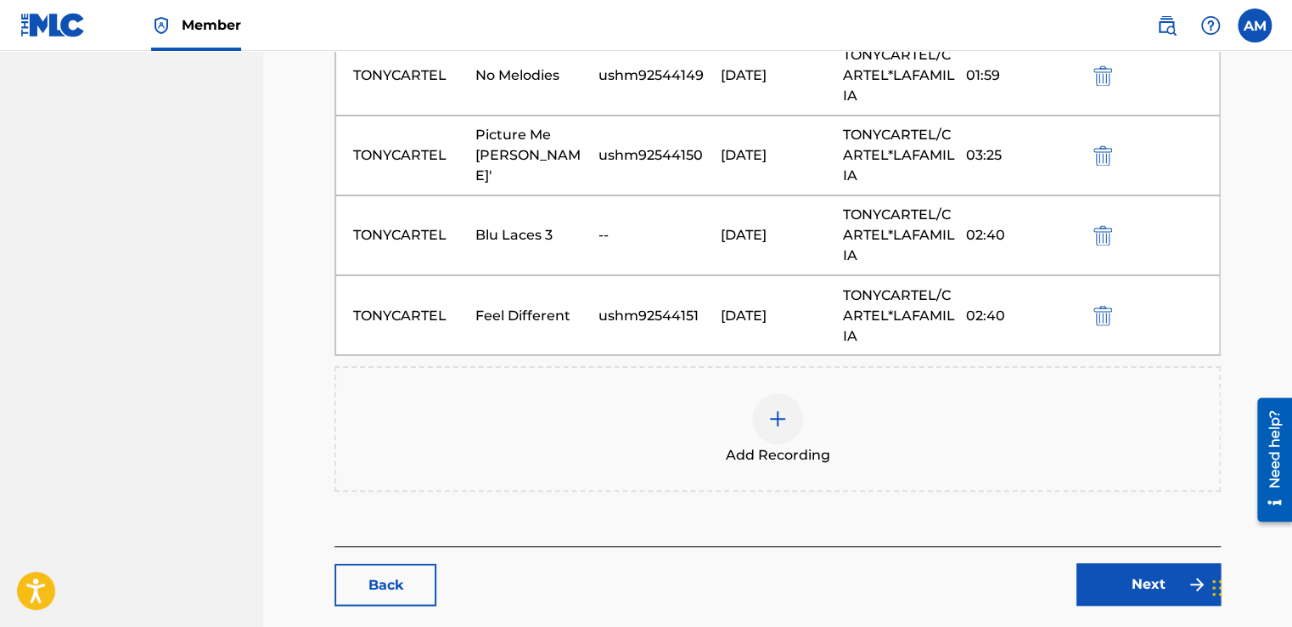
click at [1105, 311] on img "submit" at bounding box center [1102, 315] width 19 height 20
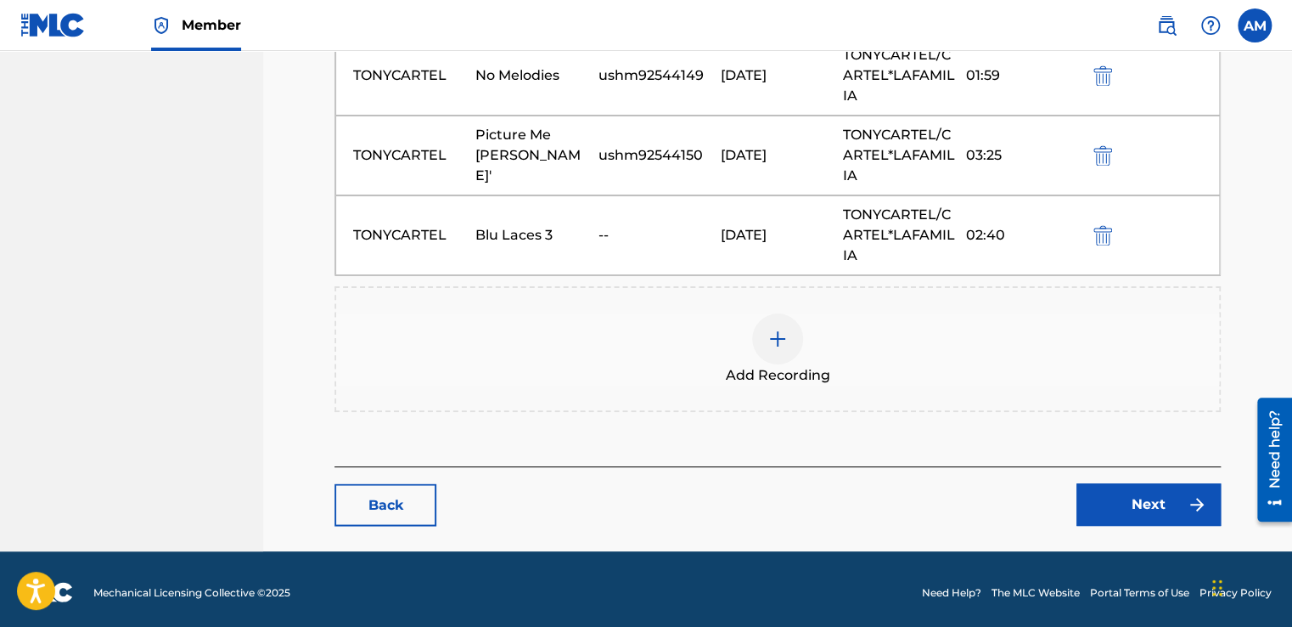
click at [784, 336] on img at bounding box center [777, 339] width 20 height 20
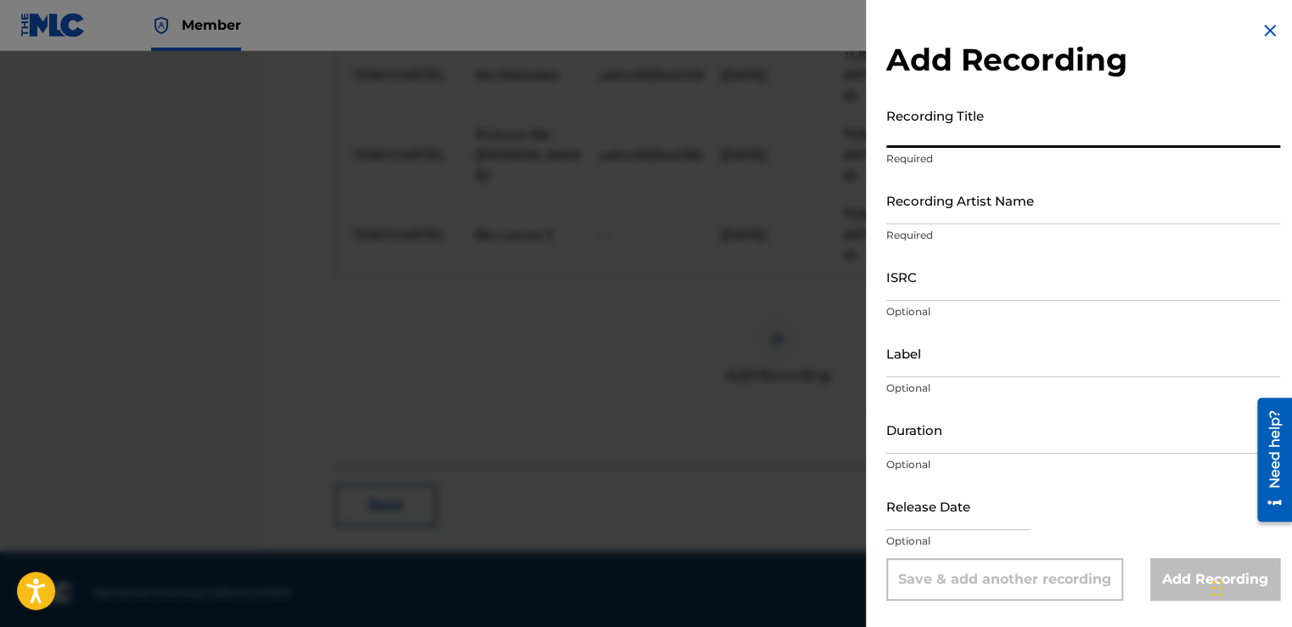
click at [922, 132] on input "Recording Title" at bounding box center [1083, 123] width 394 height 48
type input "Feel Different"
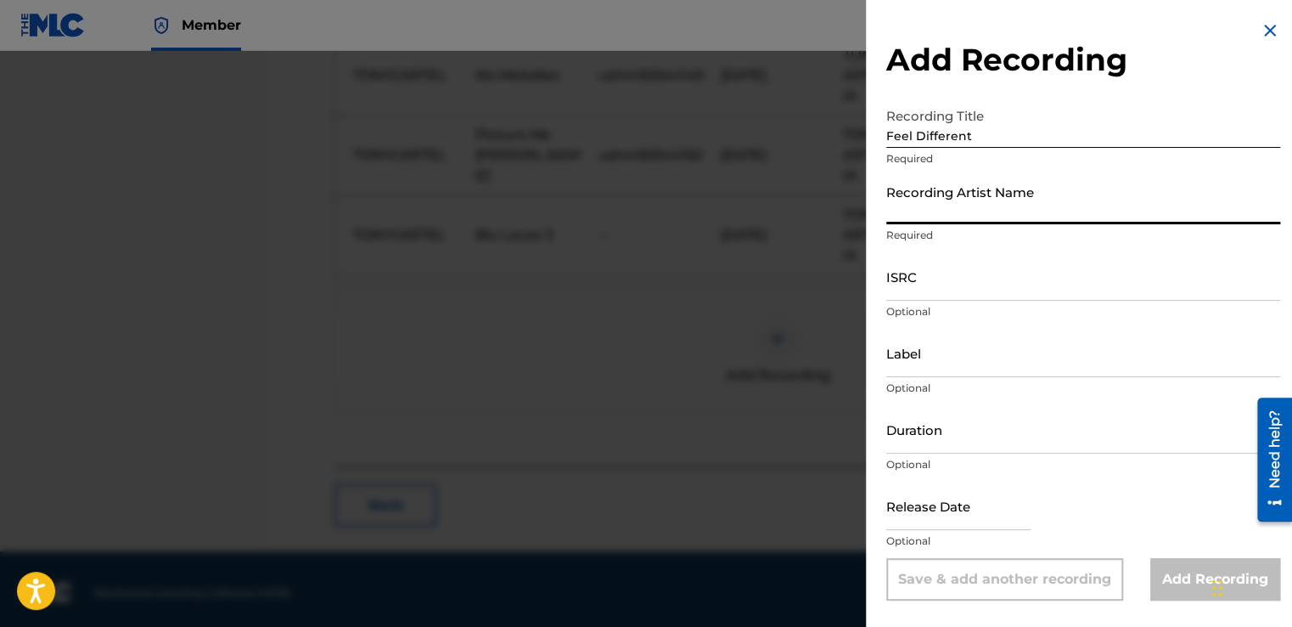
click at [946, 214] on input "Recording Artist Name" at bounding box center [1083, 200] width 394 height 48
type input "TONYCARTEL"
type input "TONYCARTEL/CARTEL*LAFAMILIA"
type input "03:06"
type input "[DATE]"
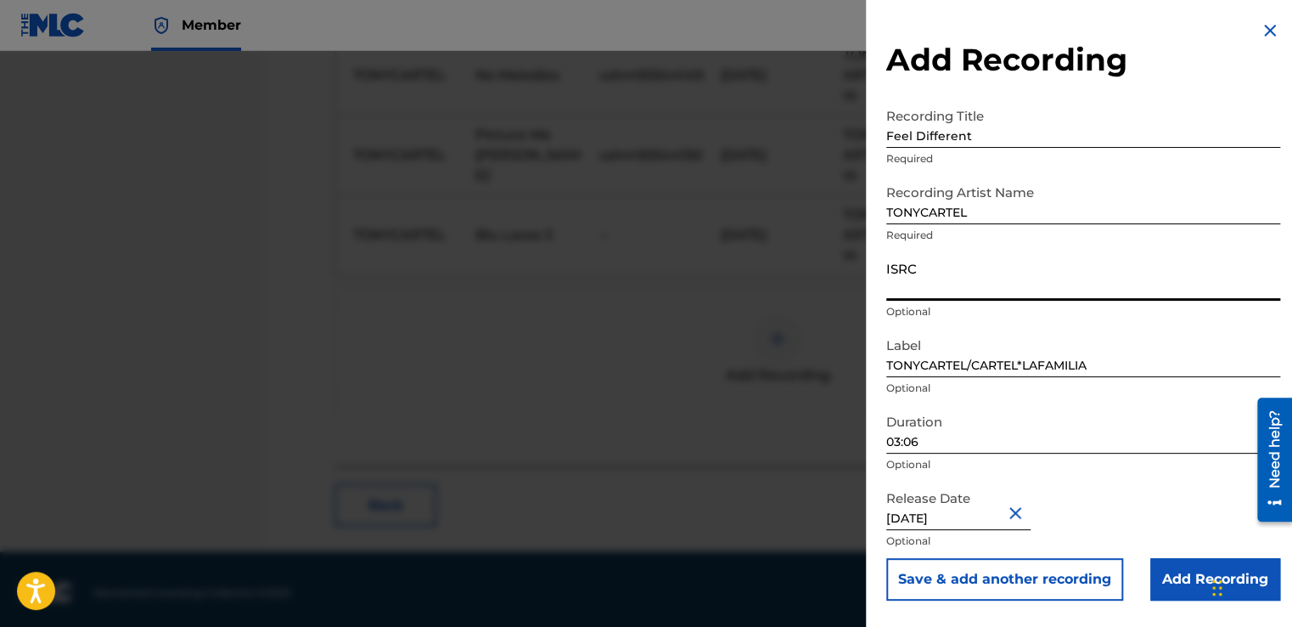
click at [949, 286] on input "ISRC" at bounding box center [1083, 276] width 394 height 48
type input "ushm92544151"
click at [921, 445] on input "03:06" at bounding box center [1083, 429] width 394 height 48
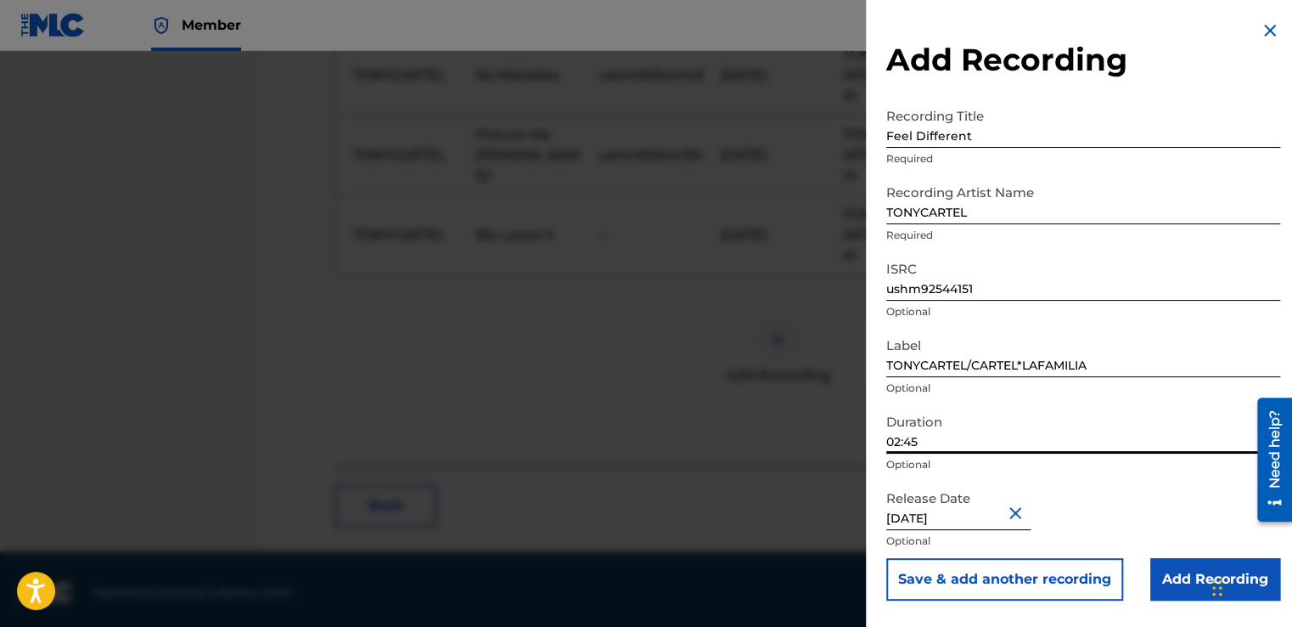
type input "02:45"
click at [1167, 581] on input "Add Recording" at bounding box center [1215, 579] width 130 height 42
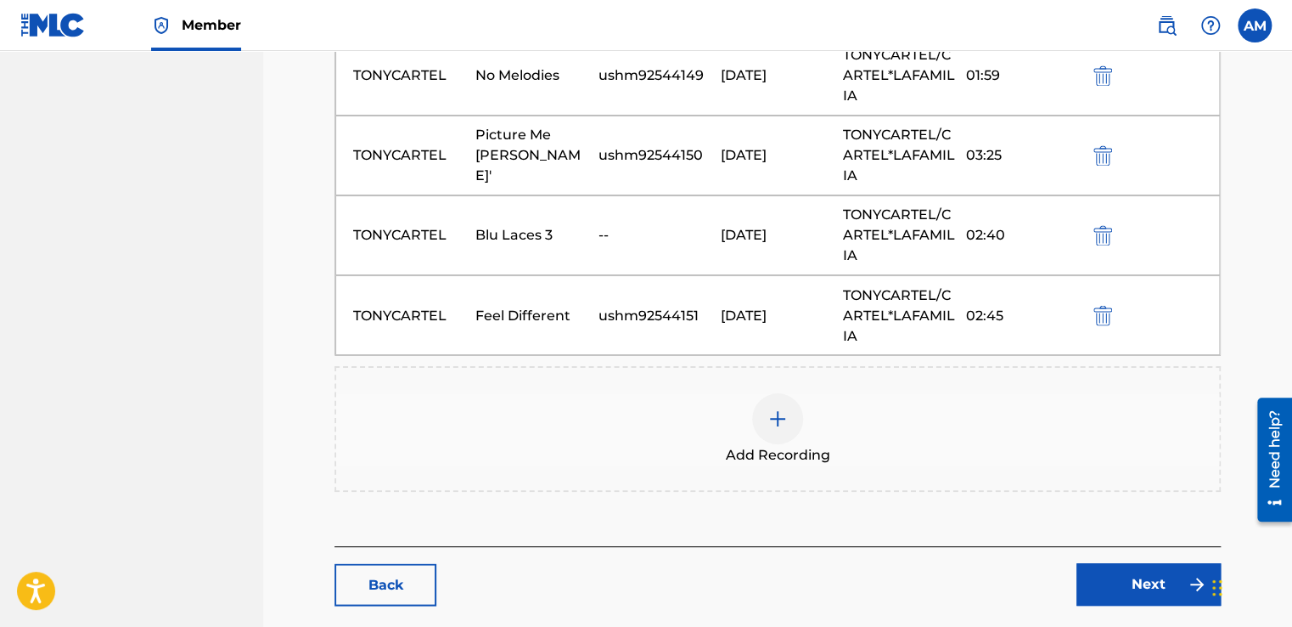
click at [772, 413] on img at bounding box center [777, 418] width 20 height 20
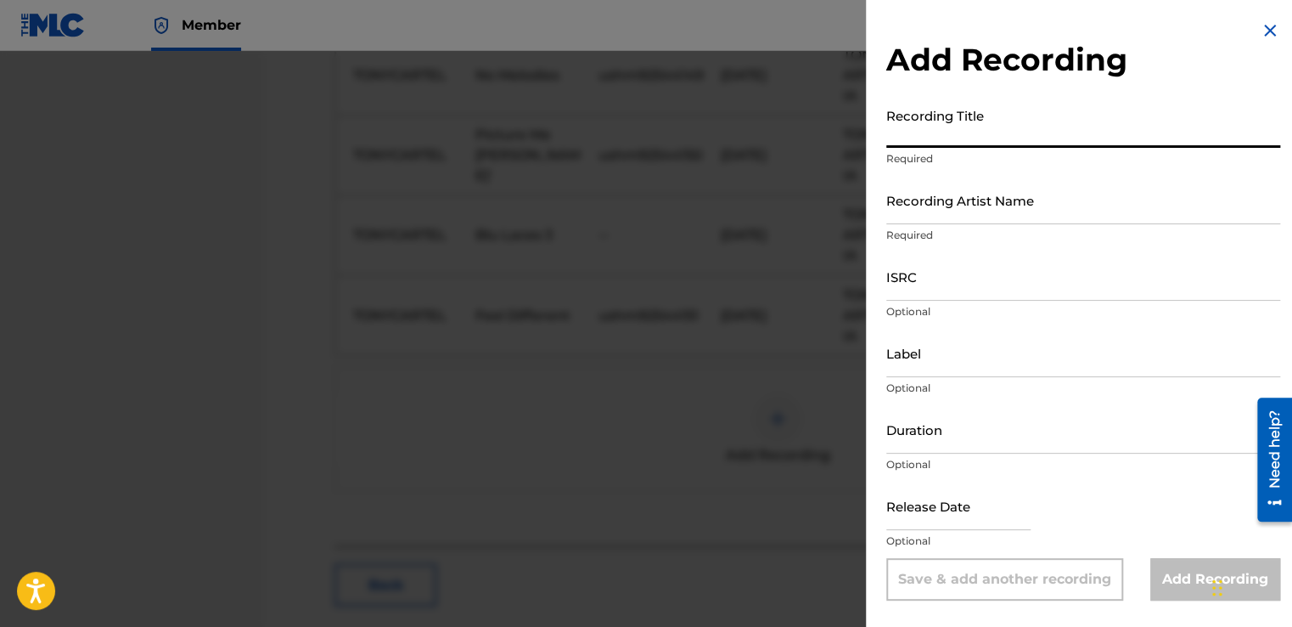
click at [902, 141] on input "Recording Title" at bounding box center [1083, 123] width 394 height 48
type input "U"
type input "Sum'n"
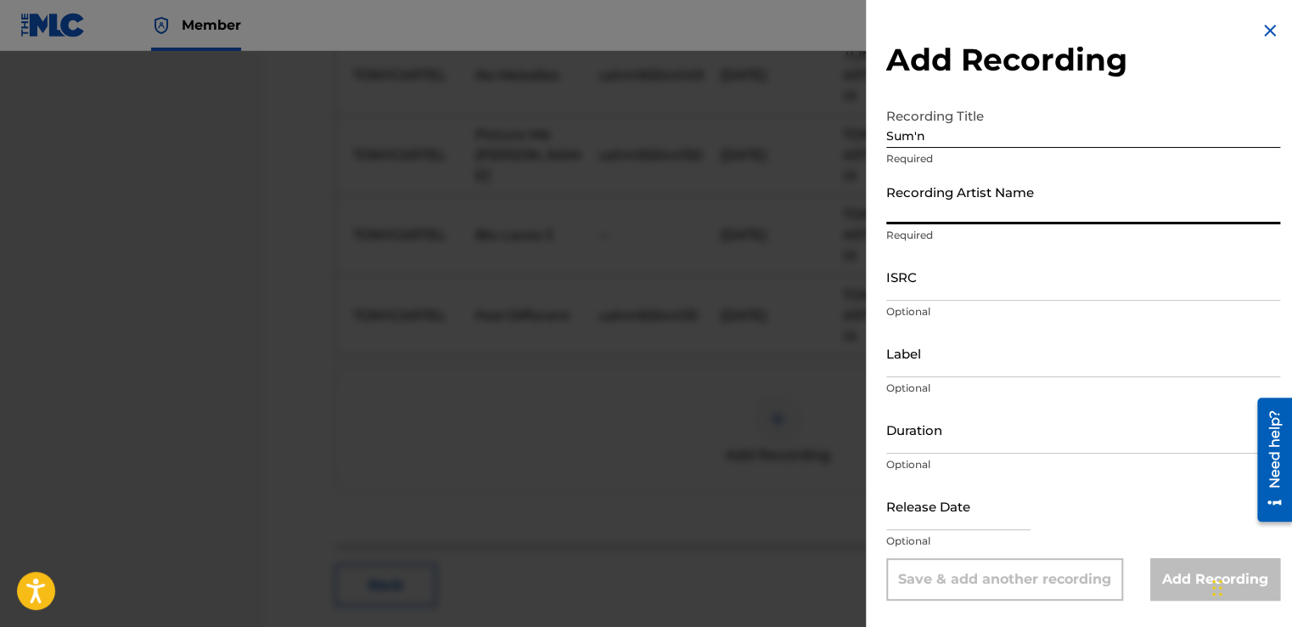
click at [952, 215] on input "Recording Artist Name" at bounding box center [1083, 200] width 394 height 48
type input "TONYCARTEL"
type input "TONYCARTEL/CARTEL*LAFAMILIA"
type input "02:45"
type input "[DATE]"
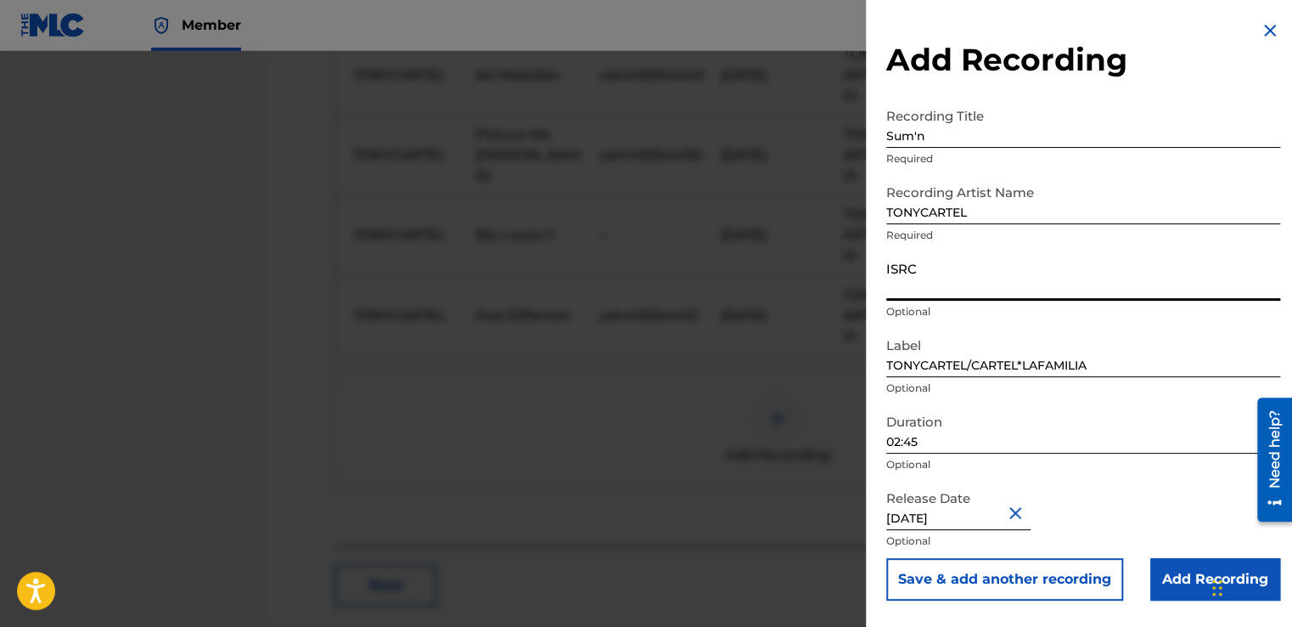
click at [960, 279] on input "ISRC" at bounding box center [1083, 276] width 394 height 48
type input "ushm92544152"
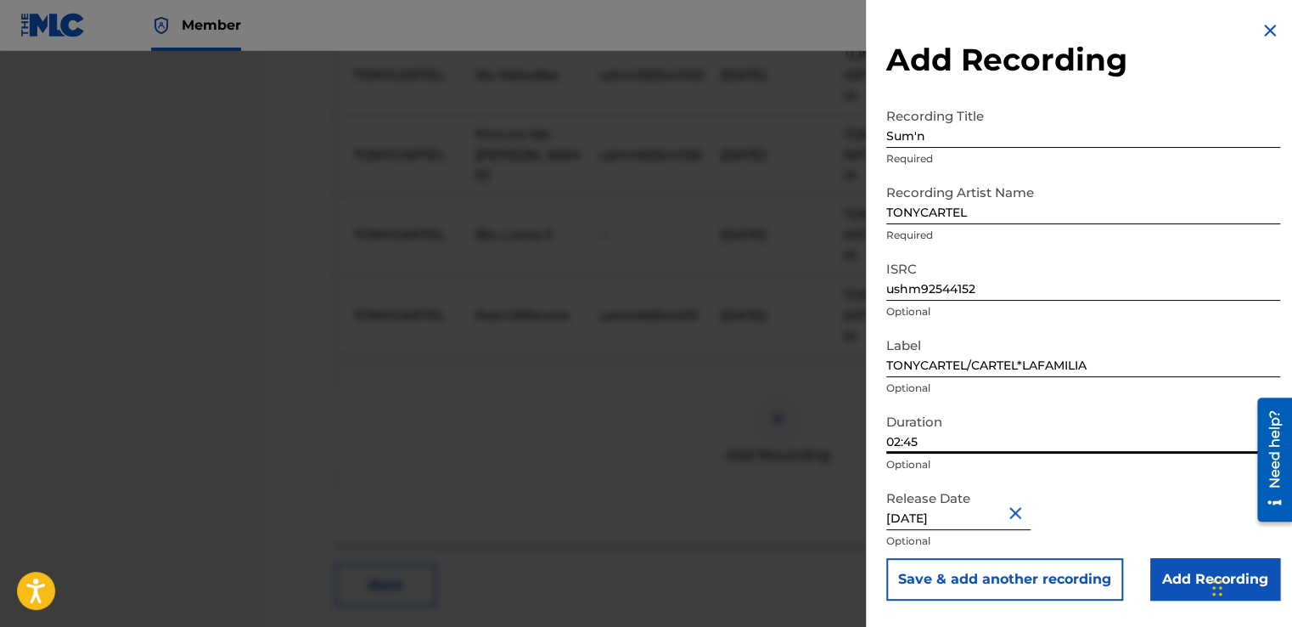
click at [962, 437] on input "02:45" at bounding box center [1083, 429] width 394 height 48
type input "03:06"
click at [1183, 576] on input "Add Recording" at bounding box center [1215, 579] width 130 height 42
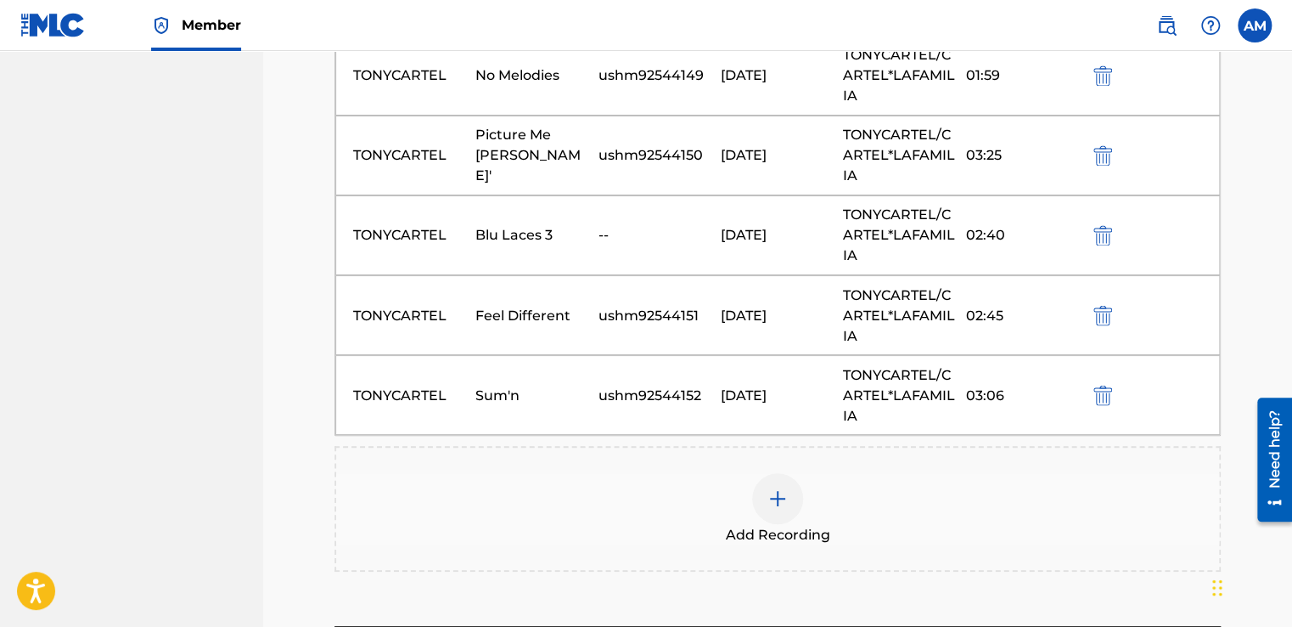
scroll to position [1484, 0]
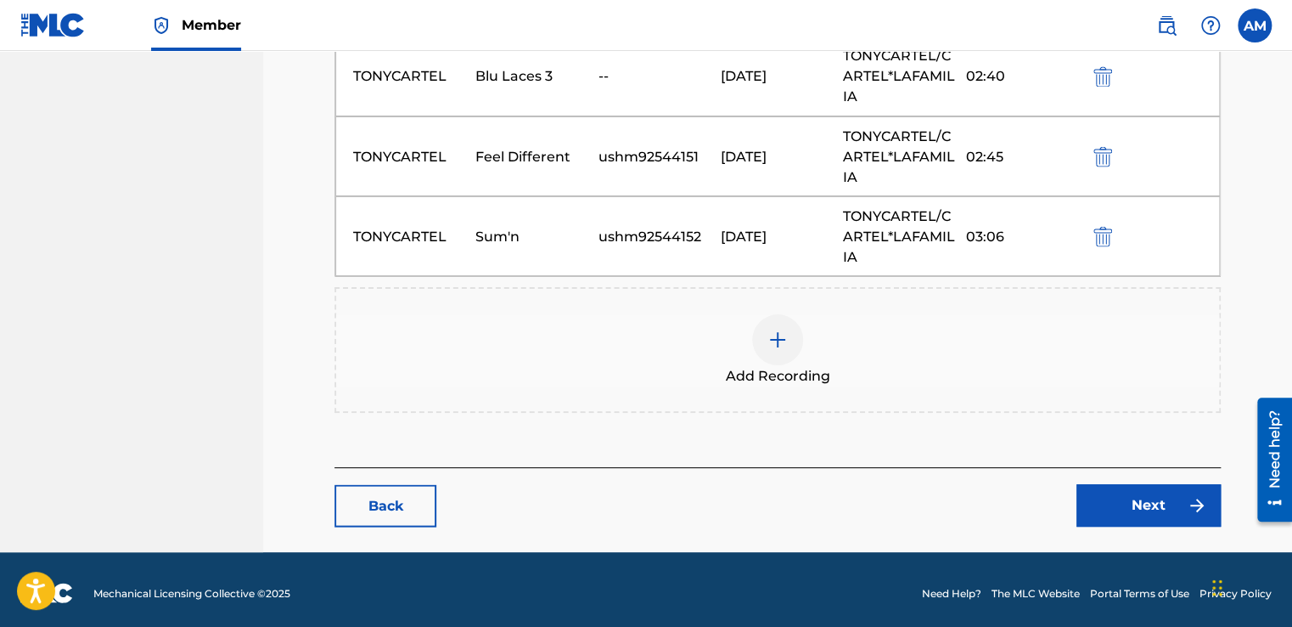
click at [1153, 511] on link "Next" at bounding box center [1148, 505] width 144 height 42
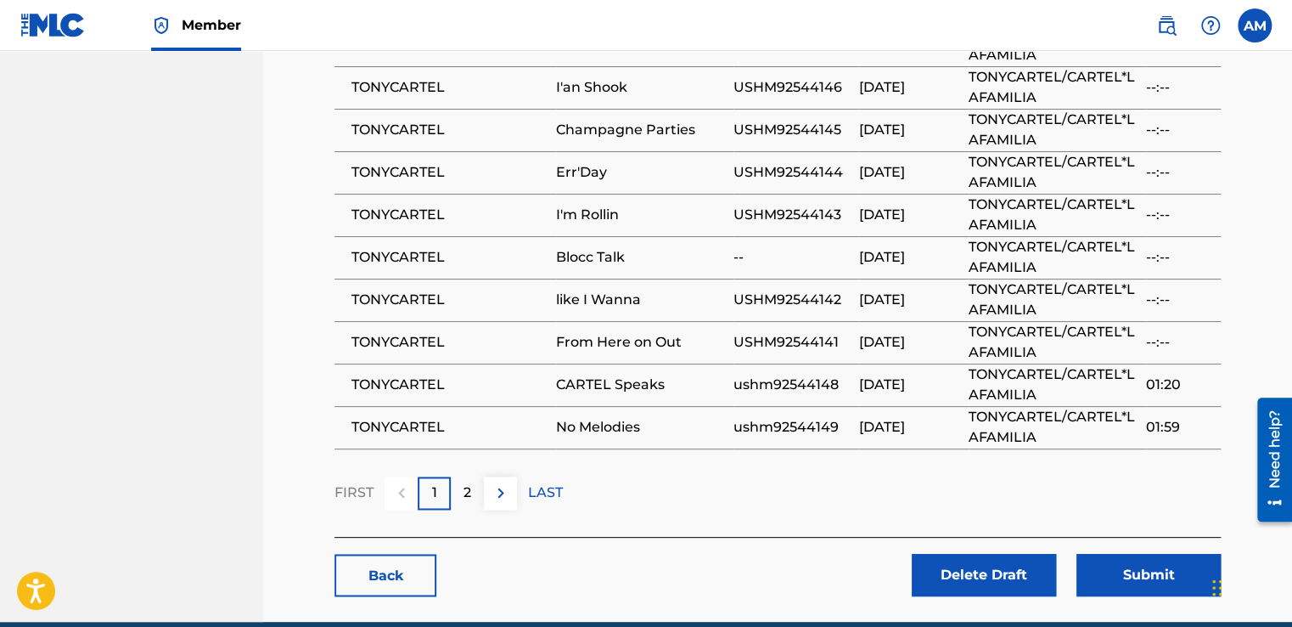
scroll to position [1122, 0]
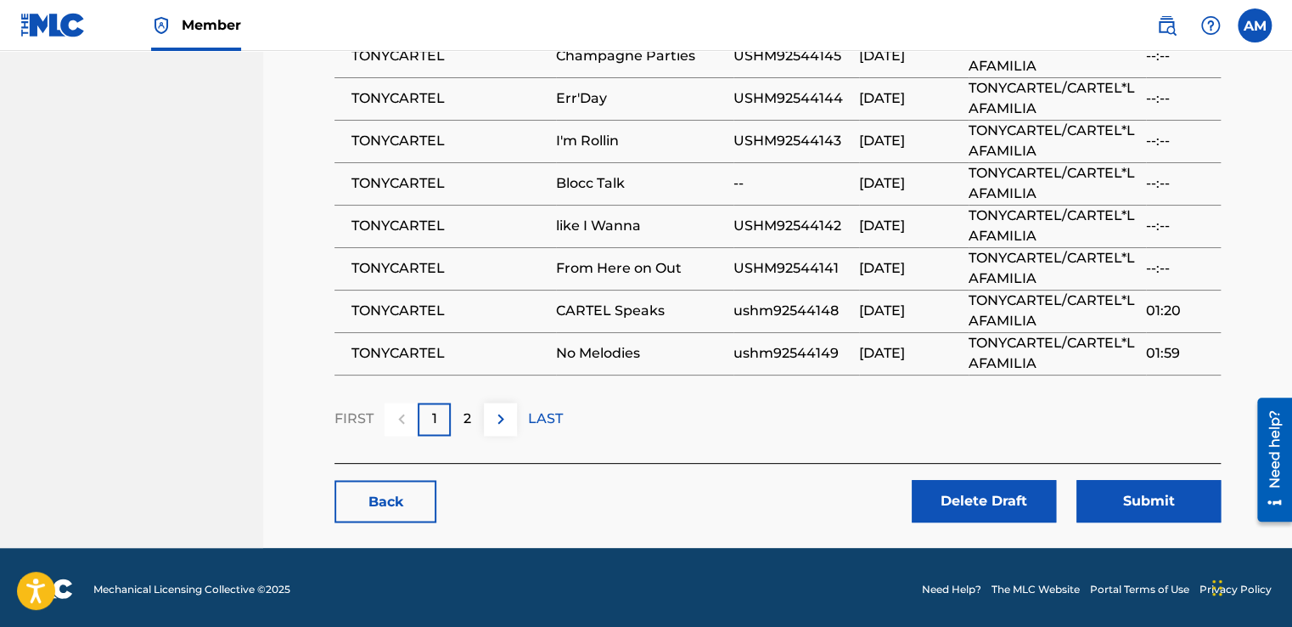
click at [499, 424] on img at bounding box center [501, 418] width 20 height 20
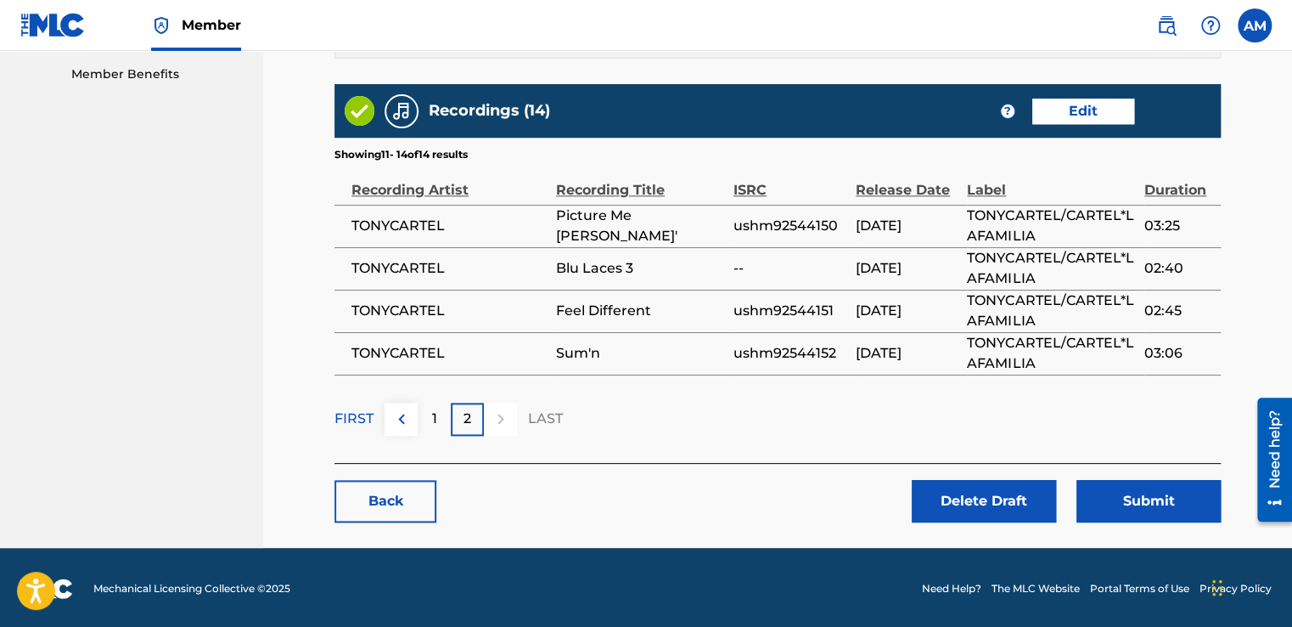
click at [1141, 490] on button "Submit" at bounding box center [1148, 501] width 144 height 42
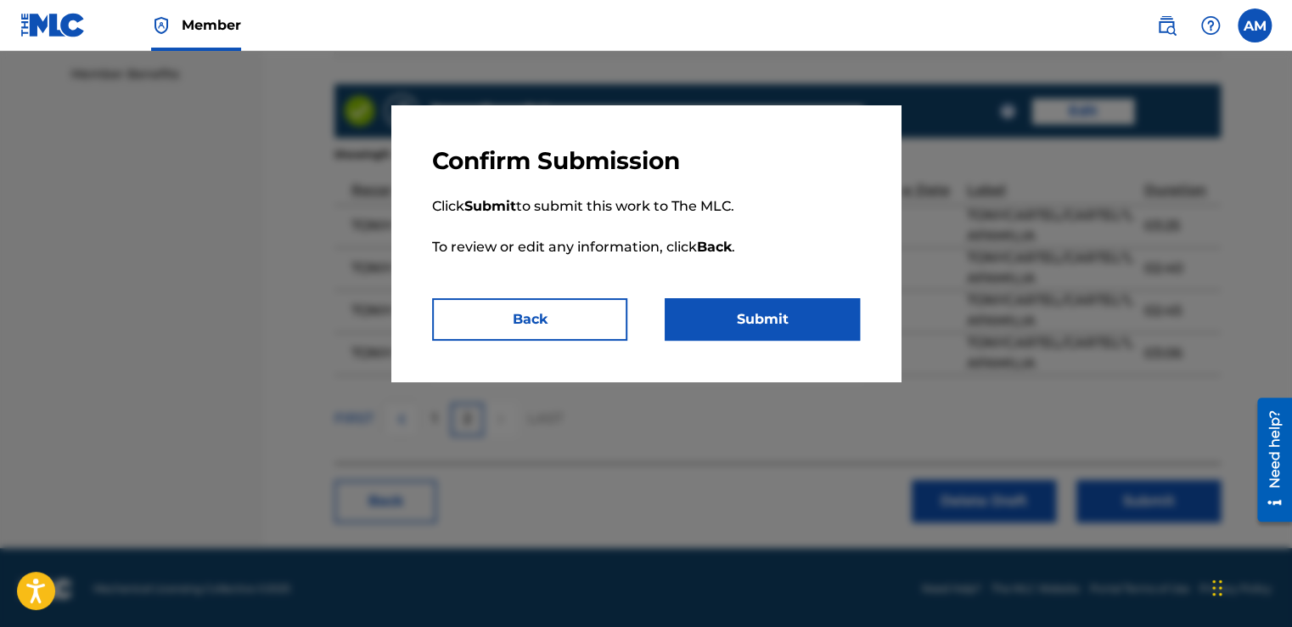
click at [801, 326] on button "Submit" at bounding box center [762, 319] width 195 height 42
